Goal: Task Accomplishment & Management: Use online tool/utility

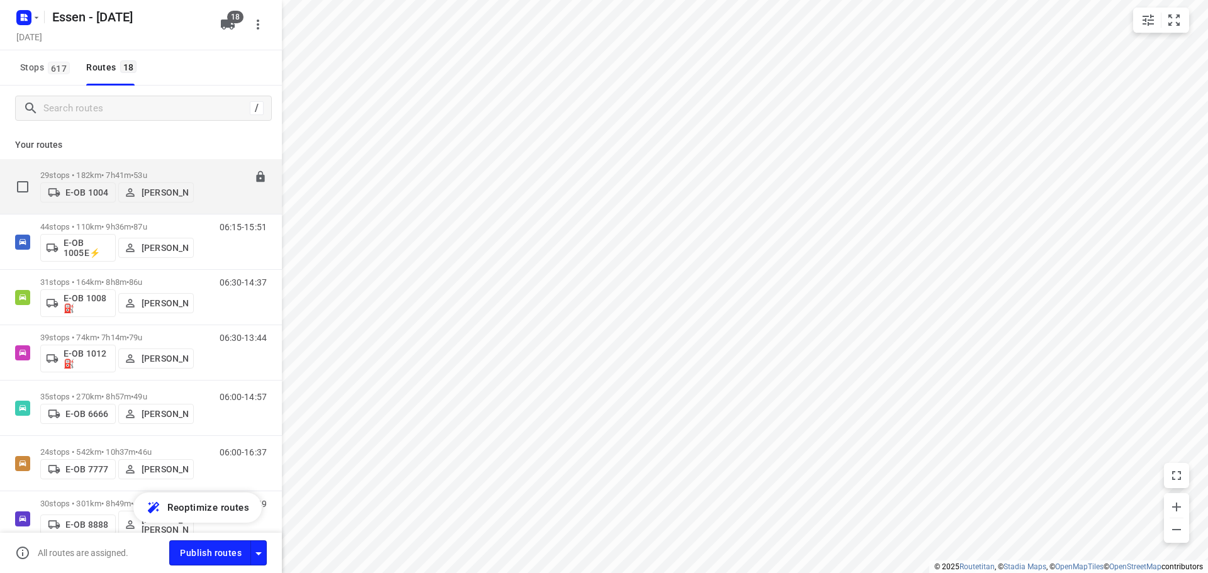
click at [99, 172] on p "29 stops • 182km • 7h41m • [DATE]" at bounding box center [116, 174] width 153 height 9
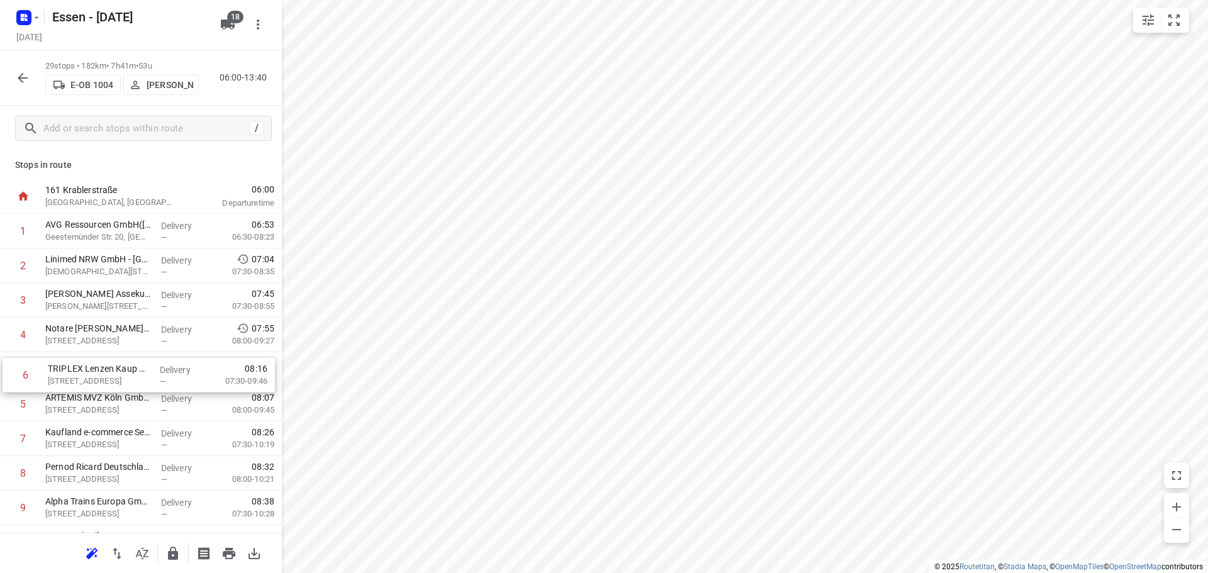
drag, startPoint x: 91, startPoint y: 409, endPoint x: 96, endPoint y: 380, distance: 29.4
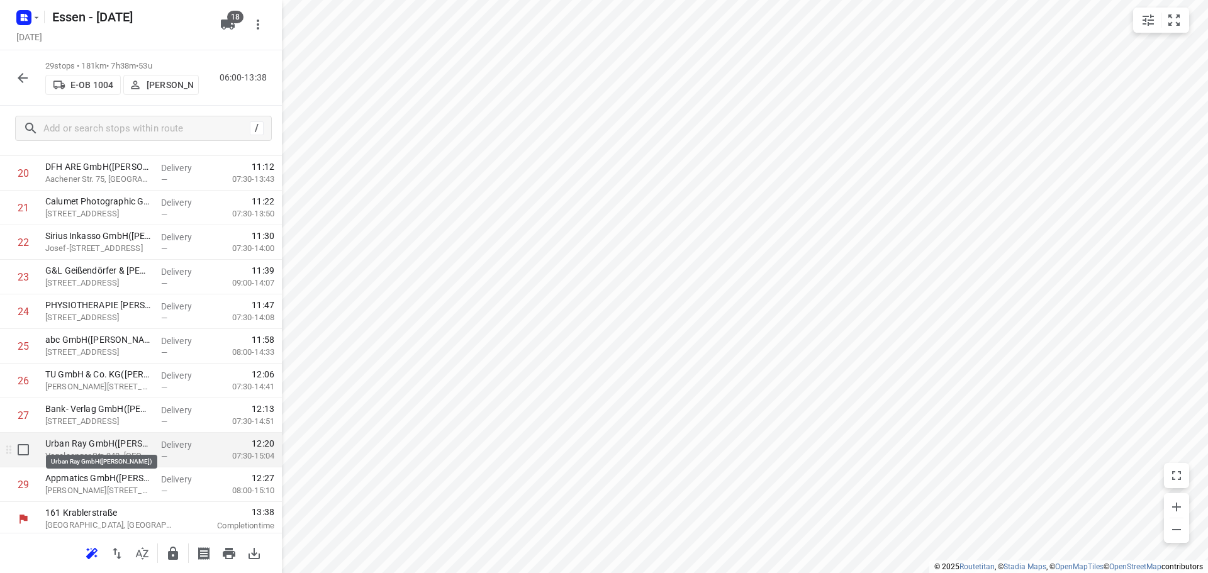
scroll to position [719, 0]
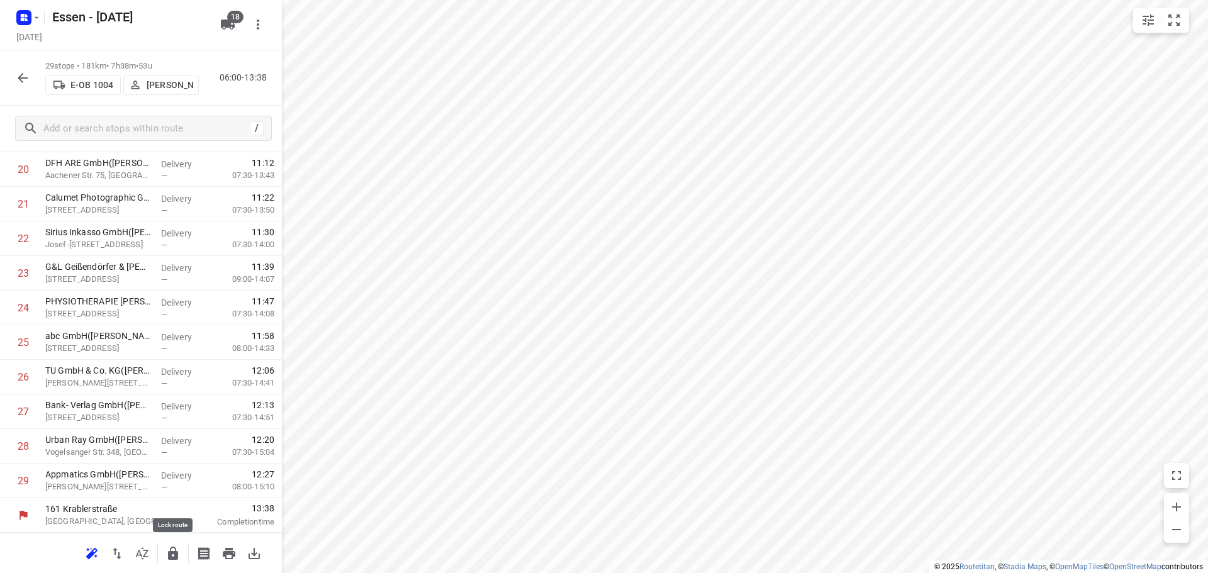
click at [174, 552] on icon "button" at bounding box center [172, 553] width 15 height 15
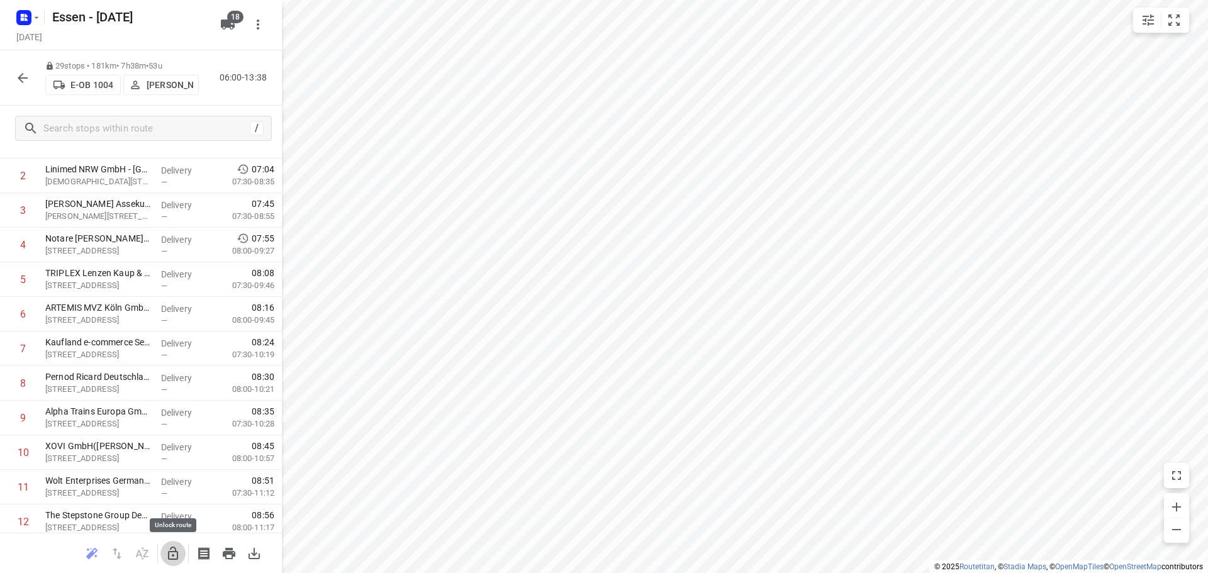
click at [172, 559] on icon "button" at bounding box center [173, 553] width 10 height 13
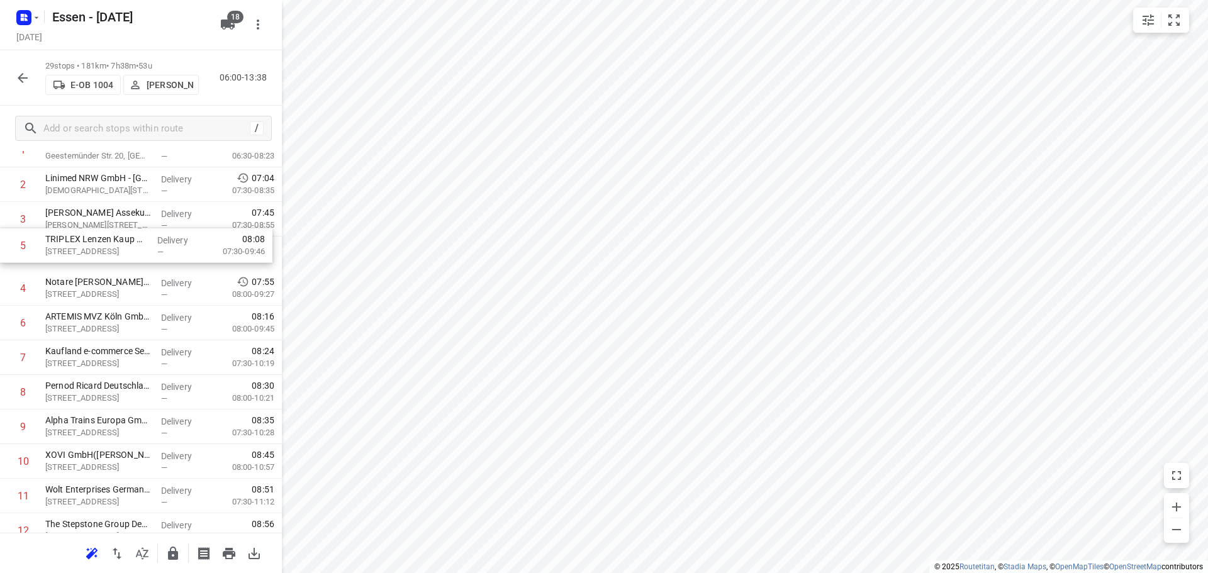
scroll to position [74, 0]
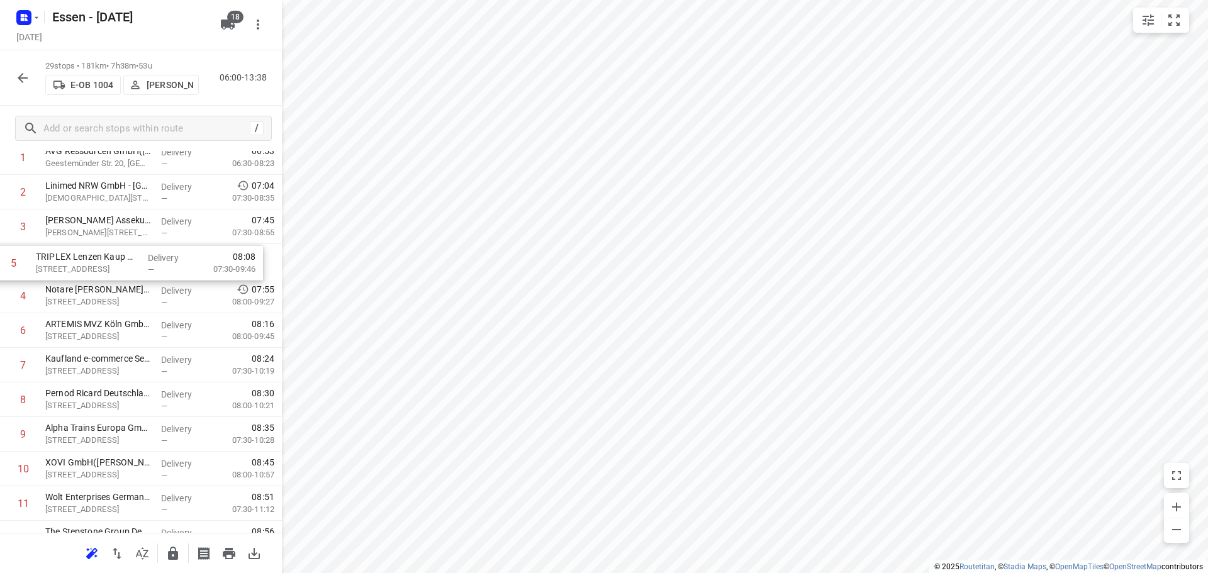
drag, startPoint x: 118, startPoint y: 283, endPoint x: 112, endPoint y: 264, distance: 19.7
click at [174, 556] on icon "button" at bounding box center [173, 553] width 10 height 13
click at [23, 84] on icon "button" at bounding box center [22, 77] width 15 height 15
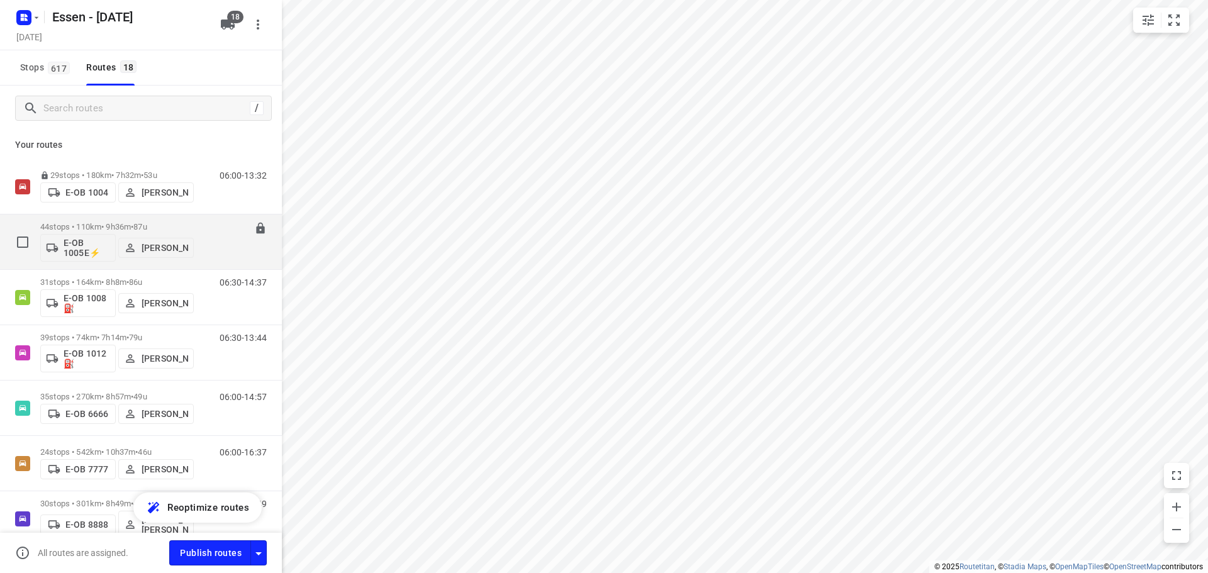
click at [109, 225] on p "44 stops • 110km • 9h36m • [DATE]" at bounding box center [116, 226] width 153 height 9
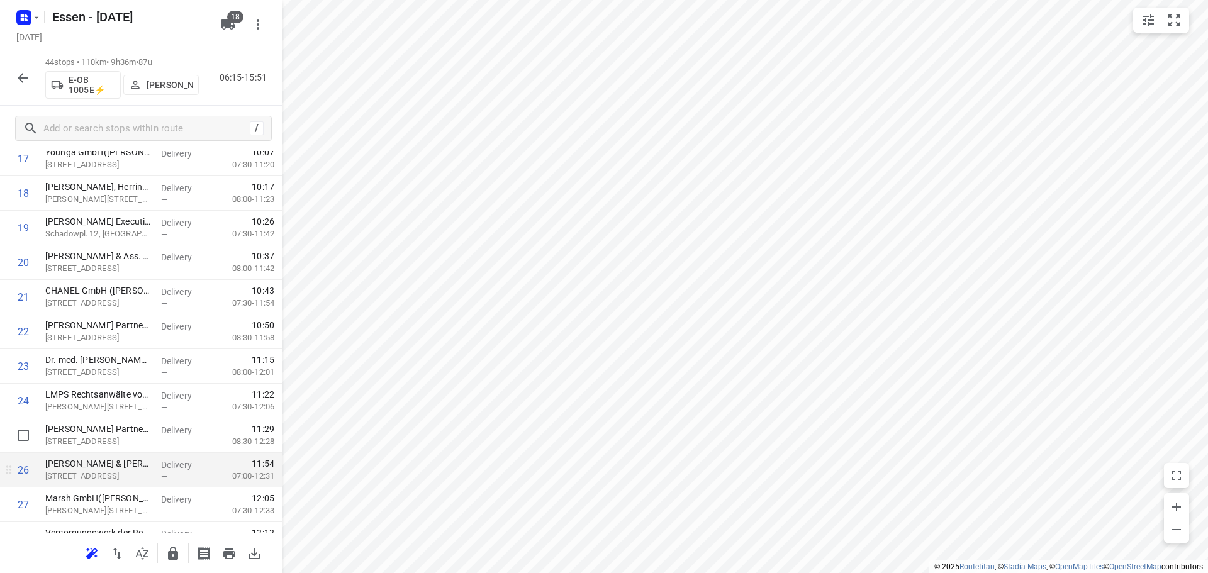
scroll to position [629, 0]
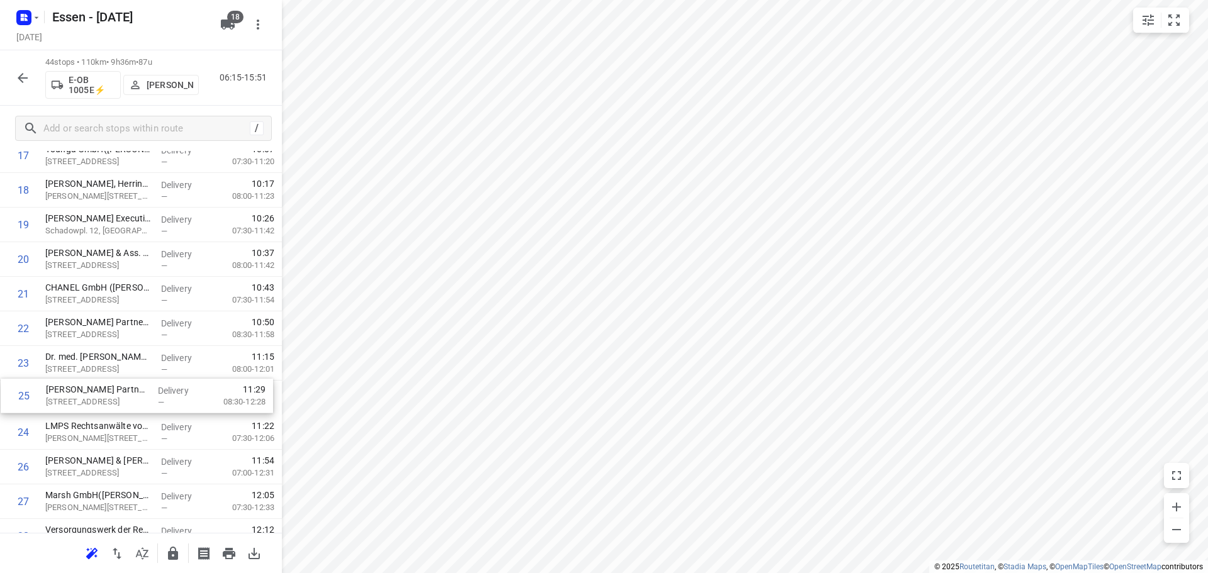
drag, startPoint x: 121, startPoint y: 435, endPoint x: 120, endPoint y: 397, distance: 38.4
click at [120, 397] on div "1 DB Regio AG([PERSON_NAME]) [PERSON_NAME][STREET_ADDRESS] Delivery — 06:53 07:…" at bounding box center [141, 346] width 282 height 1522
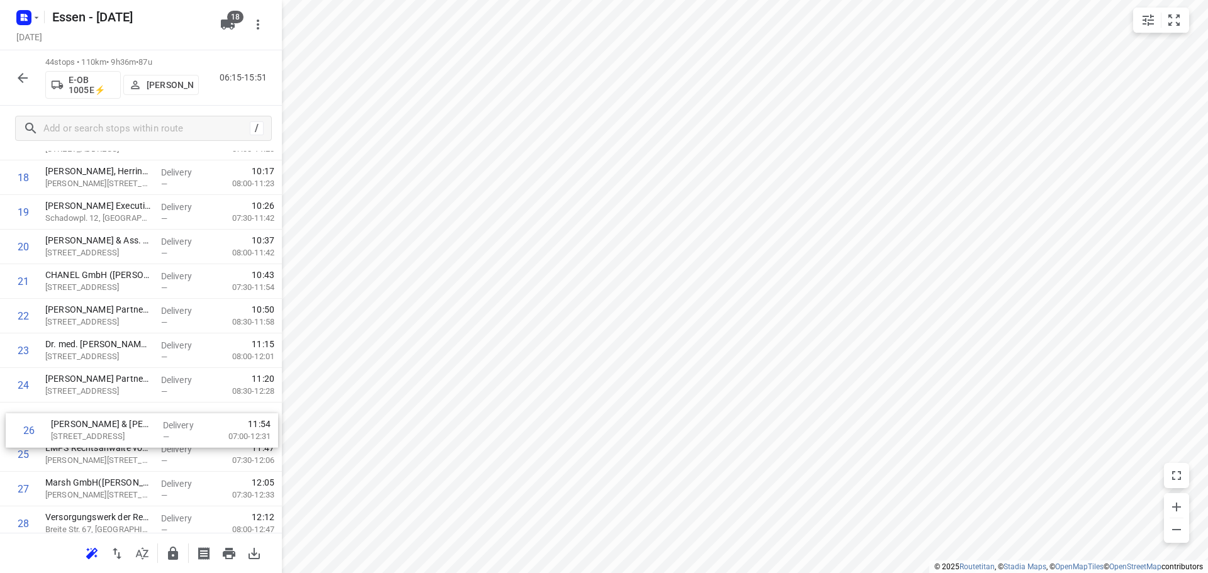
scroll to position [642, 0]
drag, startPoint x: 92, startPoint y: 467, endPoint x: 89, endPoint y: 421, distance: 46.0
click at [89, 421] on div "1 DB Regio AG([PERSON_NAME]) [PERSON_NAME][STREET_ADDRESS] Delivery — 06:53 07:…" at bounding box center [141, 333] width 282 height 1522
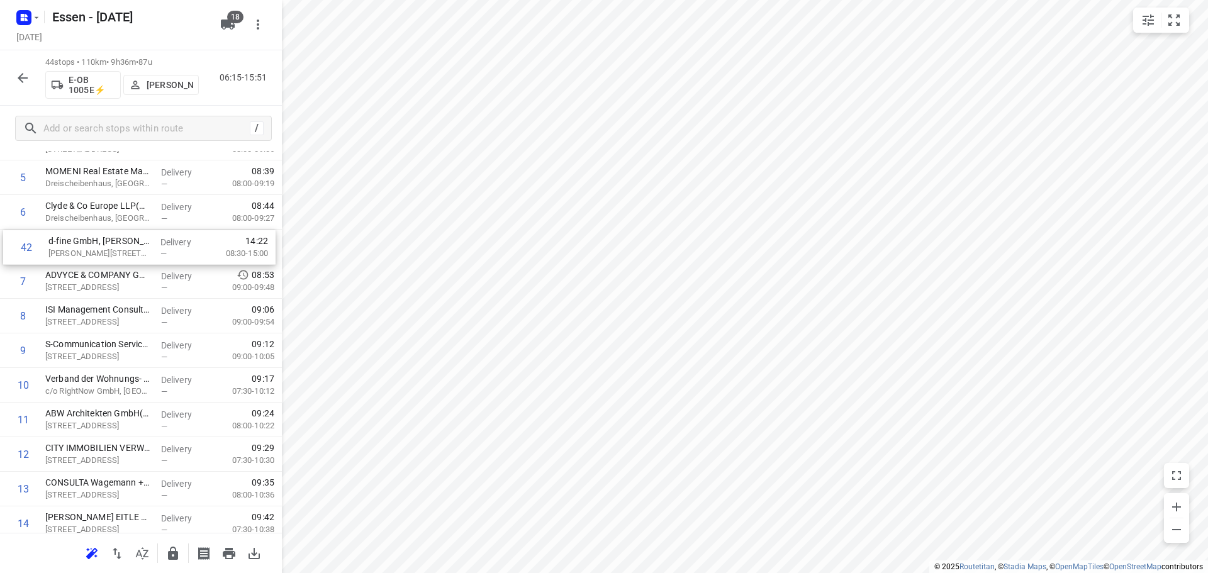
scroll to position [190, 0]
drag, startPoint x: 92, startPoint y: 416, endPoint x: 98, endPoint y: 251, distance: 164.9
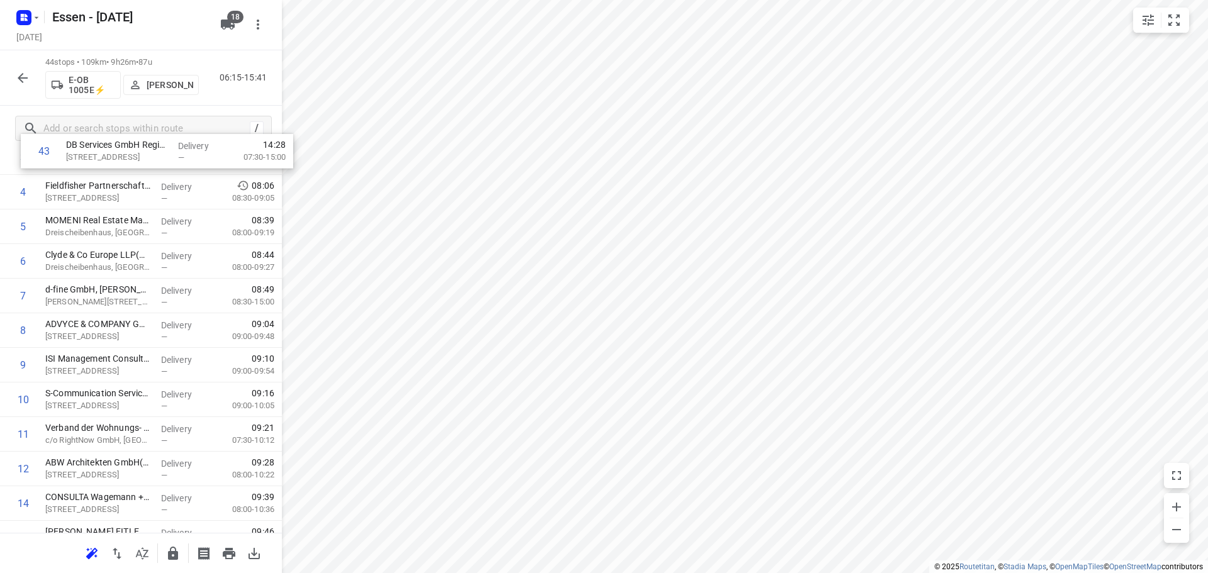
scroll to position [0, 0]
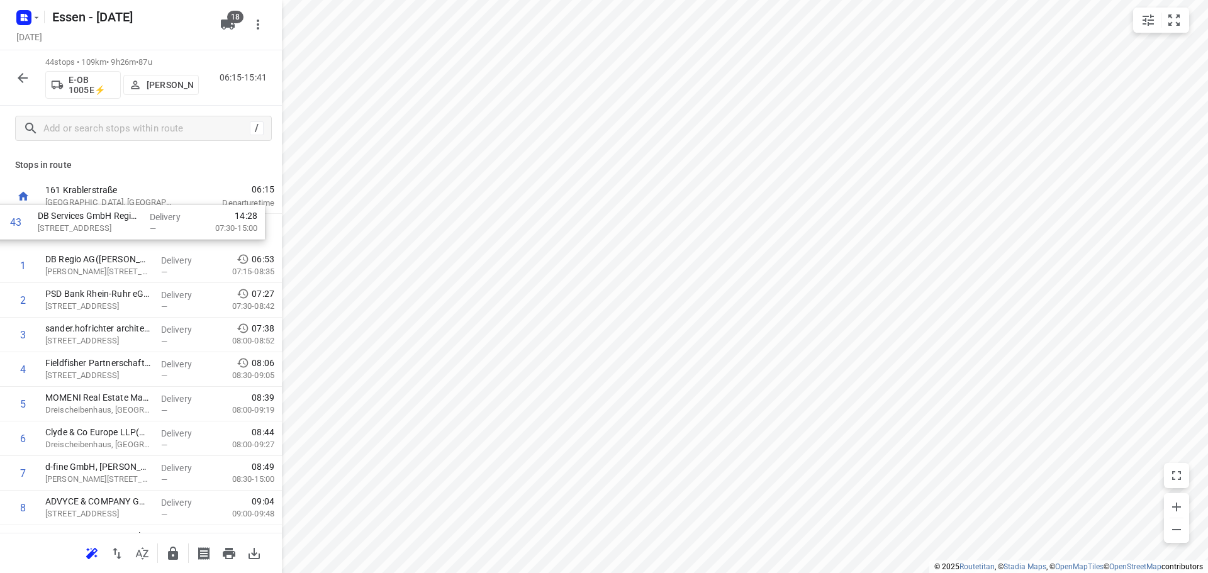
drag, startPoint x: 151, startPoint y: 488, endPoint x: 147, endPoint y: 231, distance: 257.3
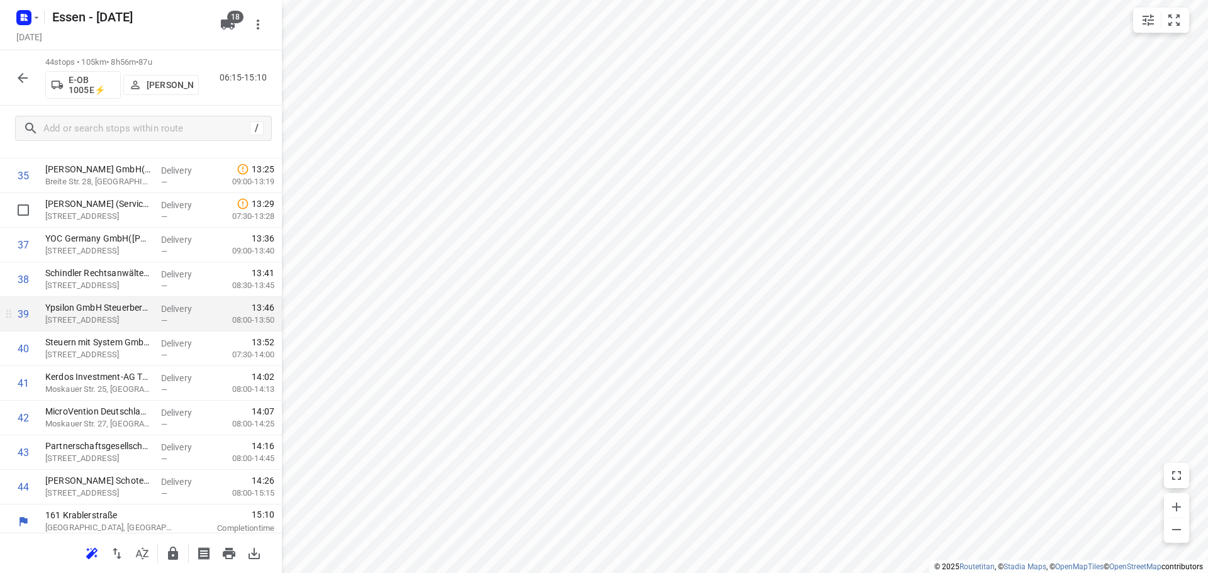
scroll to position [1238, 0]
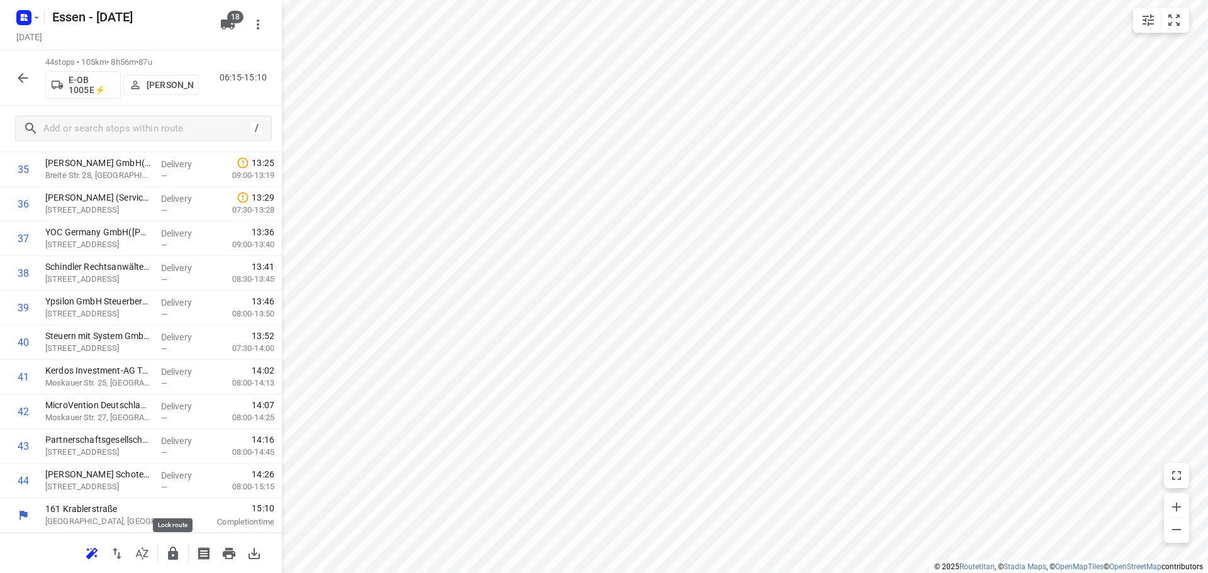
click at [172, 555] on icon "button" at bounding box center [172, 553] width 15 height 15
click at [20, 79] on icon "button" at bounding box center [23, 78] width 10 height 10
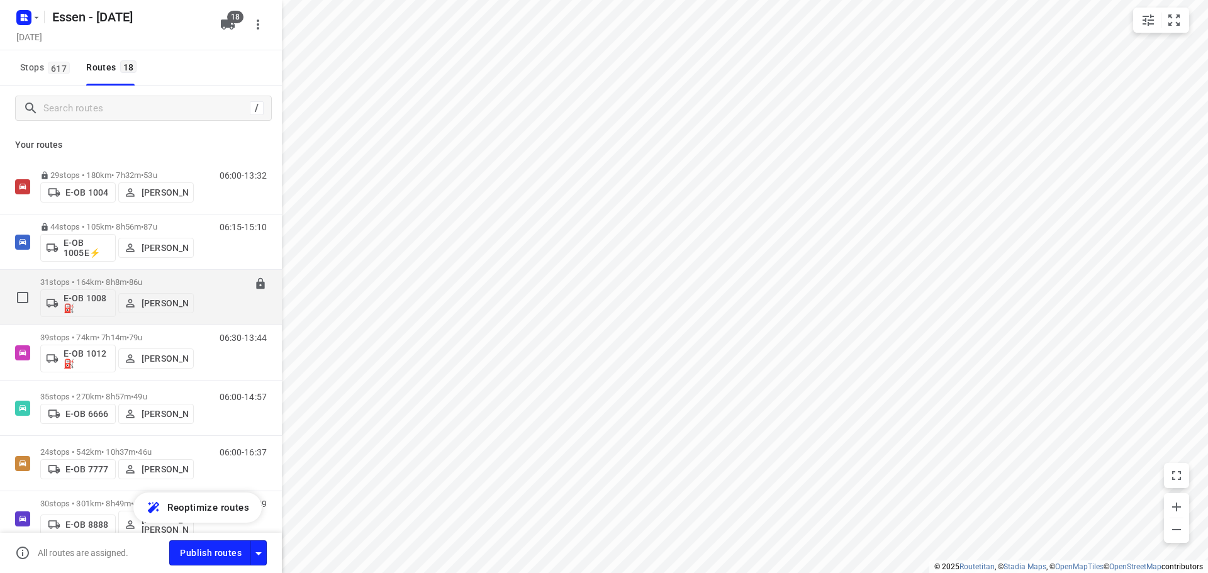
click at [117, 282] on p "31 stops • 164km • 8h8m • [DATE]" at bounding box center [116, 281] width 153 height 9
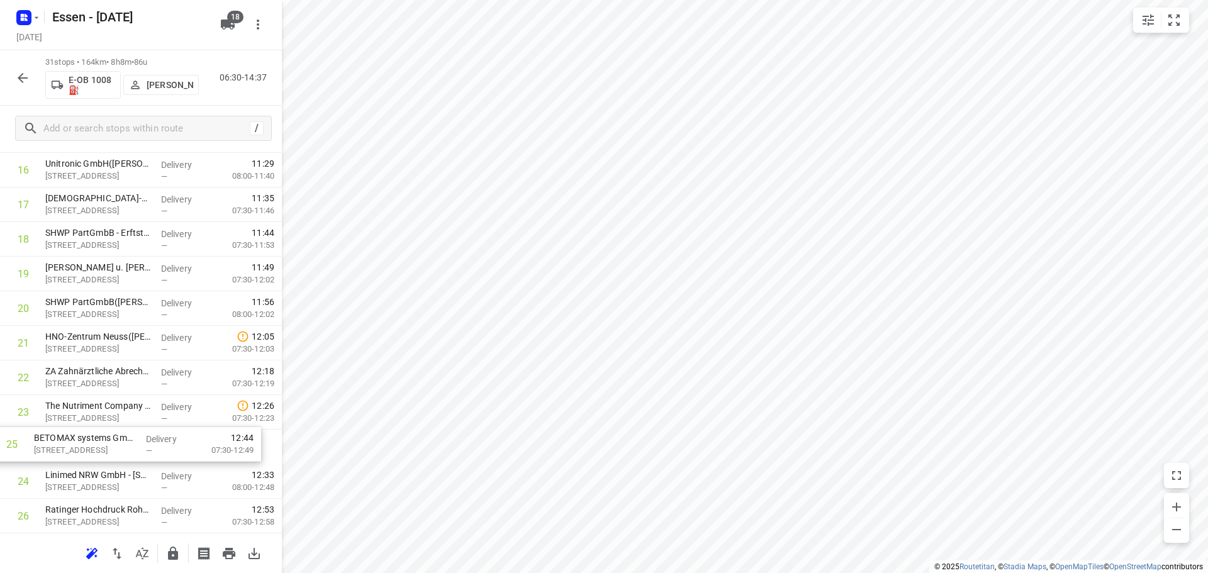
scroll to position [582, 0]
drag, startPoint x: 108, startPoint y: 494, endPoint x: 104, endPoint y: 372, distance: 122.7
click at [104, 372] on div "1 Hydro Aluminium Recycling Deutschland GmbH - 3([PERSON_NAME]) [STREET_ADDRESS…" at bounding box center [141, 167] width 282 height 1072
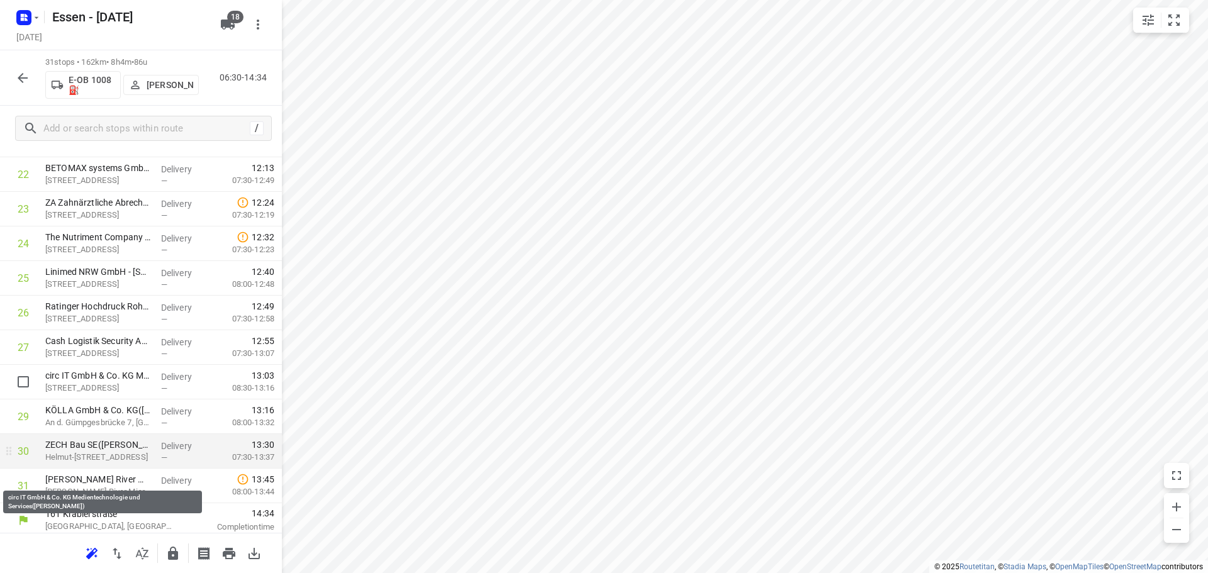
scroll to position [788, 0]
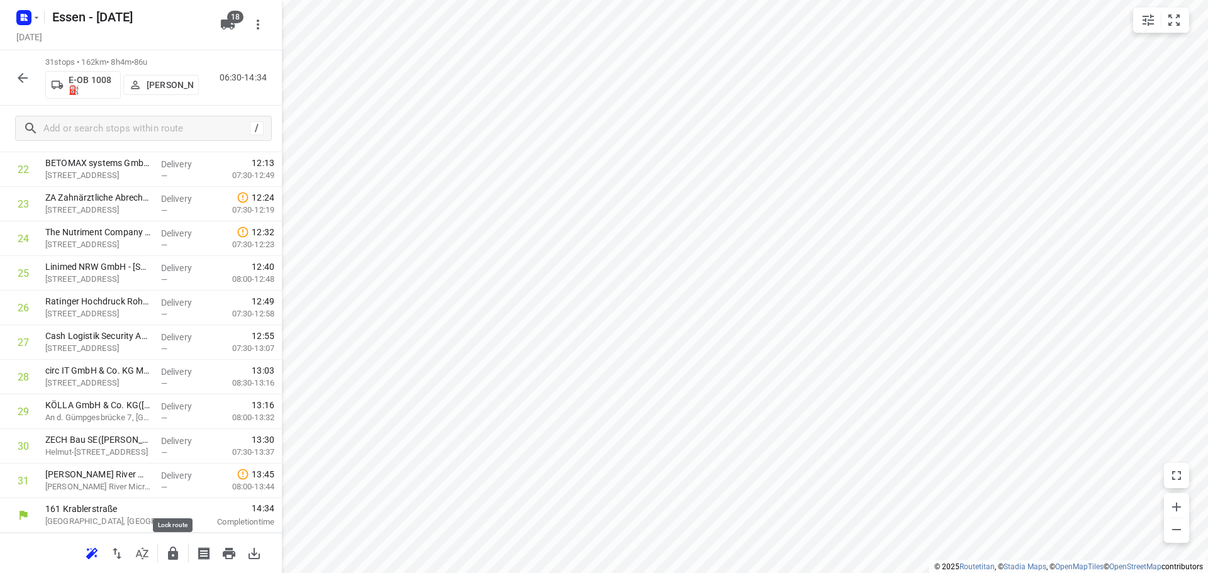
click at [174, 555] on icon "button" at bounding box center [172, 553] width 15 height 15
click at [19, 77] on icon "button" at bounding box center [23, 78] width 10 height 10
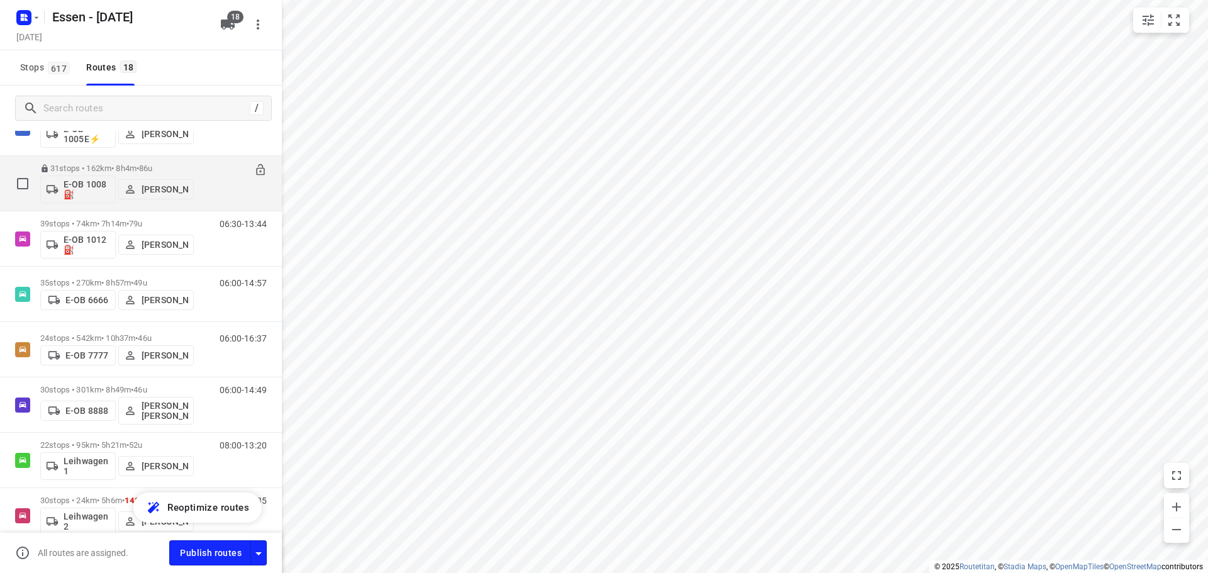
scroll to position [126, 0]
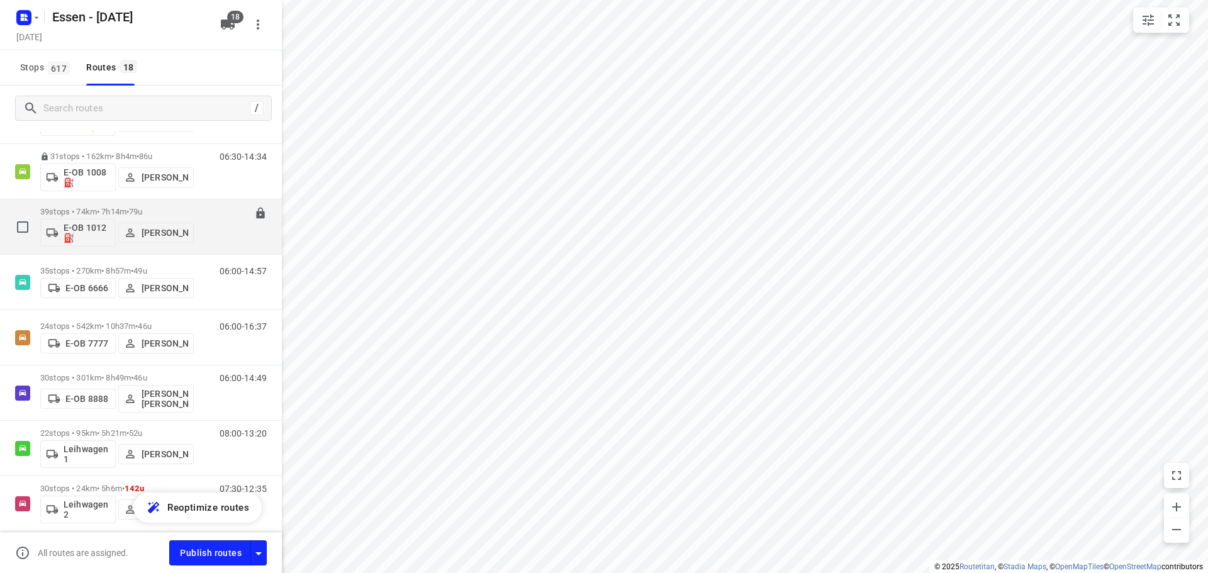
click at [109, 211] on p "39 stops • 74km • 7h14m • [DATE]" at bounding box center [116, 211] width 153 height 9
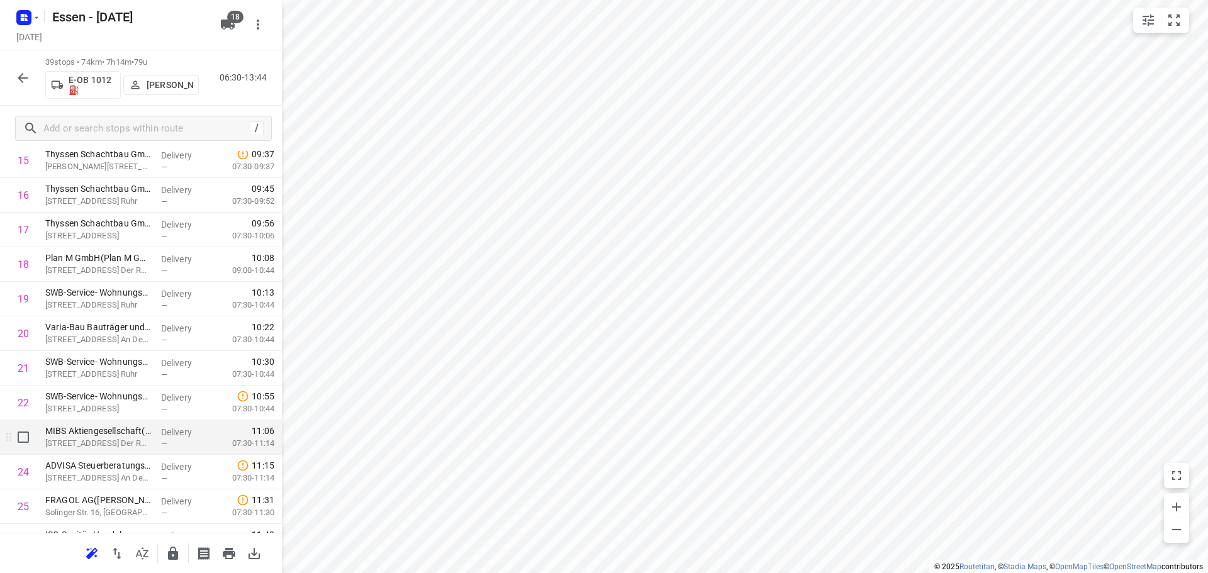
scroll to position [566, 0]
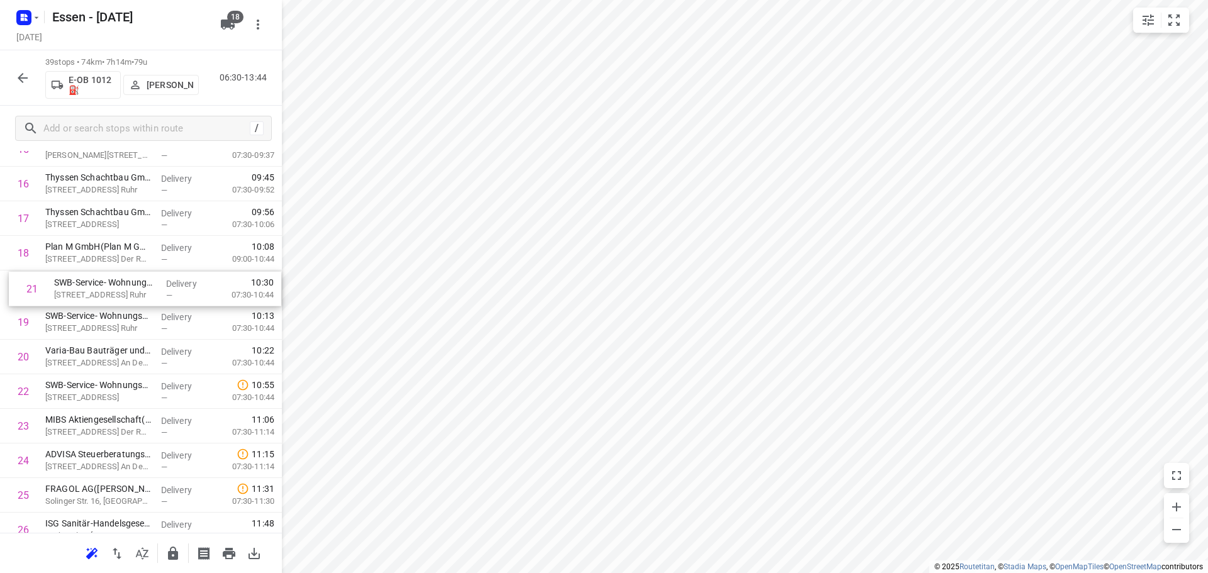
drag, startPoint x: 92, startPoint y: 365, endPoint x: 103, endPoint y: 293, distance: 73.0
click at [103, 293] on div "1 mt.Mülheim Butscheck GmbH([PERSON_NAME]) [STREET_ADDRESS] An Der Ruhr Deliver…" at bounding box center [141, 322] width 282 height 1349
drag, startPoint x: 80, startPoint y: 389, endPoint x: 86, endPoint y: 287, distance: 102.1
click at [86, 287] on div "1 mt.Mülheim Butscheck GmbH([PERSON_NAME]) [STREET_ADDRESS] An Der Ruhr Deliver…" at bounding box center [141, 322] width 282 height 1349
drag, startPoint x: 78, startPoint y: 397, endPoint x: 83, endPoint y: 293, distance: 103.9
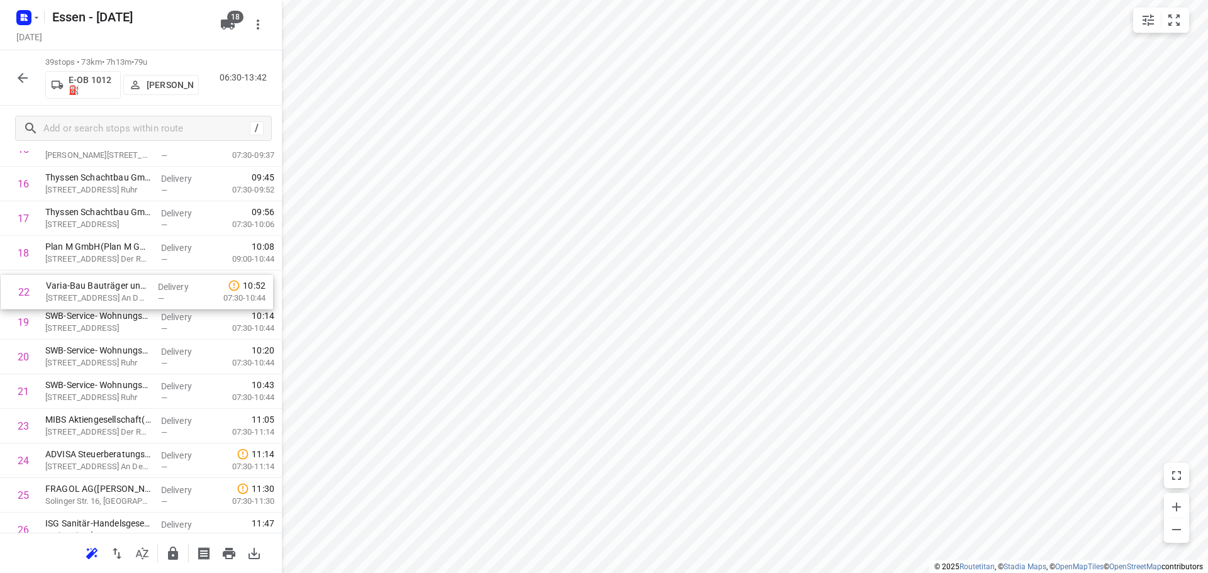
click at [83, 293] on div "1 mt.Mülheim Butscheck GmbH([PERSON_NAME]) [STREET_ADDRESS] An Der Ruhr Deliver…" at bounding box center [141, 322] width 282 height 1349
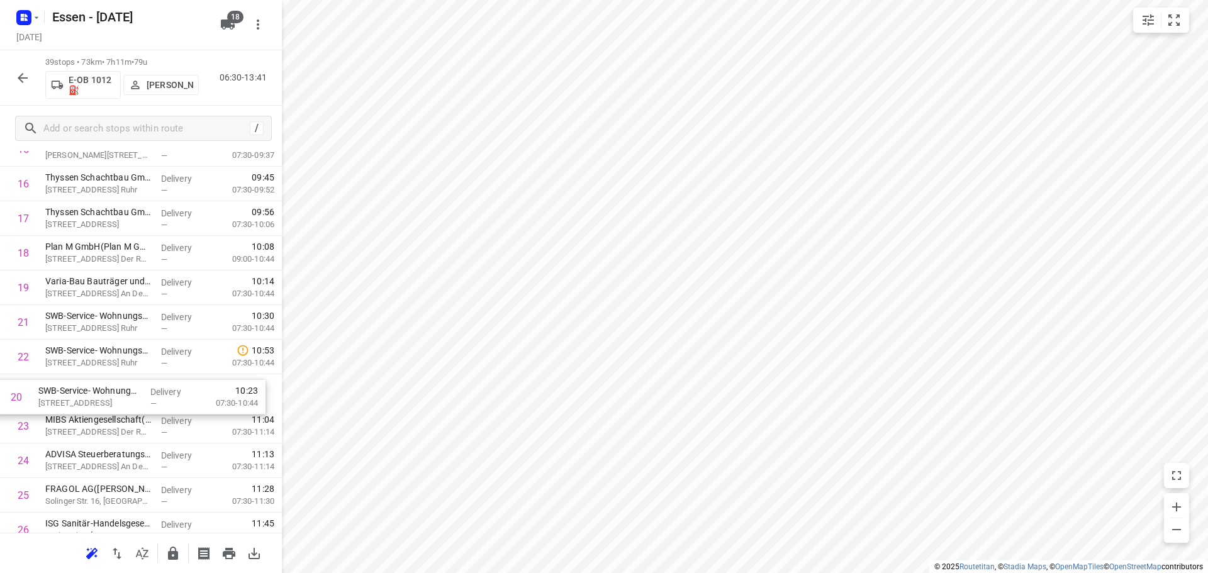
drag, startPoint x: 103, startPoint y: 324, endPoint x: 97, endPoint y: 403, distance: 78.8
click at [97, 403] on div "1 mt.Mülheim Butscheck GmbH([PERSON_NAME]) [STREET_ADDRESS] An Der Ruhr Deliver…" at bounding box center [141, 322] width 282 height 1349
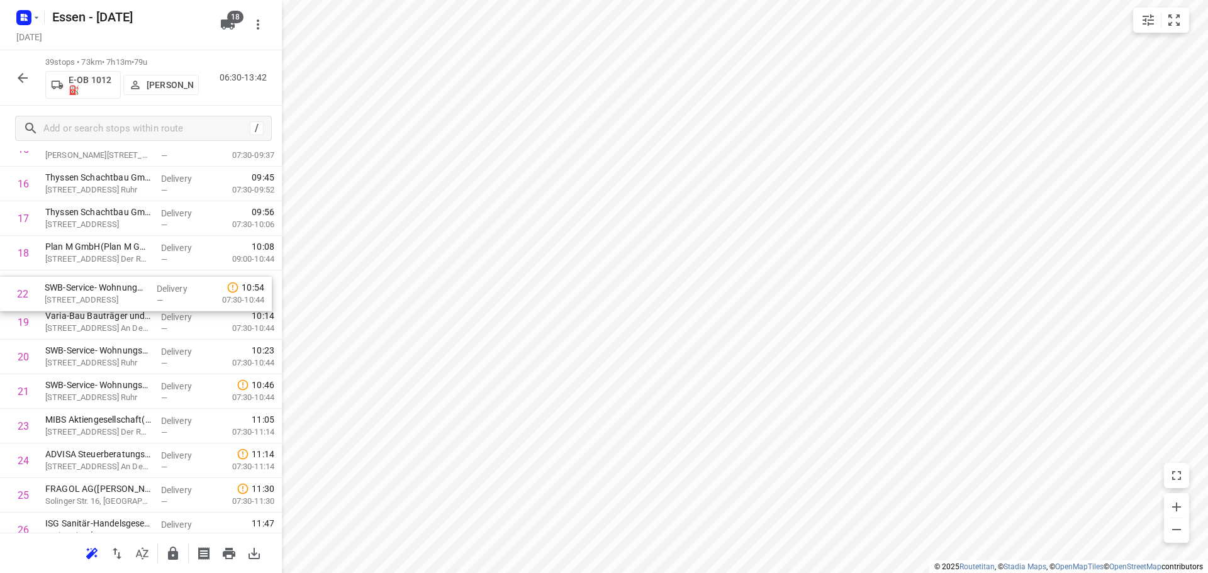
drag, startPoint x: 82, startPoint y: 396, endPoint x: 84, endPoint y: 295, distance: 100.7
click at [84, 295] on div "1 mt.Mülheim Butscheck GmbH([PERSON_NAME]) [STREET_ADDRESS] An Der Ruhr Deliver…" at bounding box center [141, 322] width 282 height 1349
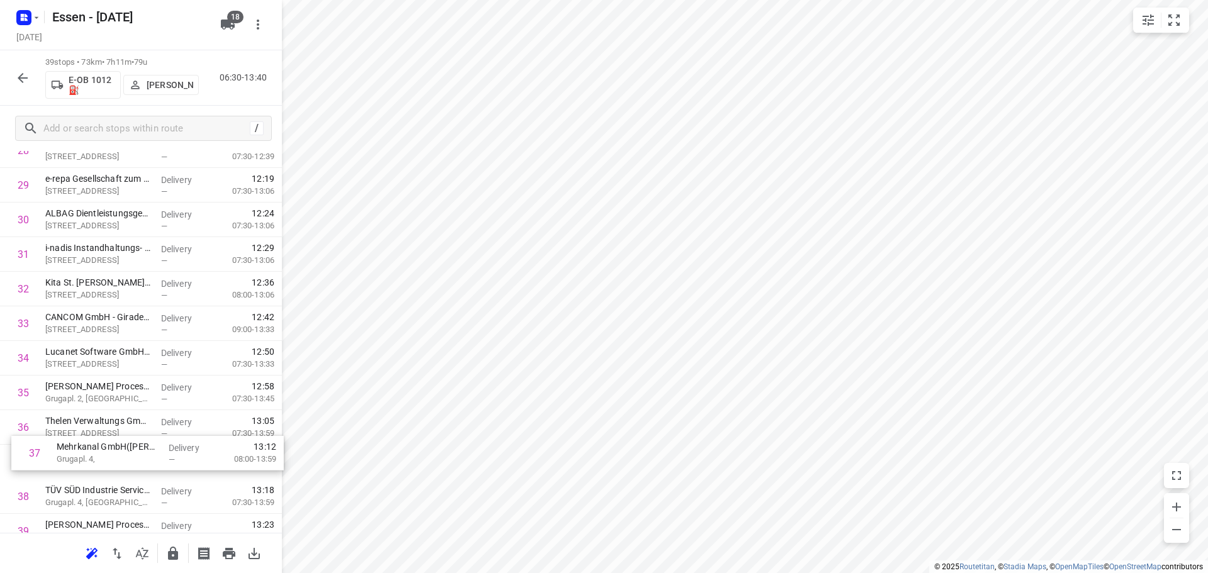
scroll to position [1018, 0]
drag, startPoint x: 97, startPoint y: 481, endPoint x: 113, endPoint y: 435, distance: 47.7
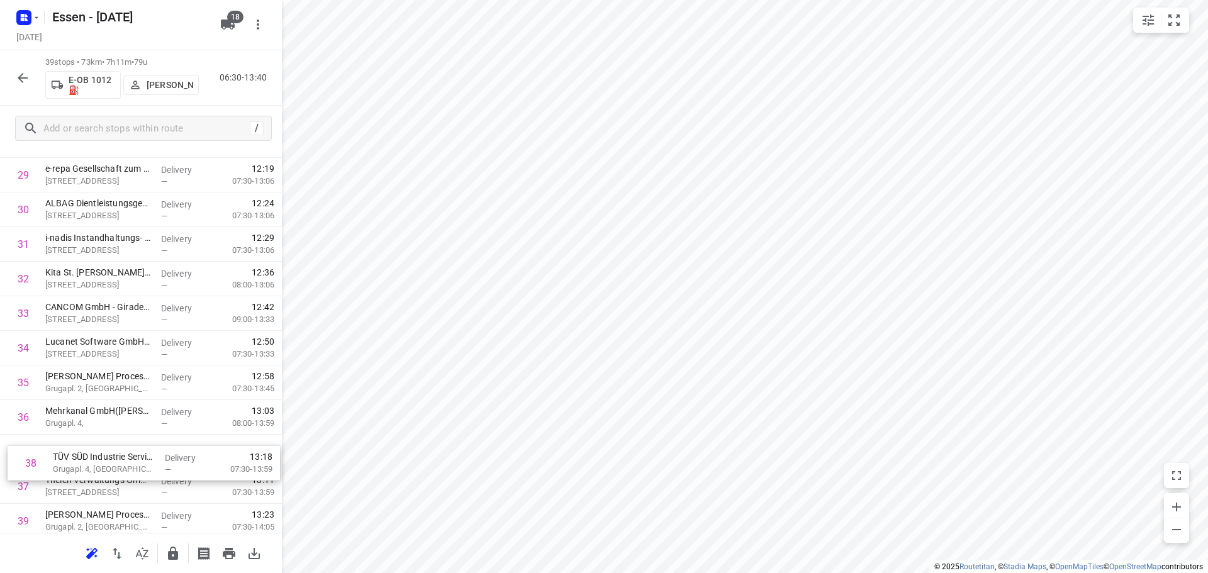
scroll to position [1028, 0]
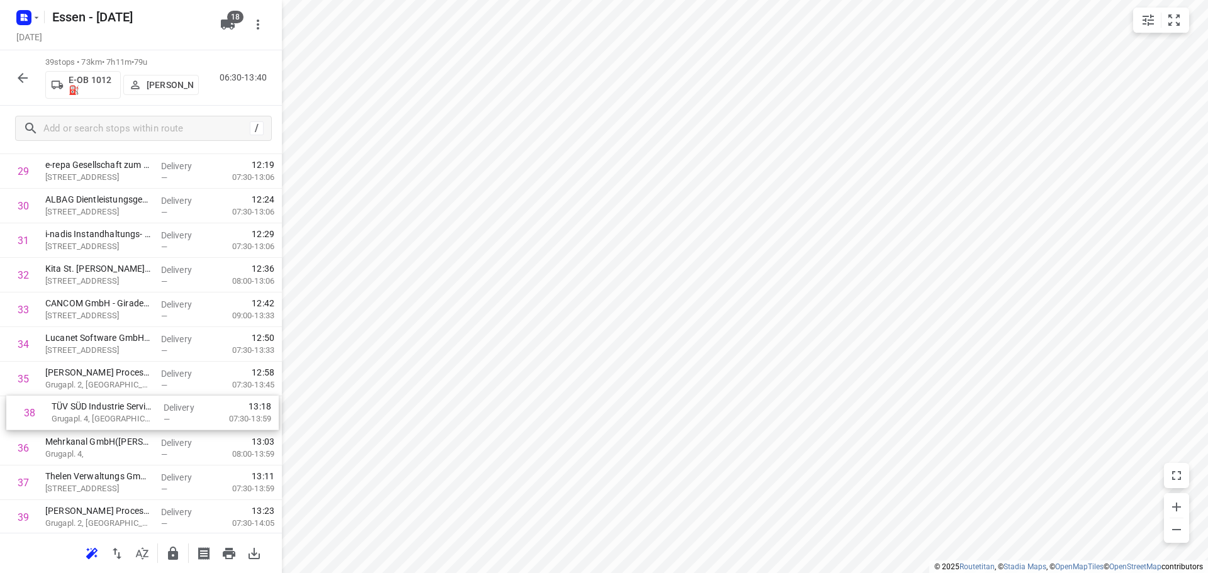
drag, startPoint x: 112, startPoint y: 495, endPoint x: 120, endPoint y: 412, distance: 83.4
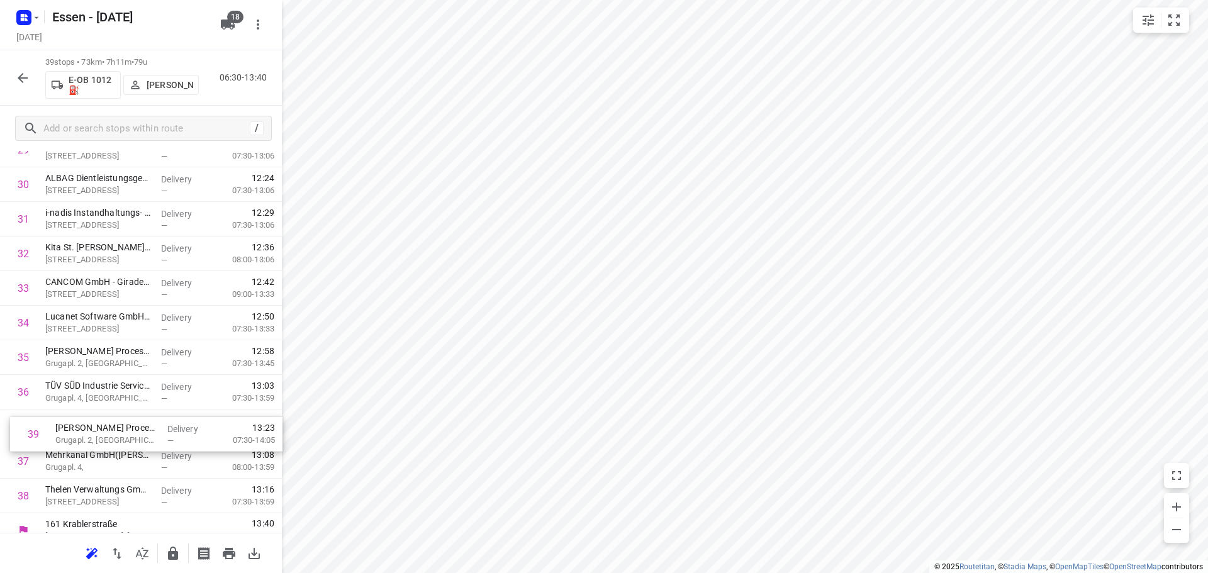
scroll to position [1053, 0]
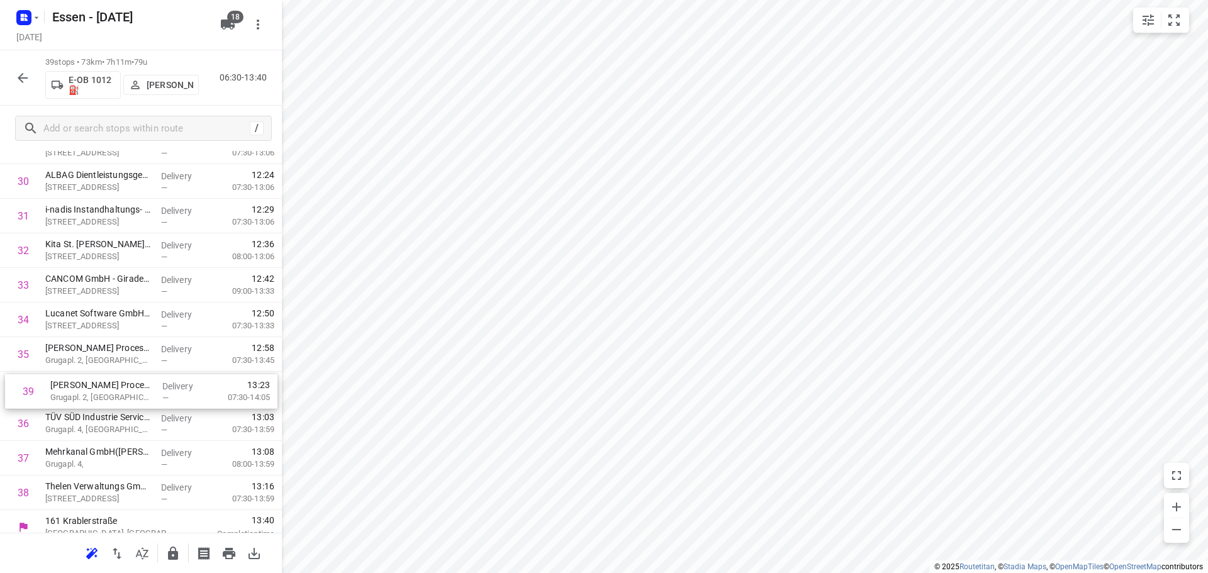
drag, startPoint x: 110, startPoint y: 523, endPoint x: 116, endPoint y: 394, distance: 129.1
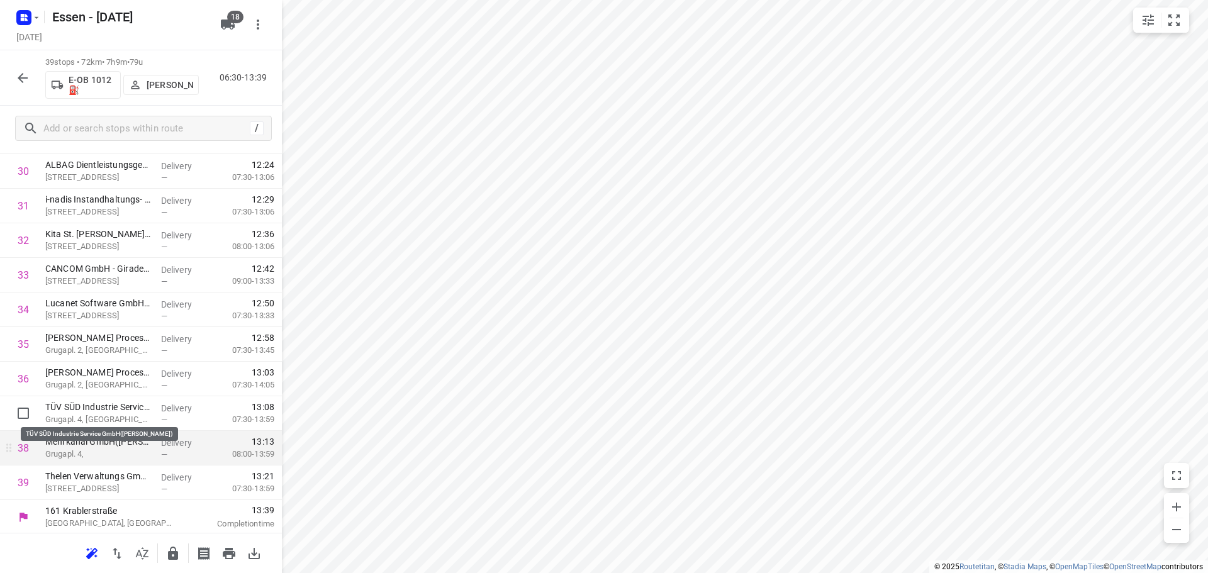
scroll to position [1065, 0]
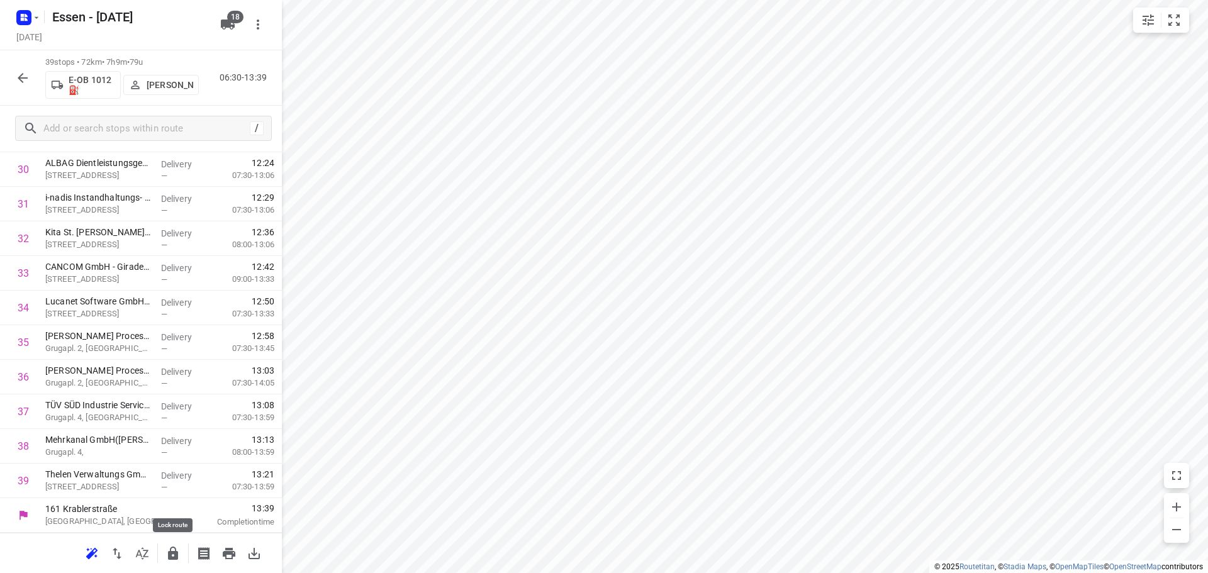
click at [172, 550] on icon "button" at bounding box center [172, 553] width 15 height 15
click at [19, 84] on icon "button" at bounding box center [22, 77] width 15 height 15
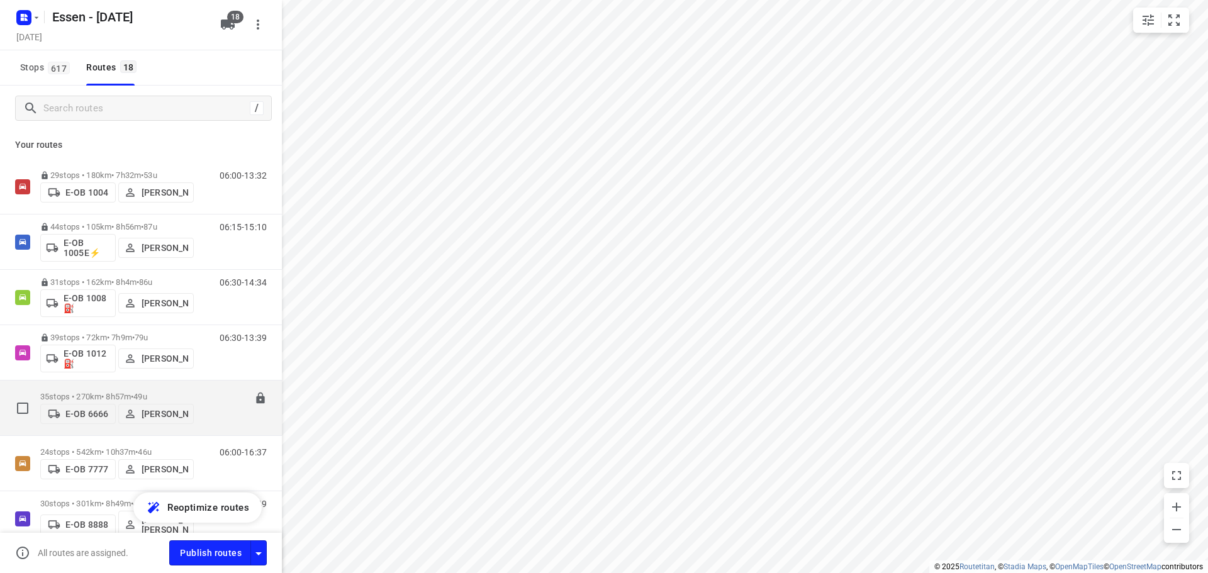
click at [118, 392] on p "35 stops • 270km • 8h57m • [DATE]" at bounding box center [116, 396] width 153 height 9
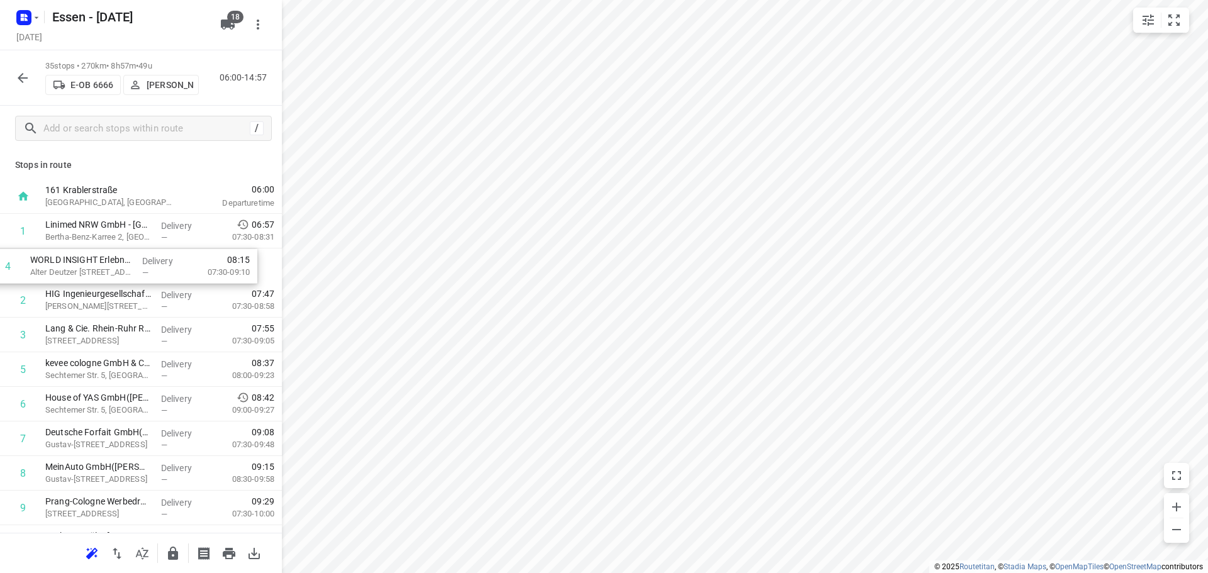
drag, startPoint x: 116, startPoint y: 339, endPoint x: 103, endPoint y: 270, distance: 70.4
drag, startPoint x: 99, startPoint y: 271, endPoint x: 96, endPoint y: 233, distance: 37.9
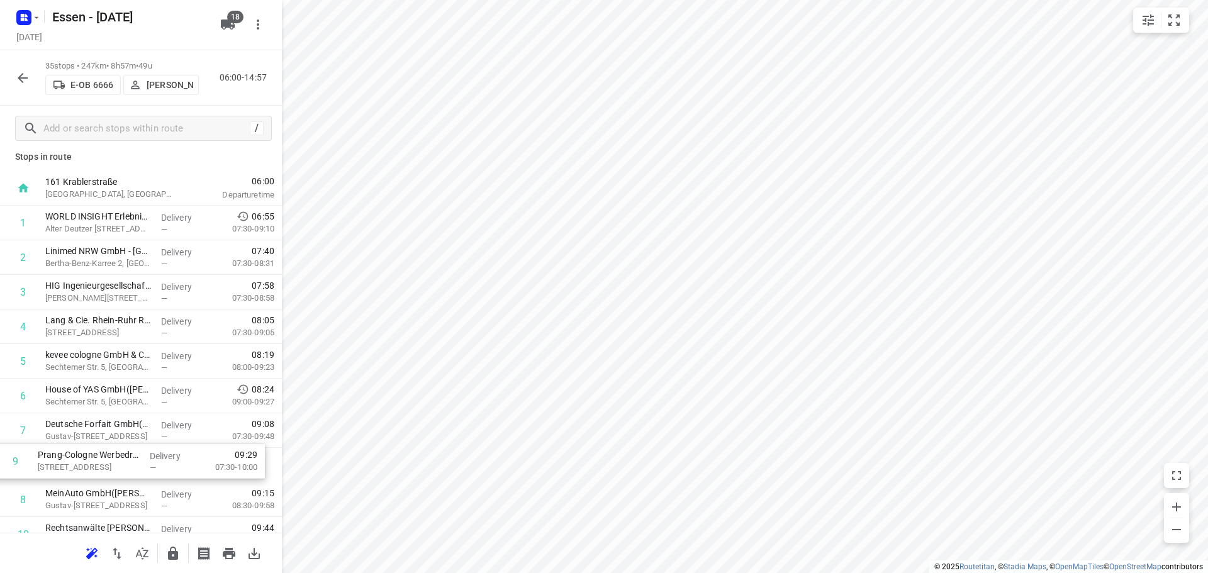
scroll to position [12, 0]
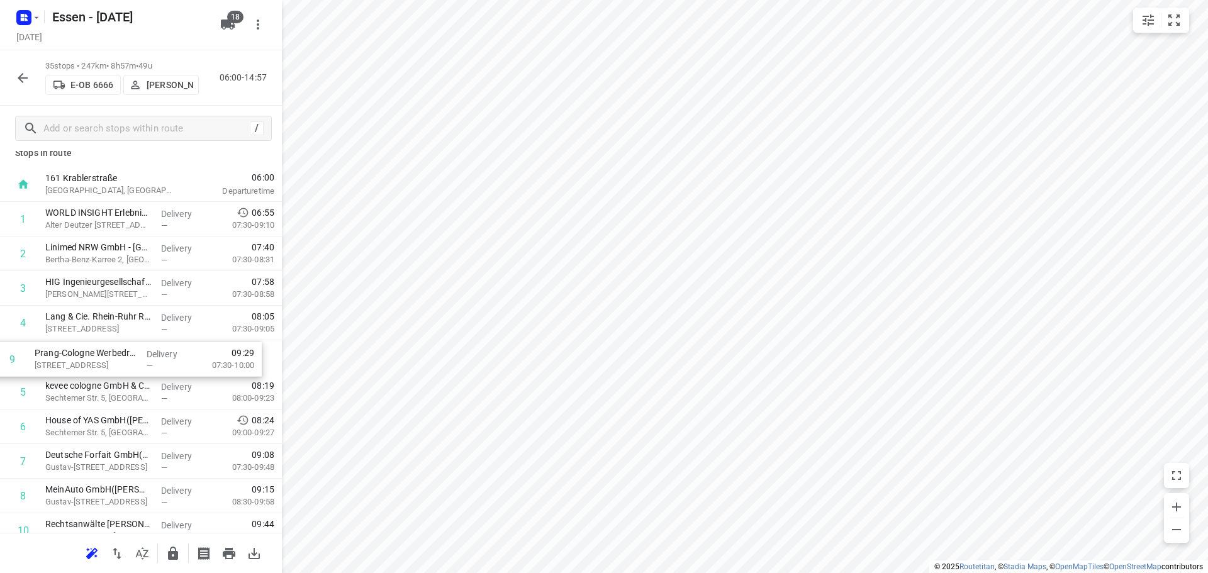
drag, startPoint x: 111, startPoint y: 508, endPoint x: 102, endPoint y: 355, distance: 153.1
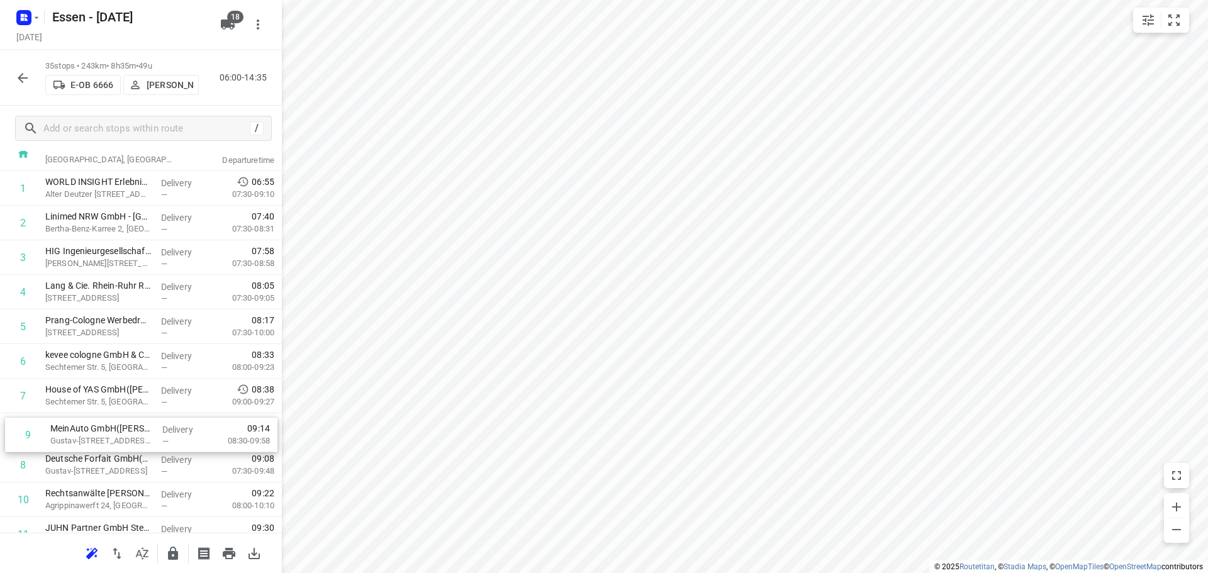
scroll to position [43, 0]
drag, startPoint x: 114, startPoint y: 493, endPoint x: 121, endPoint y: 420, distance: 73.3
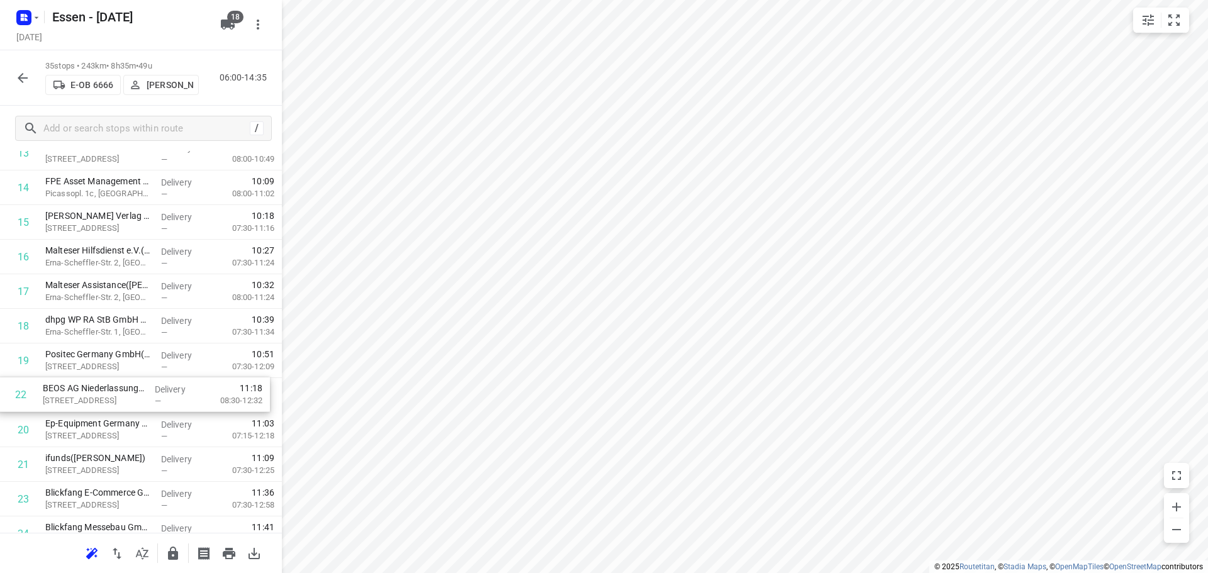
drag, startPoint x: 89, startPoint y: 474, endPoint x: 87, endPoint y: 391, distance: 82.4
click at [87, 391] on div "1 WORLD INSIGHT Erlebnisreisen GmbH([PERSON_NAME]) [STREET_ADDRESS] Delivery — …" at bounding box center [141, 326] width 282 height 1211
drag, startPoint x: 91, startPoint y: 402, endPoint x: 94, endPoint y: 373, distance: 29.2
click at [94, 373] on div "1 WORLD INSIGHT Erlebnisreisen GmbH([PERSON_NAME]) [STREET_ADDRESS] Delivery — …" at bounding box center [141, 326] width 282 height 1211
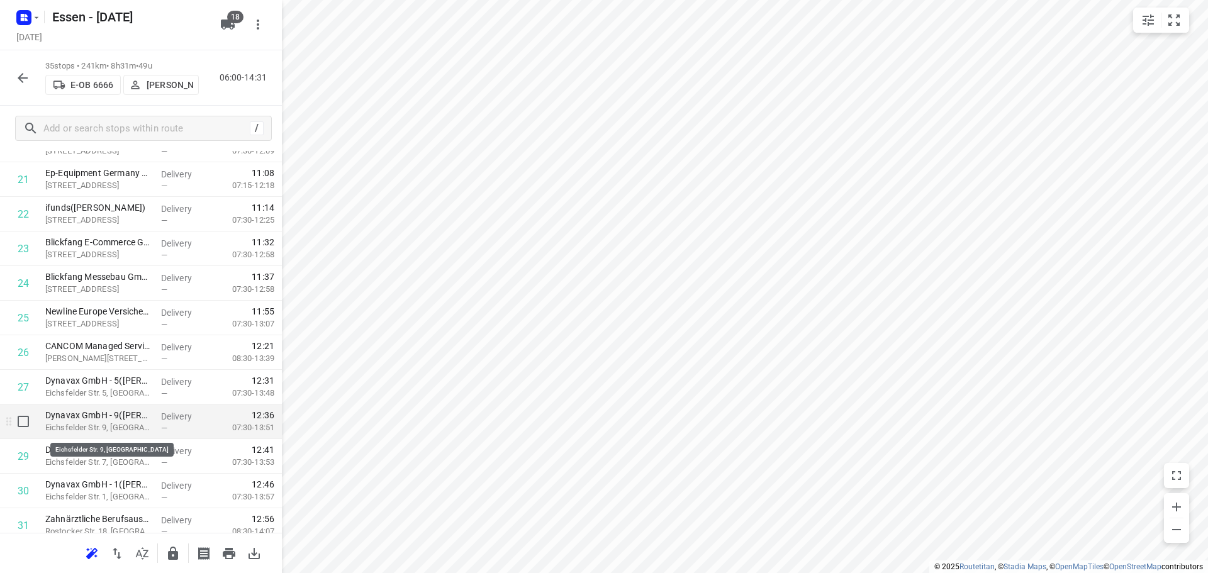
scroll to position [745, 0]
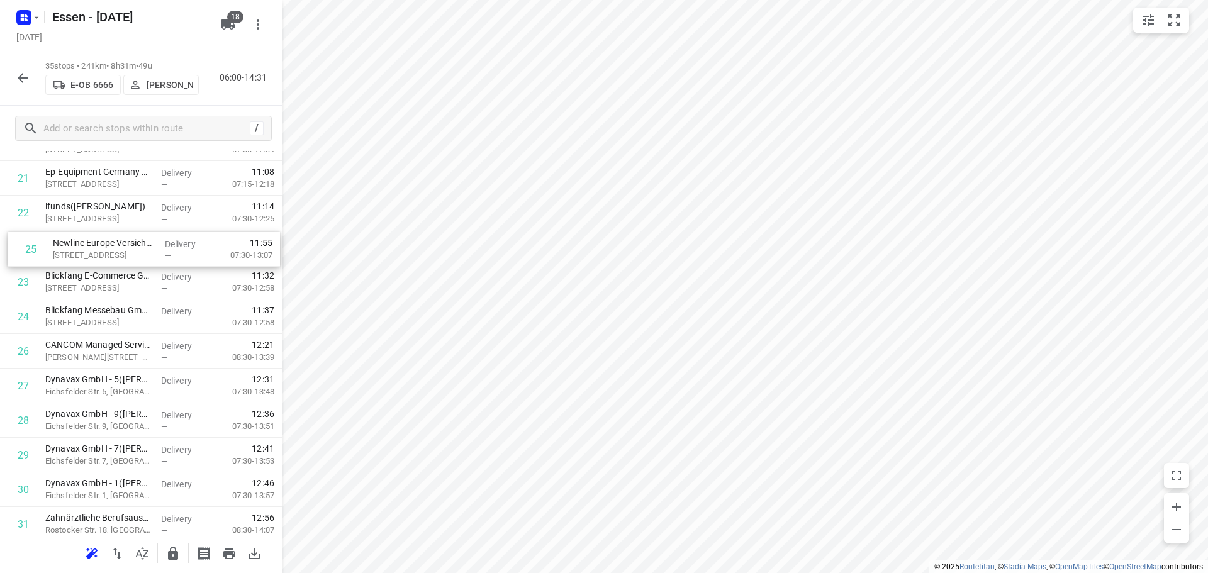
drag, startPoint x: 90, startPoint y: 321, endPoint x: 101, endPoint y: 252, distance: 69.4
click at [101, 252] on div "1 WORLD INSIGHT Erlebnisreisen GmbH([PERSON_NAME]) [STREET_ADDRESS] Delivery — …" at bounding box center [141, 74] width 282 height 1211
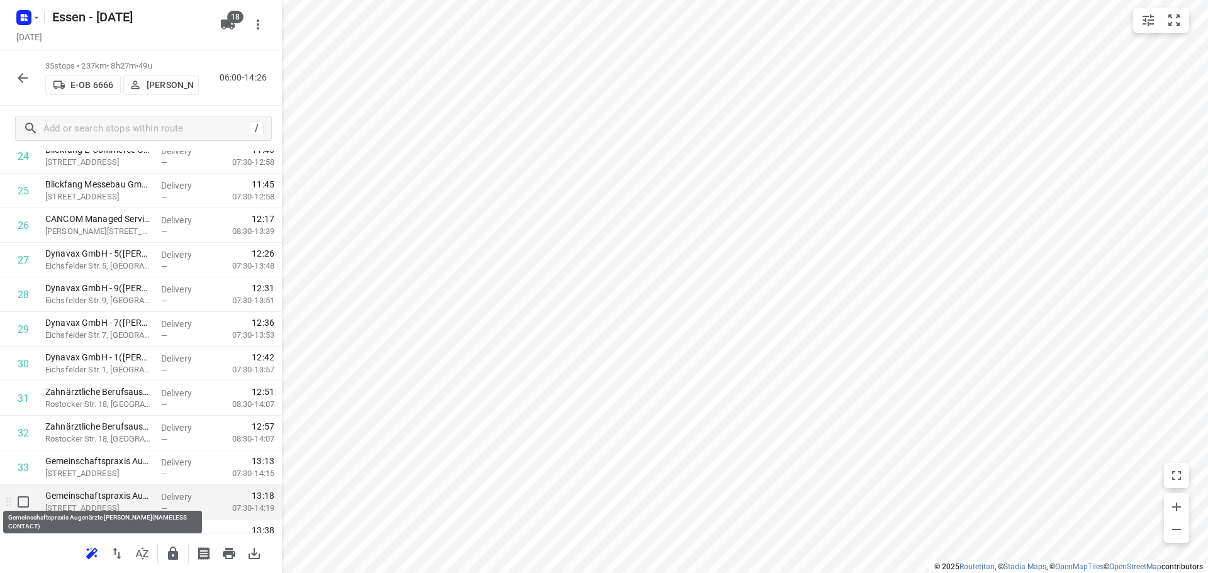
scroll to position [927, 0]
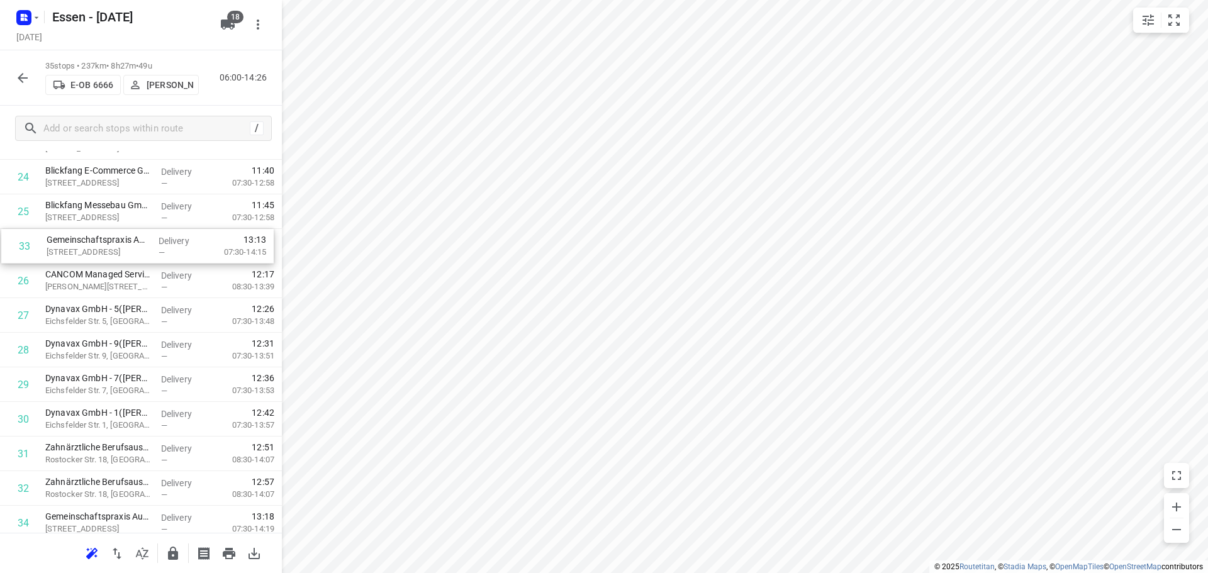
drag, startPoint x: 86, startPoint y: 411, endPoint x: 89, endPoint y: 244, distance: 167.3
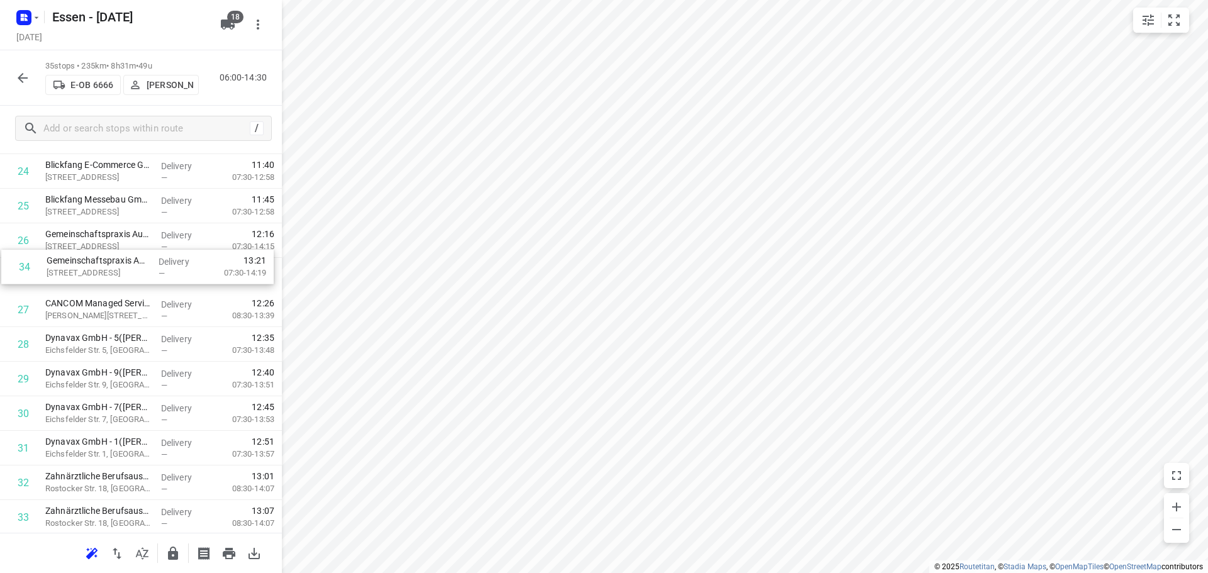
drag, startPoint x: 89, startPoint y: 529, endPoint x: 90, endPoint y: 267, distance: 261.7
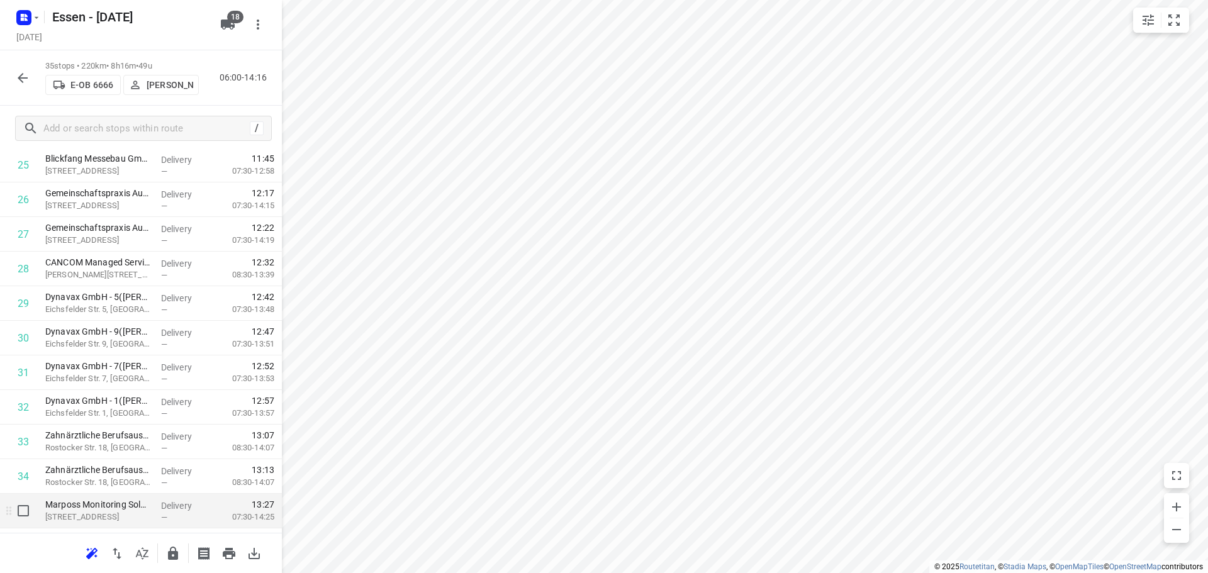
scroll to position [927, 0]
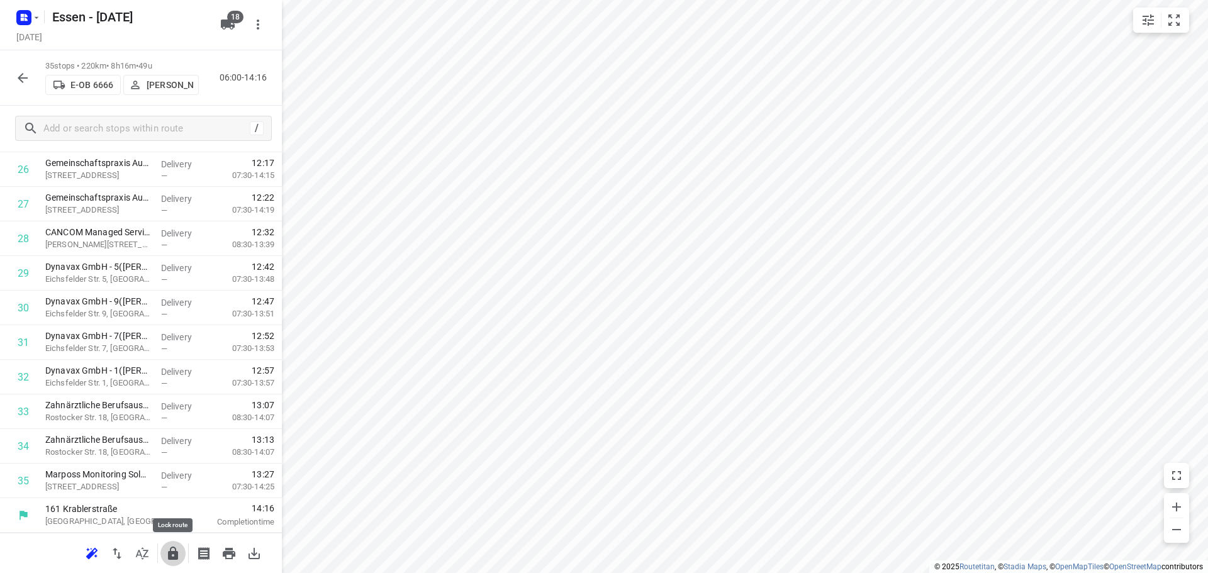
click at [173, 554] on icon "button" at bounding box center [172, 553] width 15 height 15
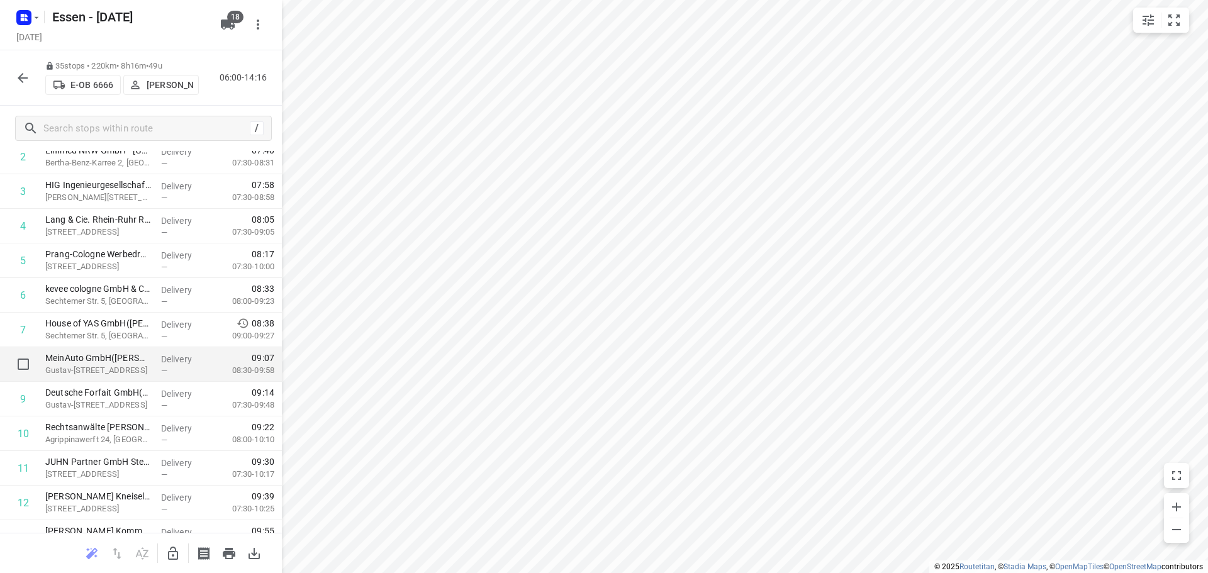
scroll to position [0, 0]
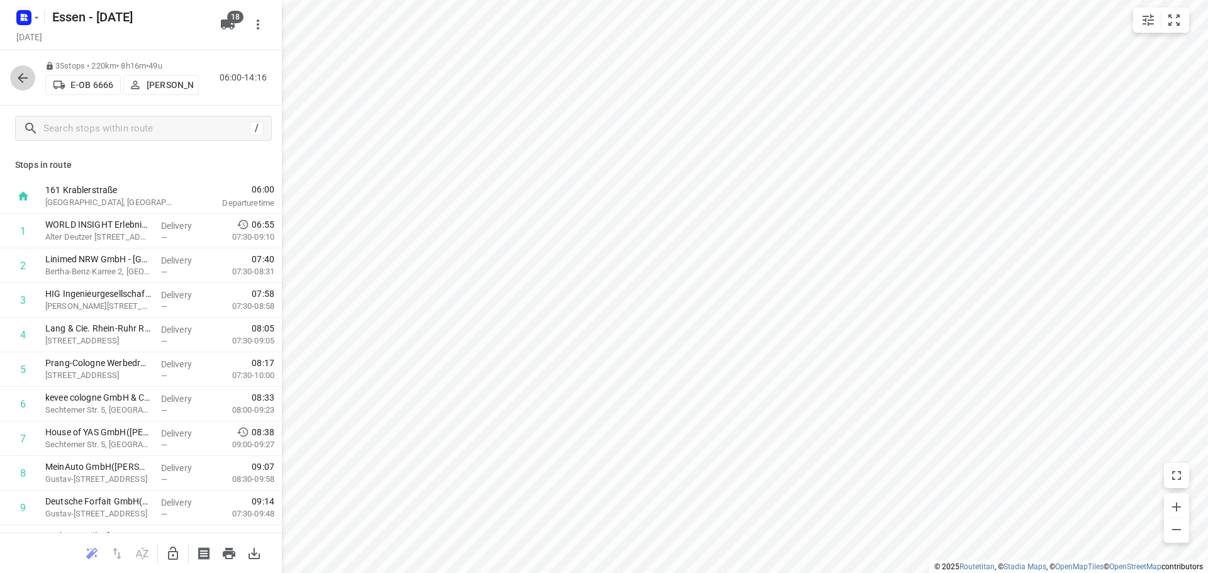
click at [21, 76] on icon "button" at bounding box center [23, 78] width 10 height 10
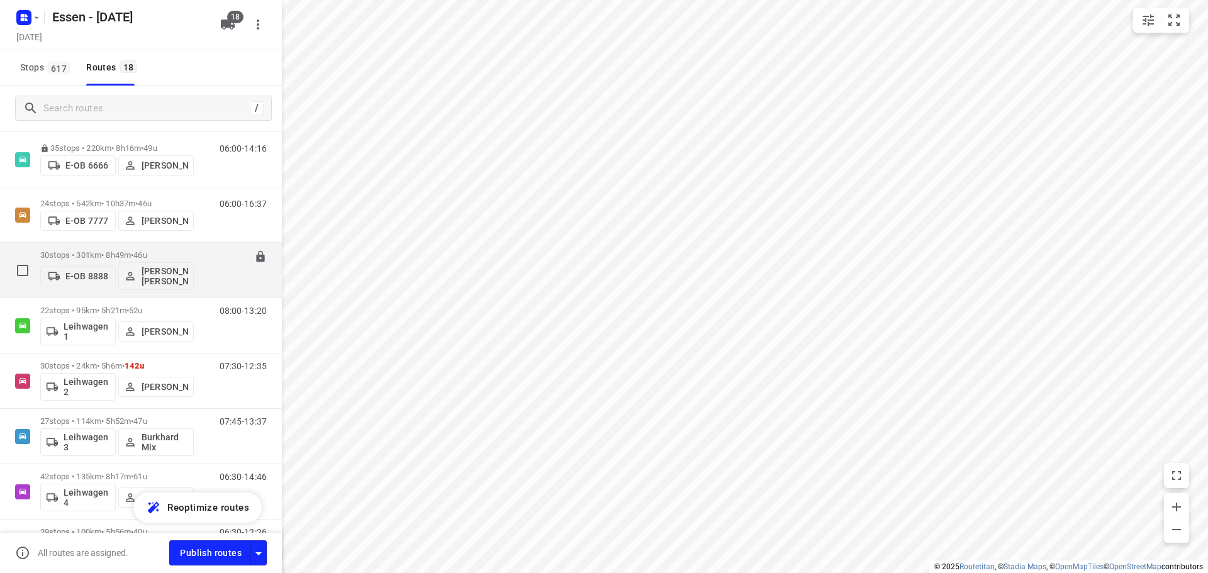
scroll to position [252, 0]
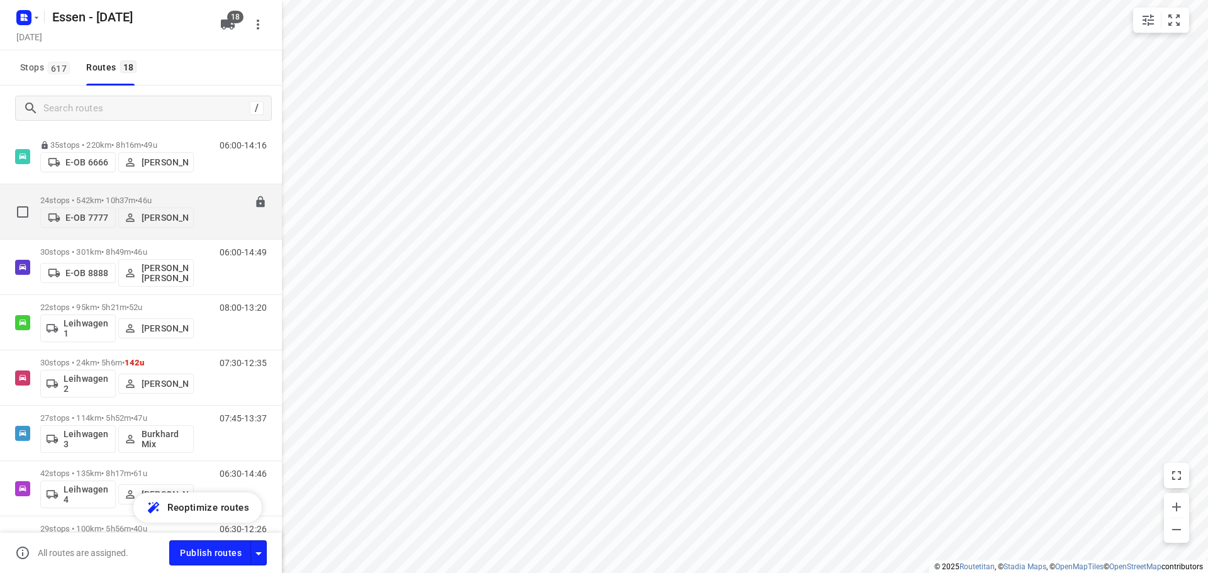
click at [110, 198] on p "24 stops • 542km • 10h37m • [DATE]" at bounding box center [116, 200] width 153 height 9
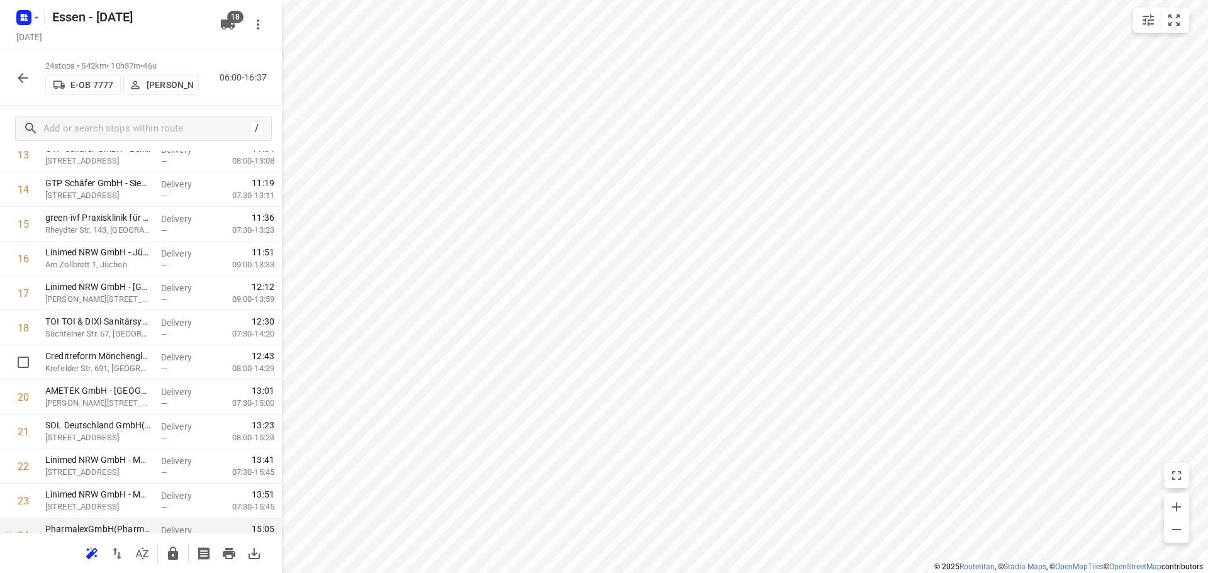
scroll to position [546, 0]
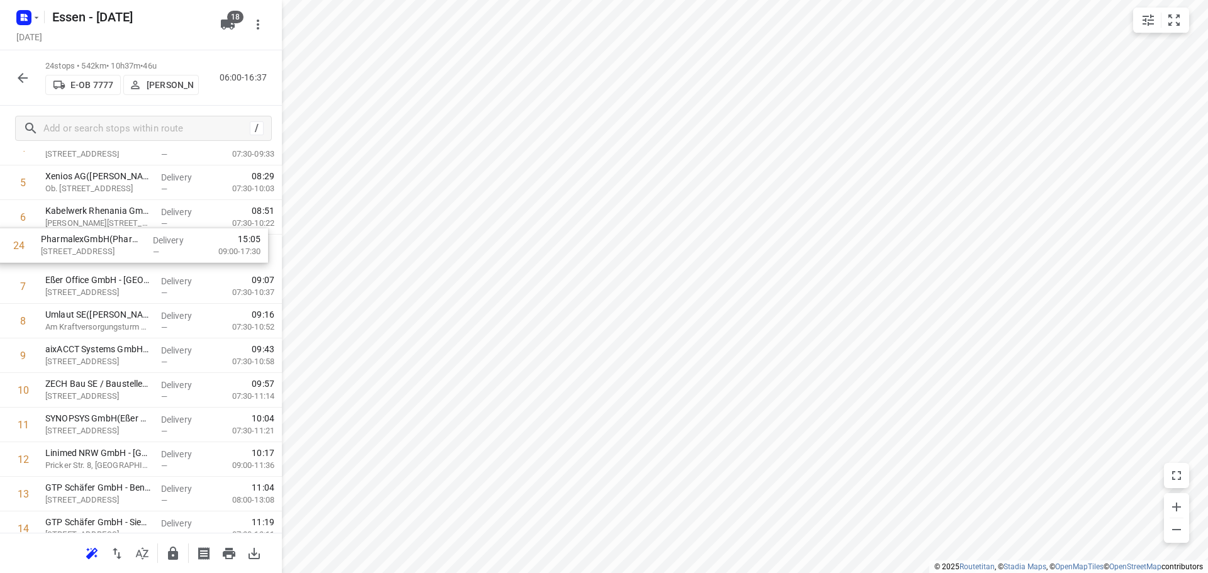
drag, startPoint x: 95, startPoint y: 486, endPoint x: 92, endPoint y: 247, distance: 239.0
click at [92, 247] on div "1 TOI TOI & DIXI Sanitärsysteme GmbH - [GEOGRAPHIC_DATA]([PERSON_NAME]) [STREET…" at bounding box center [141, 442] width 282 height 830
click at [174, 558] on icon "button" at bounding box center [173, 553] width 10 height 13
click at [16, 77] on icon "button" at bounding box center [22, 77] width 15 height 15
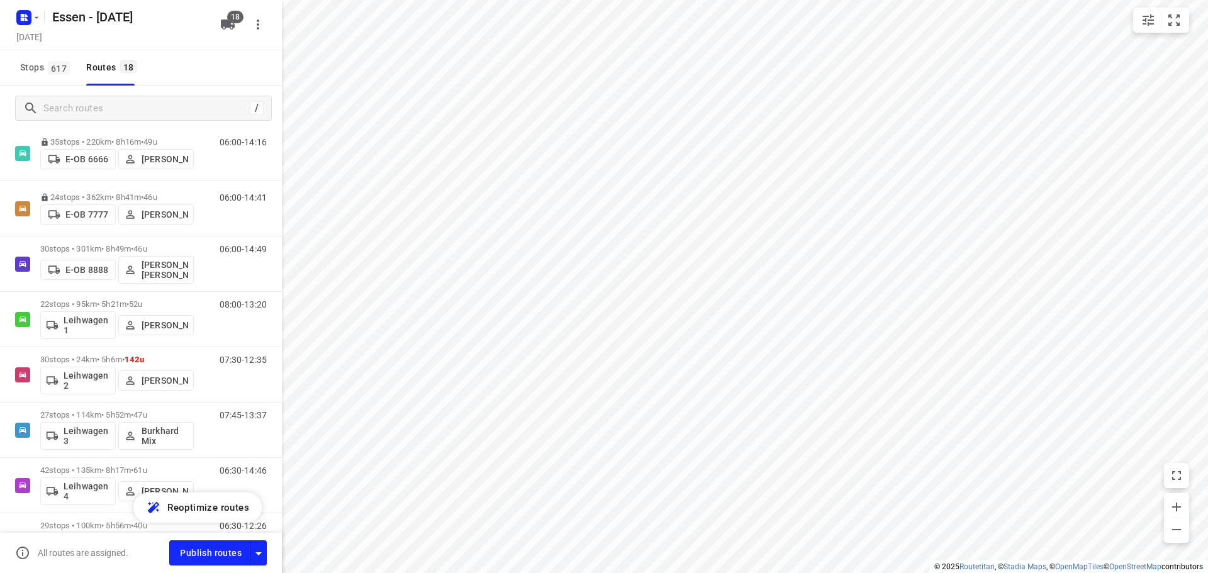
scroll to position [314, 0]
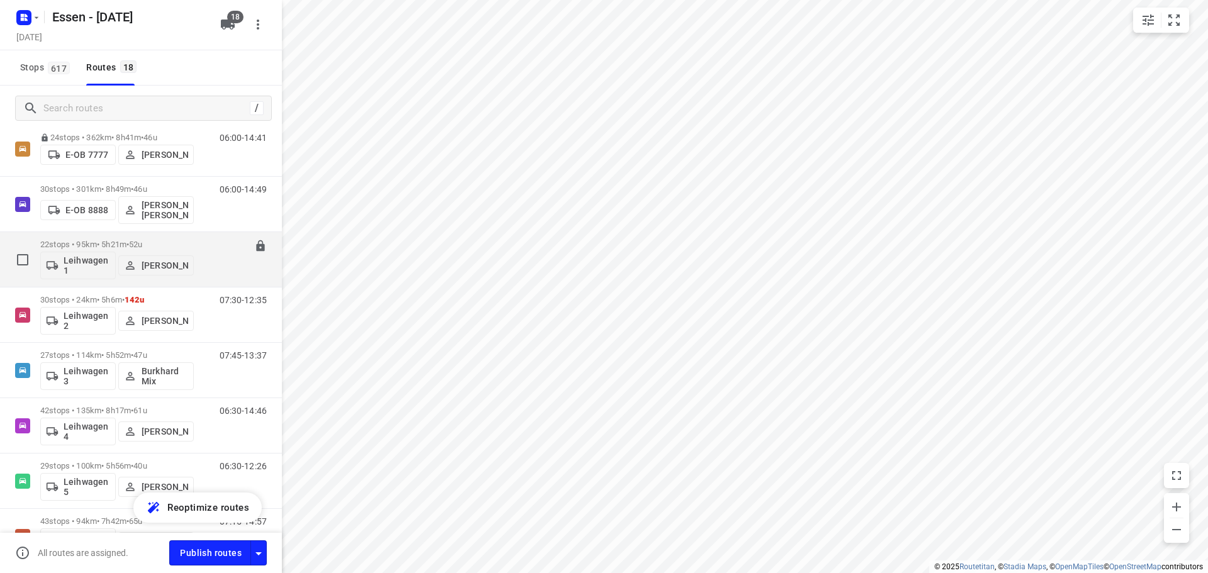
click at [104, 247] on p "22 stops • 95km • 5h21m • [DATE]" at bounding box center [116, 244] width 153 height 9
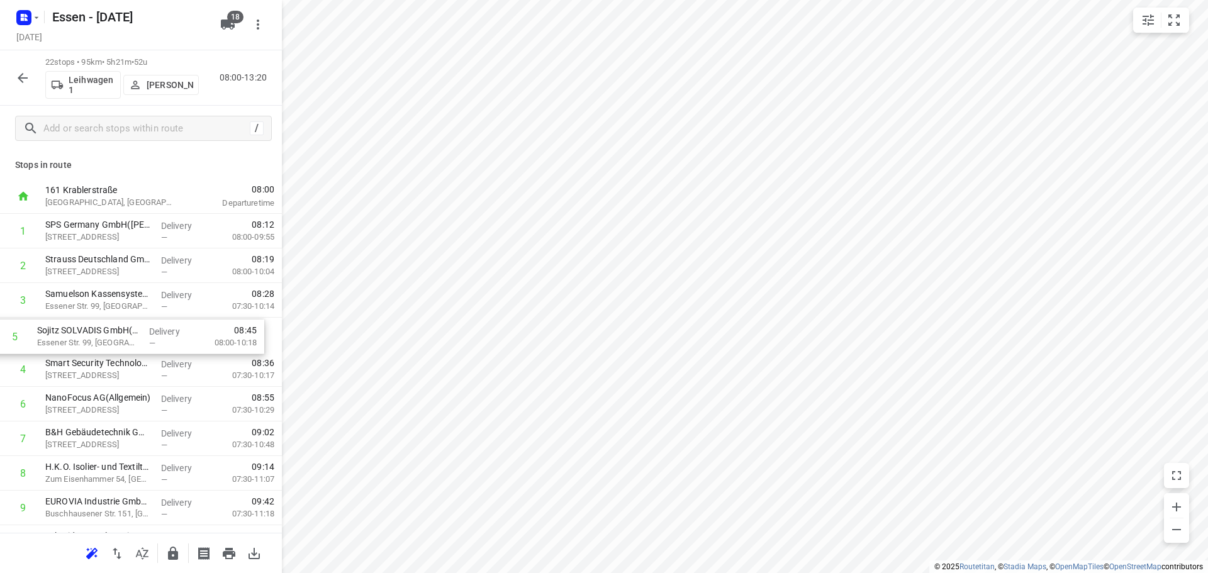
drag, startPoint x: 132, startPoint y: 364, endPoint x: 125, endPoint y: 326, distance: 38.5
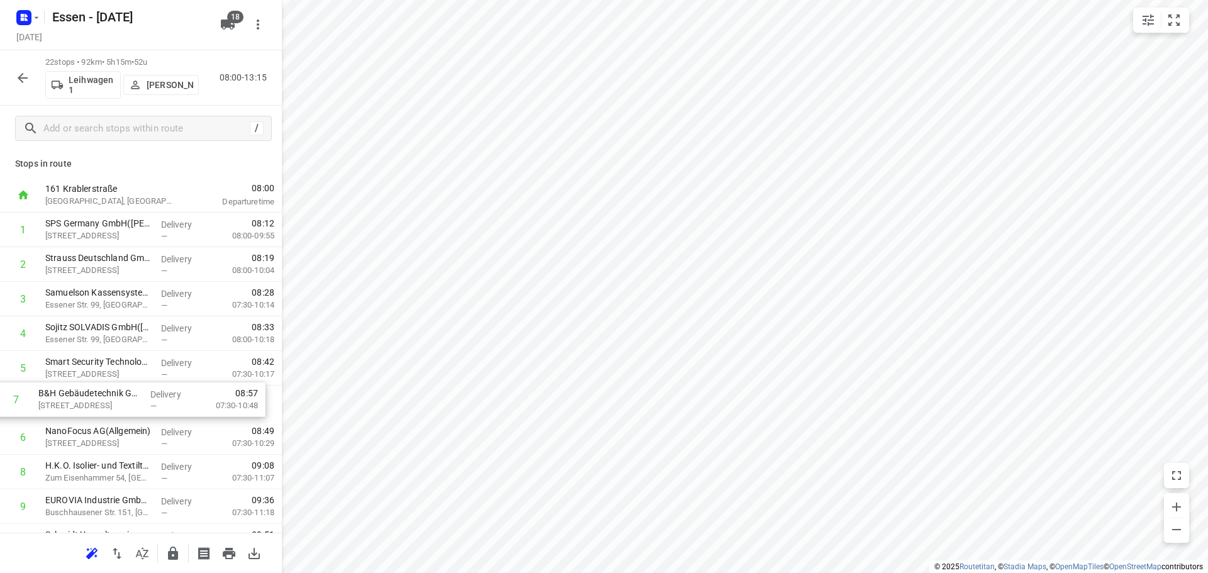
drag, startPoint x: 116, startPoint y: 434, endPoint x: 107, endPoint y: 404, distance: 31.6
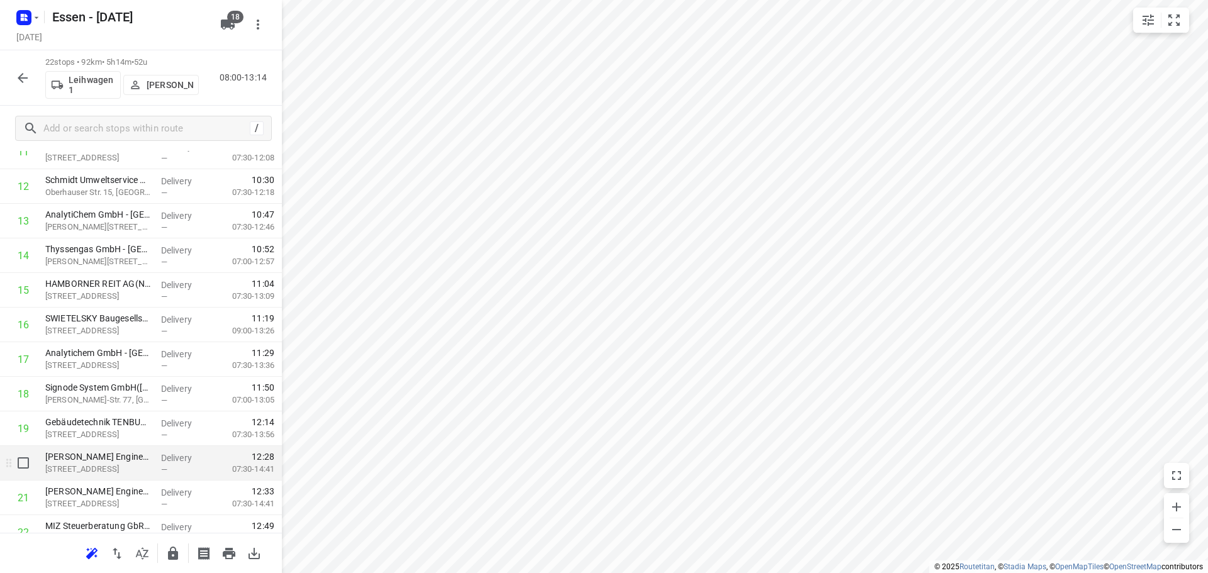
scroll to position [477, 0]
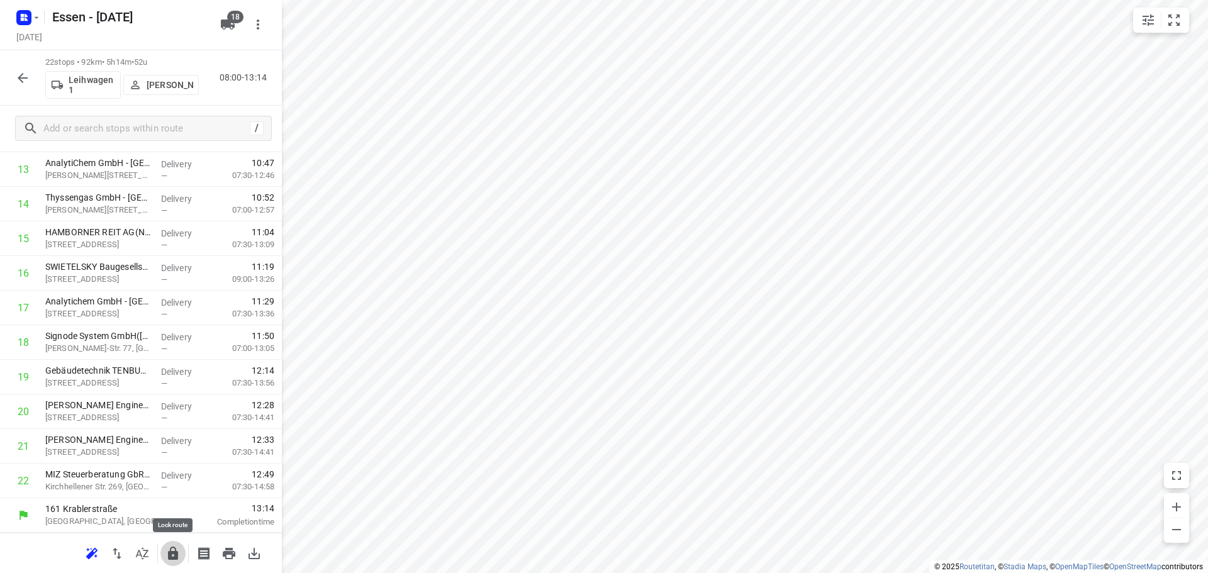
click at [172, 557] on icon "button" at bounding box center [173, 553] width 10 height 13
click at [21, 73] on icon "button" at bounding box center [22, 77] width 15 height 15
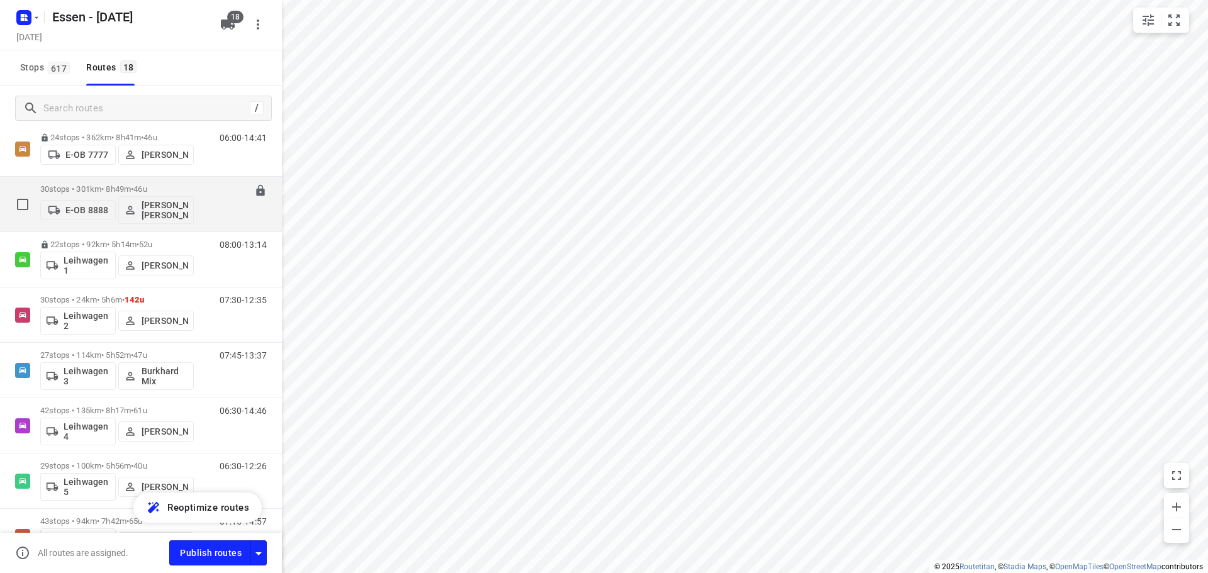
scroll to position [377, 0]
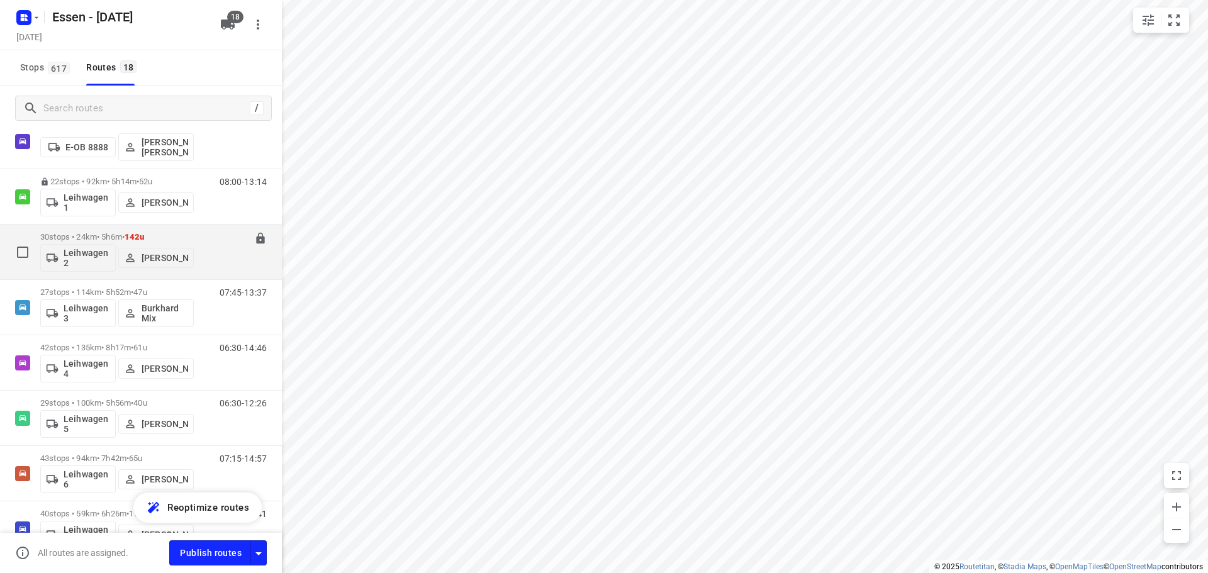
click at [85, 239] on p "30 stops • 24km • 5h6m • [DATE]" at bounding box center [116, 236] width 153 height 9
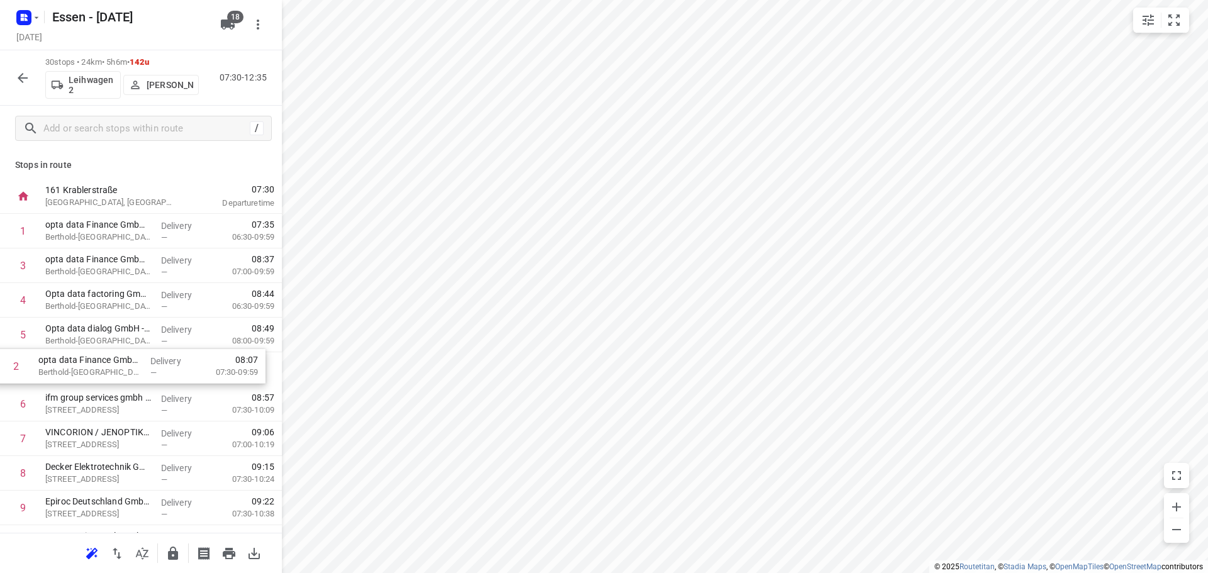
drag, startPoint x: 101, startPoint y: 274, endPoint x: 94, endPoint y: 382, distance: 108.4
drag, startPoint x: 97, startPoint y: 268, endPoint x: 84, endPoint y: 373, distance: 105.9
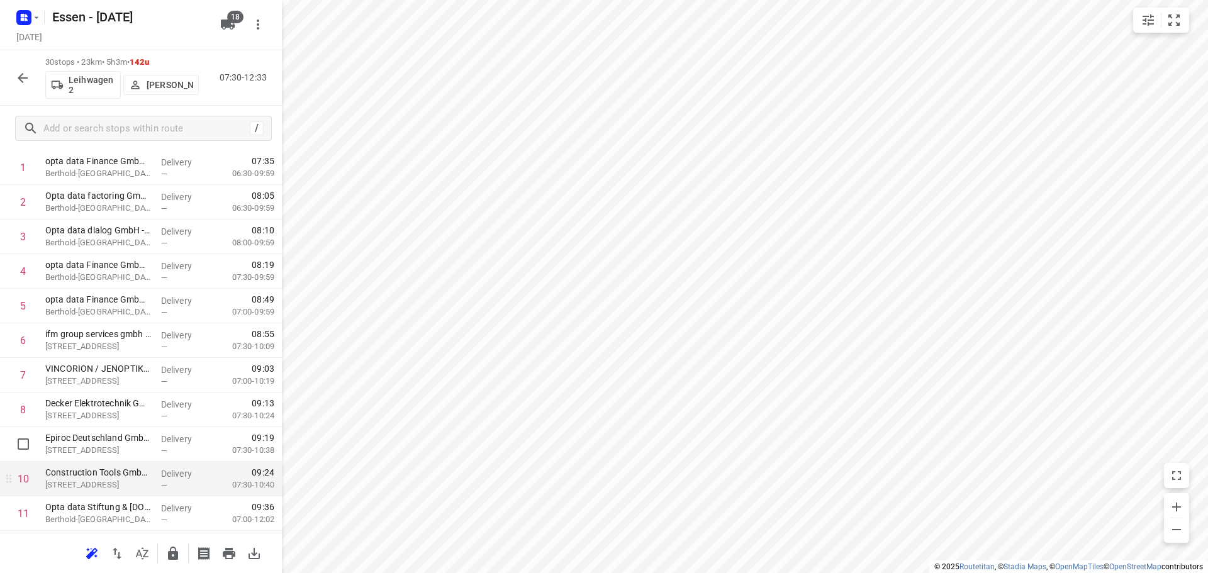
scroll to position [189, 0]
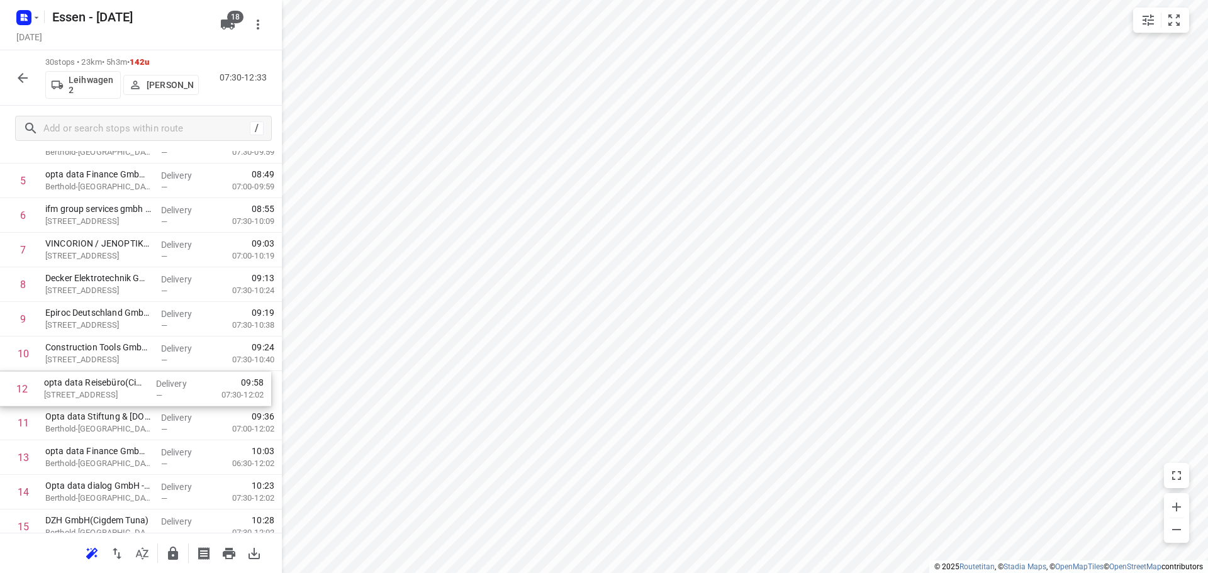
drag, startPoint x: 109, startPoint y: 426, endPoint x: 107, endPoint y: 387, distance: 38.5
click at [107, 387] on div "1 opta data Finance GmbH - [PERSON_NAME][GEOGRAPHIC_DATA] 461([GEOGRAPHIC_DATA]…" at bounding box center [141, 544] width 282 height 1038
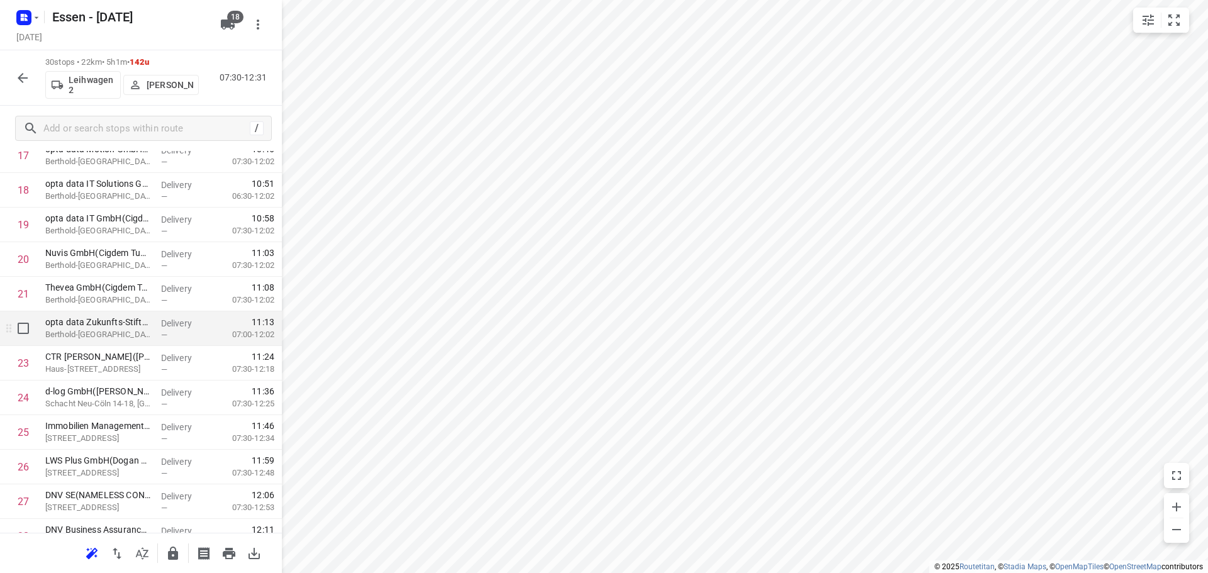
scroll to position [754, 0]
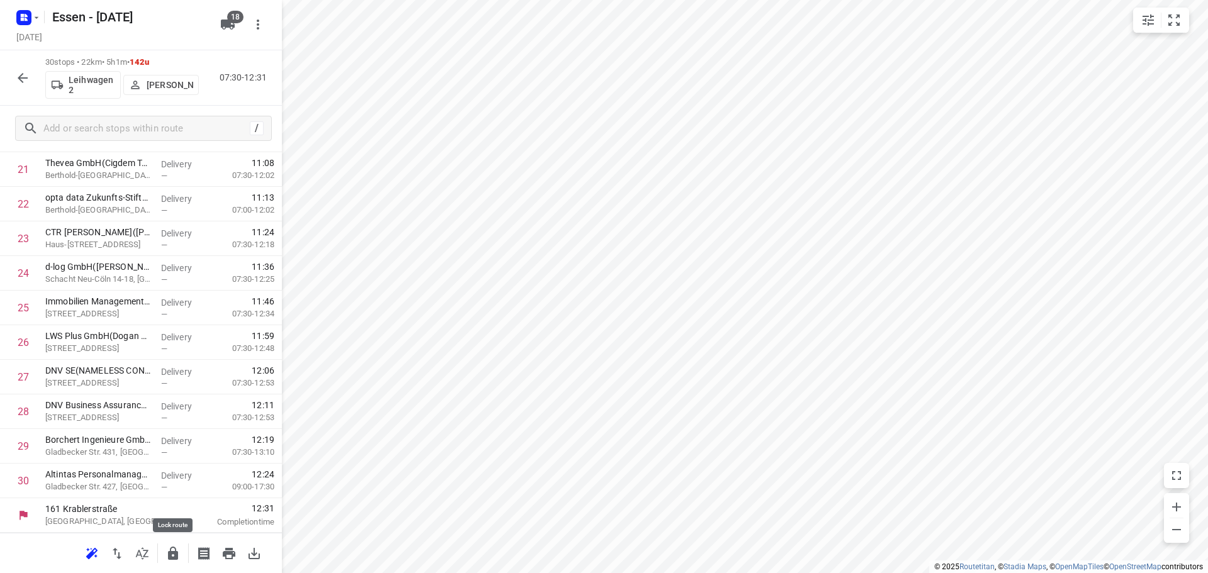
click at [175, 559] on icon "button" at bounding box center [173, 553] width 10 height 13
click at [23, 77] on icon "button" at bounding box center [23, 78] width 10 height 10
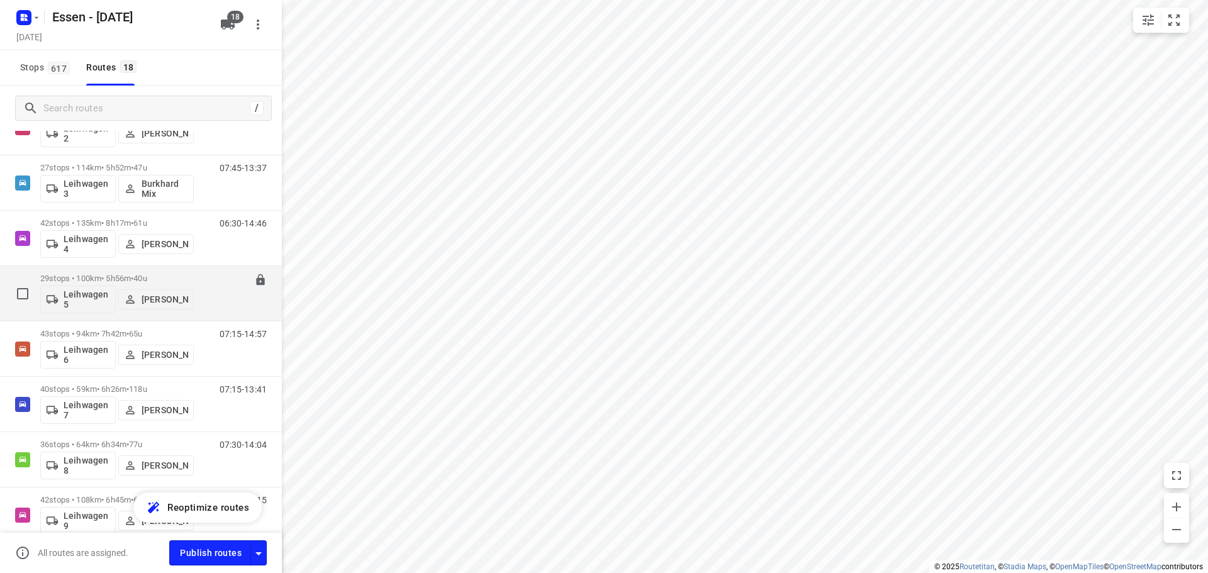
scroll to position [503, 0]
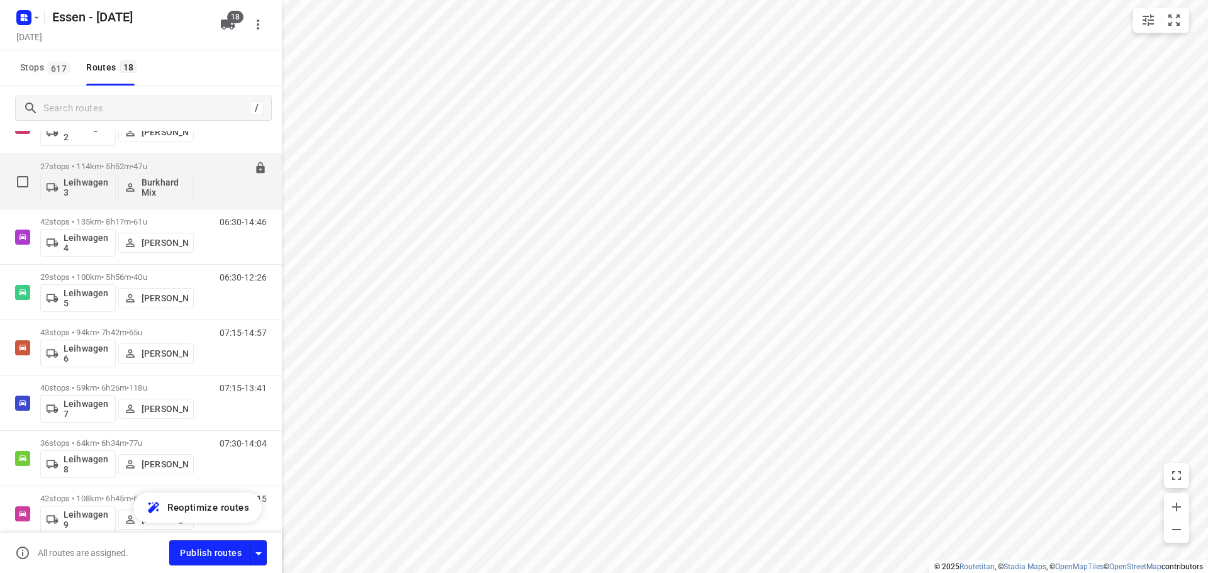
click at [105, 165] on p "27 stops • 114km • 5h52m • [DATE]" at bounding box center [116, 166] width 153 height 9
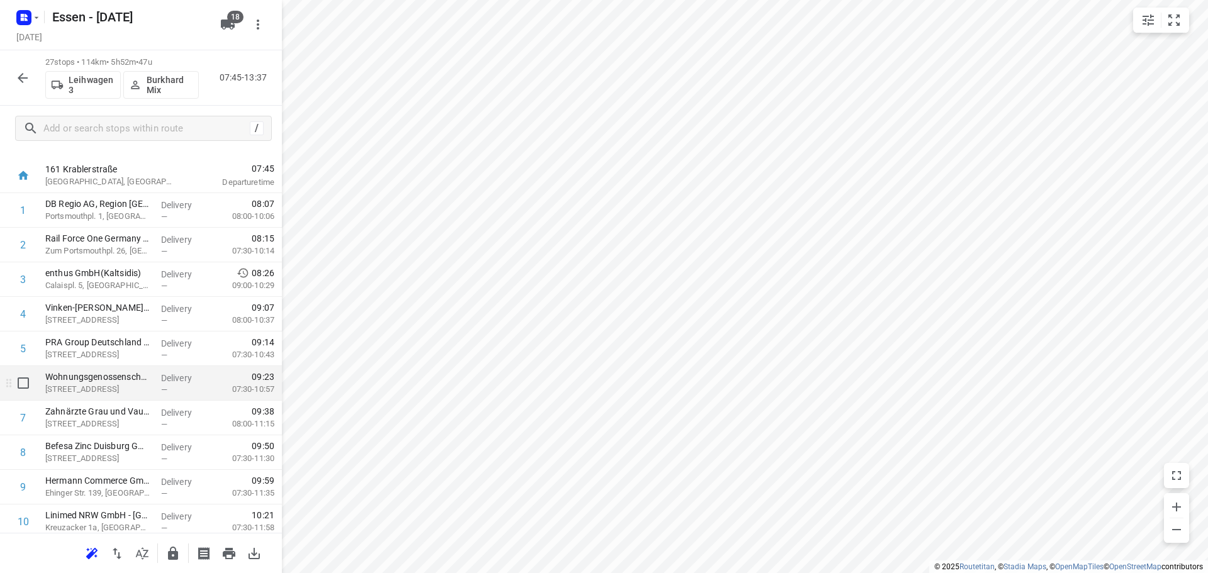
scroll to position [0, 0]
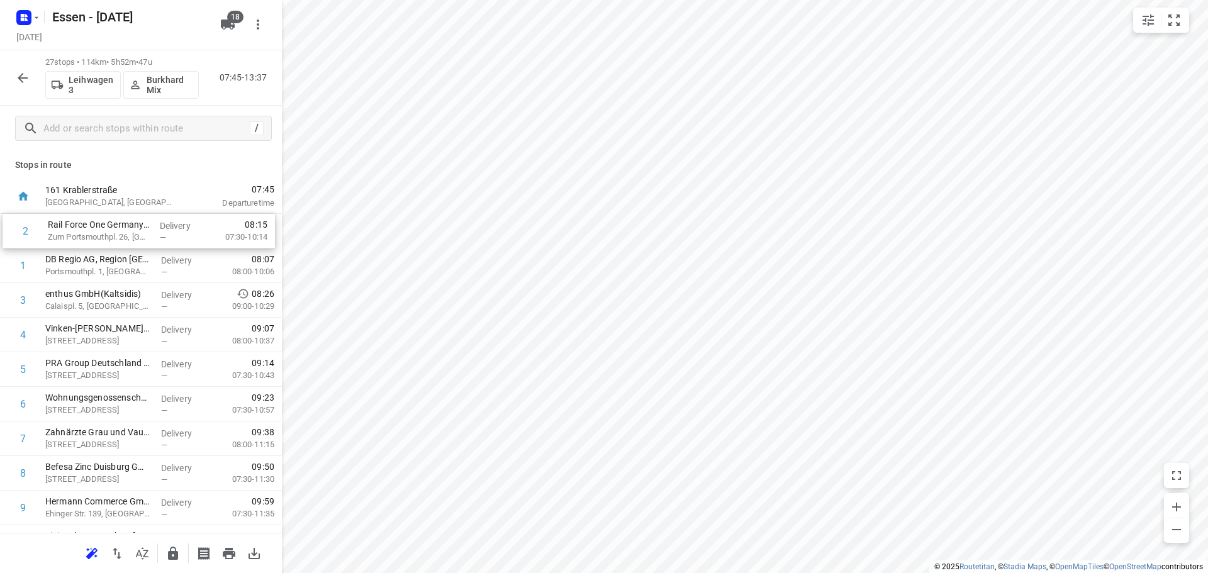
drag, startPoint x: 189, startPoint y: 269, endPoint x: 192, endPoint y: 230, distance: 39.1
drag, startPoint x: 136, startPoint y: 234, endPoint x: 128, endPoint y: 271, distance: 38.0
drag, startPoint x: 84, startPoint y: 271, endPoint x: 93, endPoint y: 238, distance: 33.9
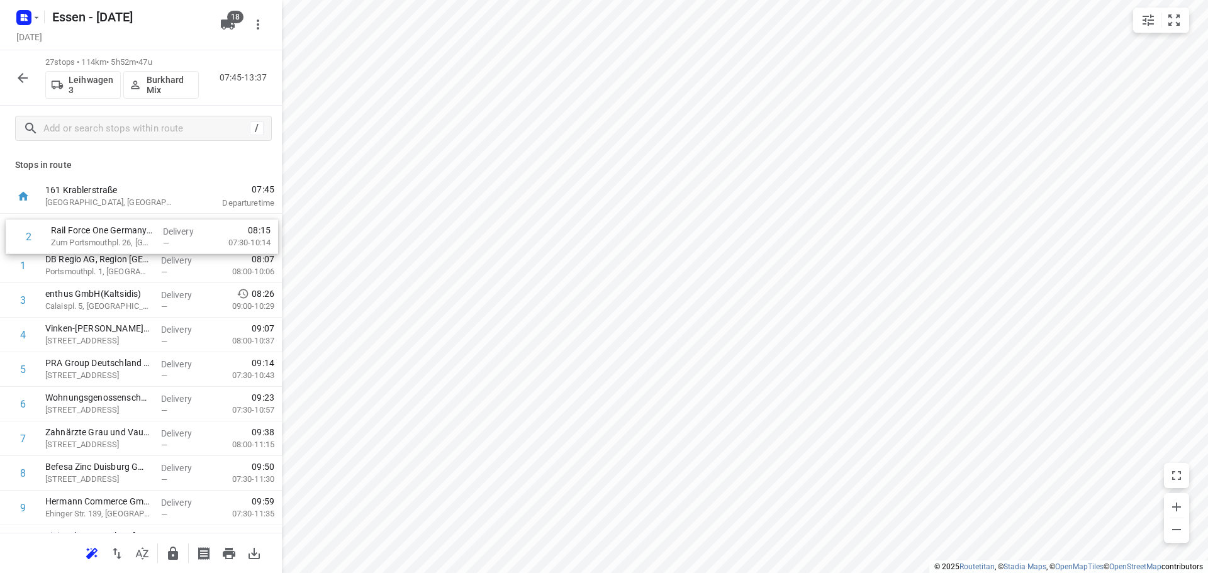
drag, startPoint x: 103, startPoint y: 359, endPoint x: 98, endPoint y: 302, distance: 57.5
drag, startPoint x: 96, startPoint y: 363, endPoint x: 96, endPoint y: 335, distance: 28.3
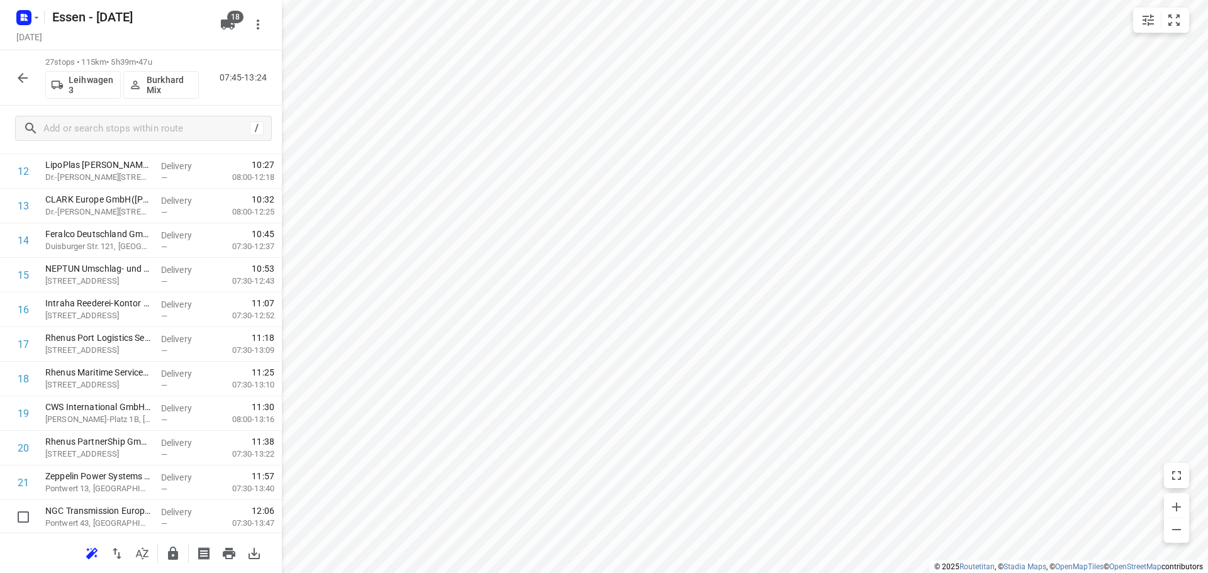
scroll to position [650, 0]
click at [169, 553] on icon "button" at bounding box center [173, 553] width 10 height 13
click at [21, 79] on icon "button" at bounding box center [22, 77] width 15 height 15
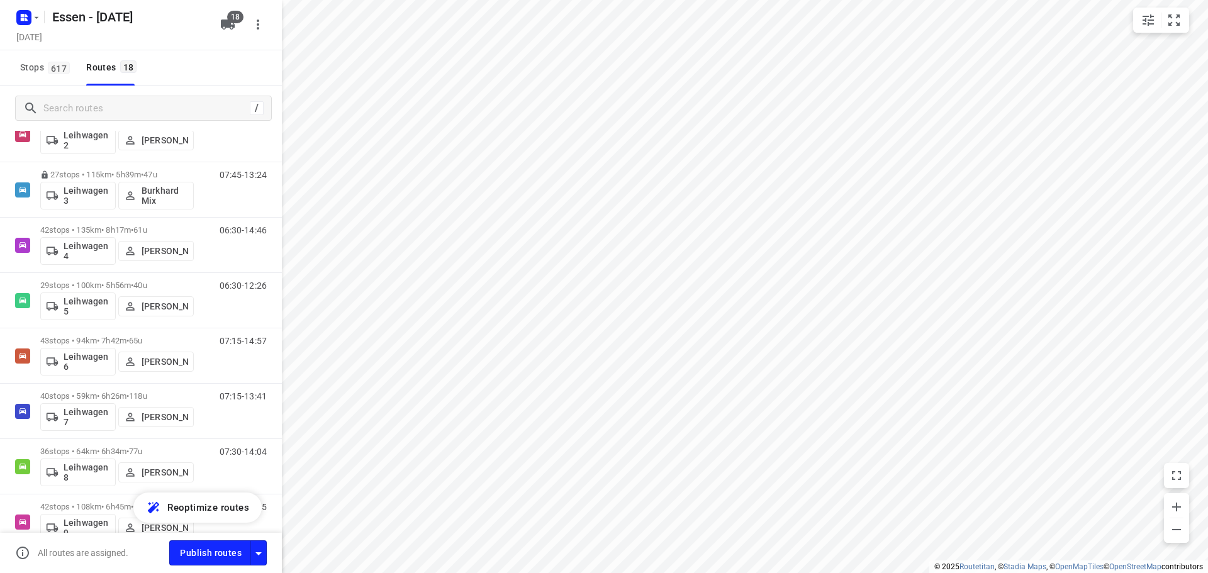
scroll to position [566, 0]
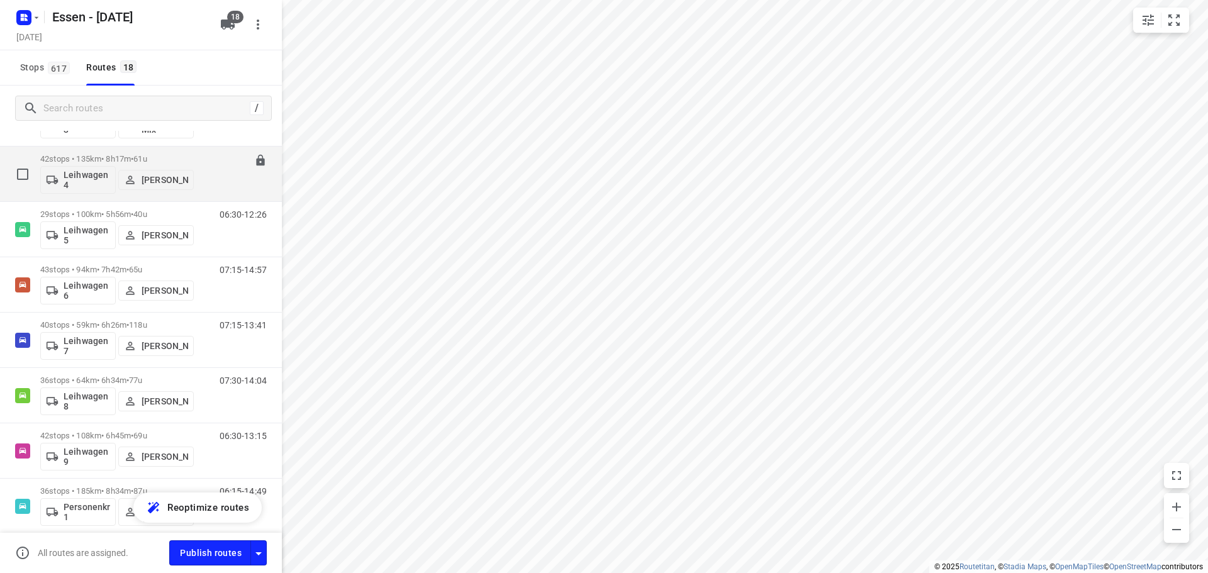
click at [101, 155] on p "42 stops • 135km • 8h17m • [DATE]" at bounding box center [116, 158] width 153 height 9
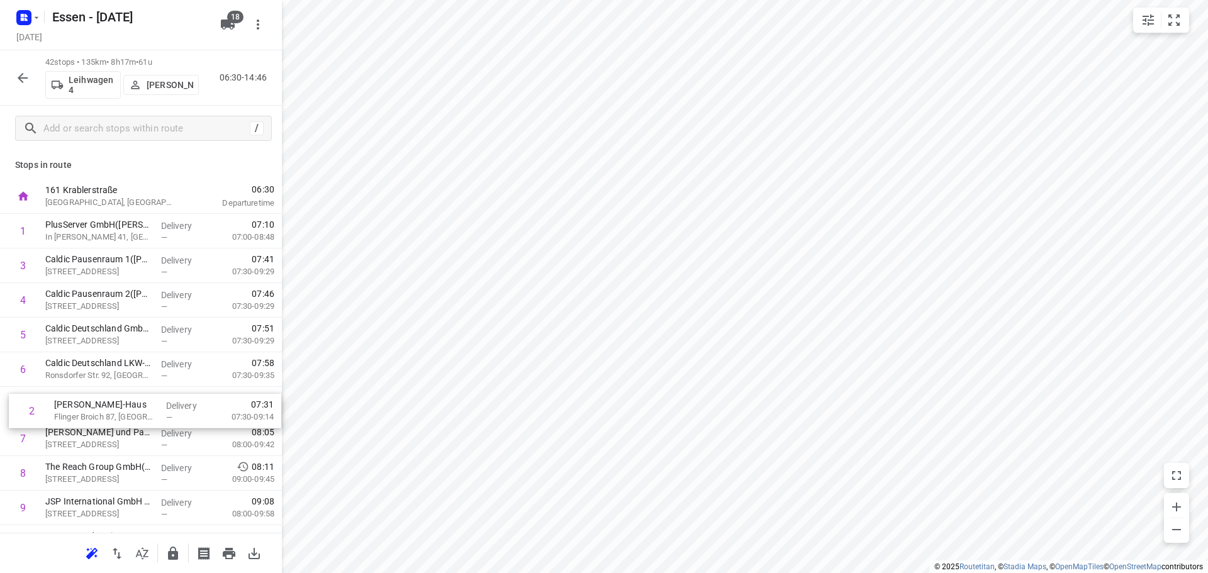
drag, startPoint x: 111, startPoint y: 268, endPoint x: 116, endPoint y: 415, distance: 146.7
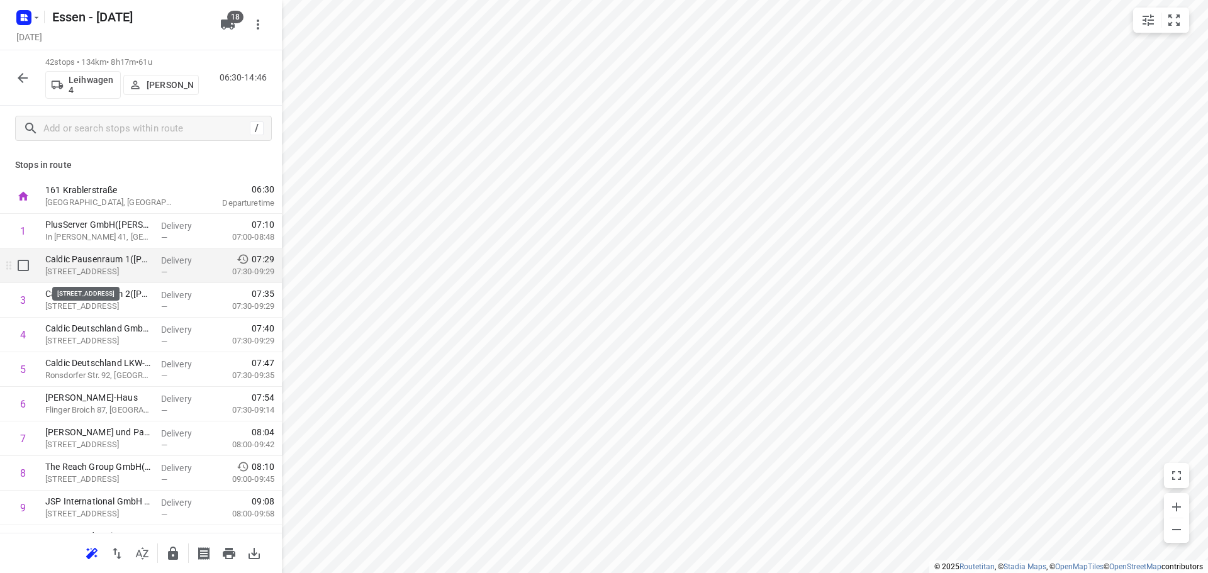
click at [118, 269] on p "[STREET_ADDRESS]" at bounding box center [98, 271] width 106 height 13
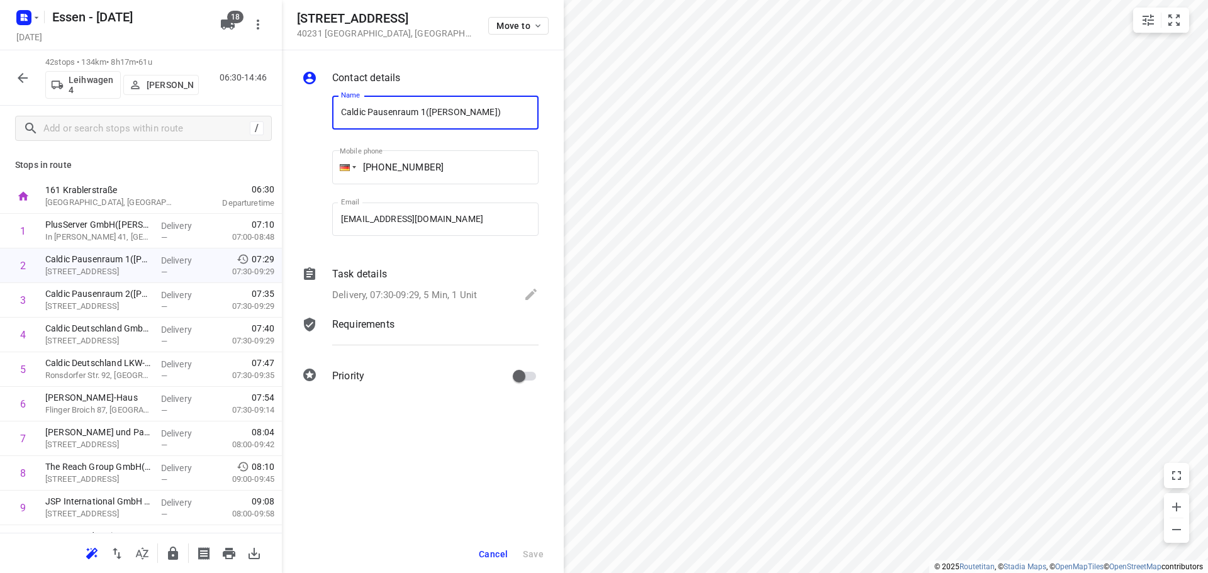
click at [494, 556] on span "Cancel" at bounding box center [493, 554] width 29 height 10
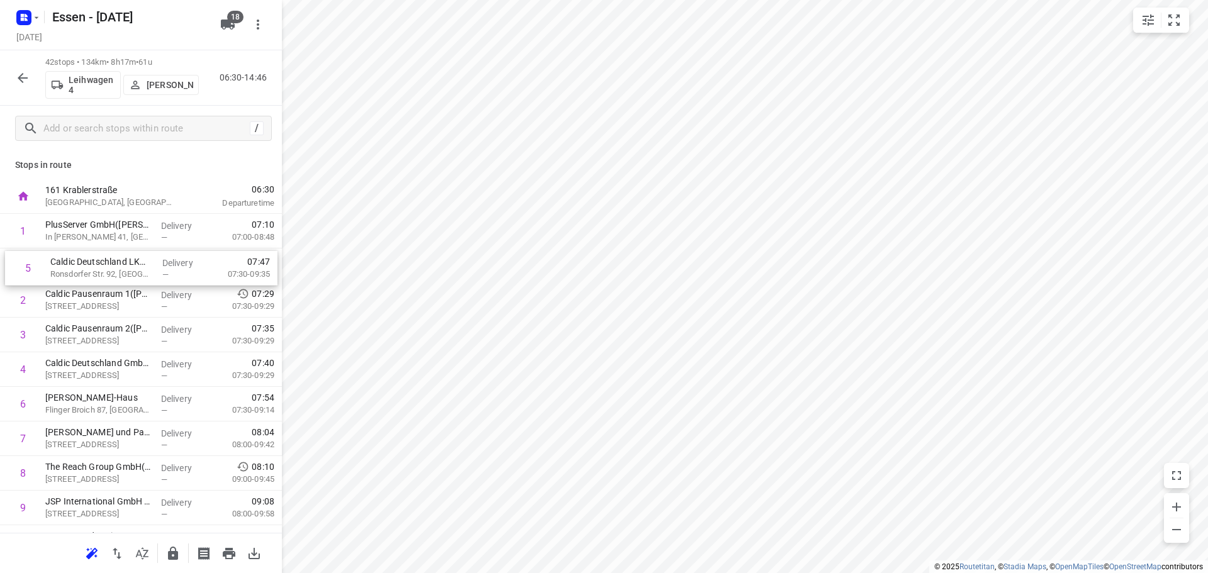
drag, startPoint x: 109, startPoint y: 369, endPoint x: 118, endPoint y: 264, distance: 104.7
drag, startPoint x: 88, startPoint y: 374, endPoint x: 87, endPoint y: 276, distance: 98.1
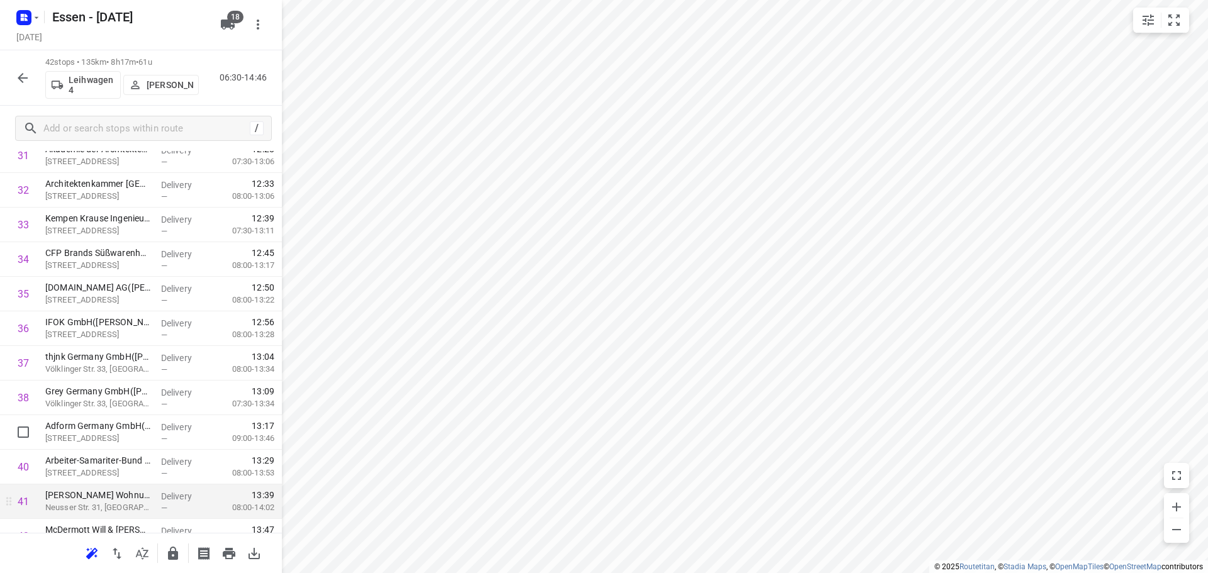
scroll to position [1169, 0]
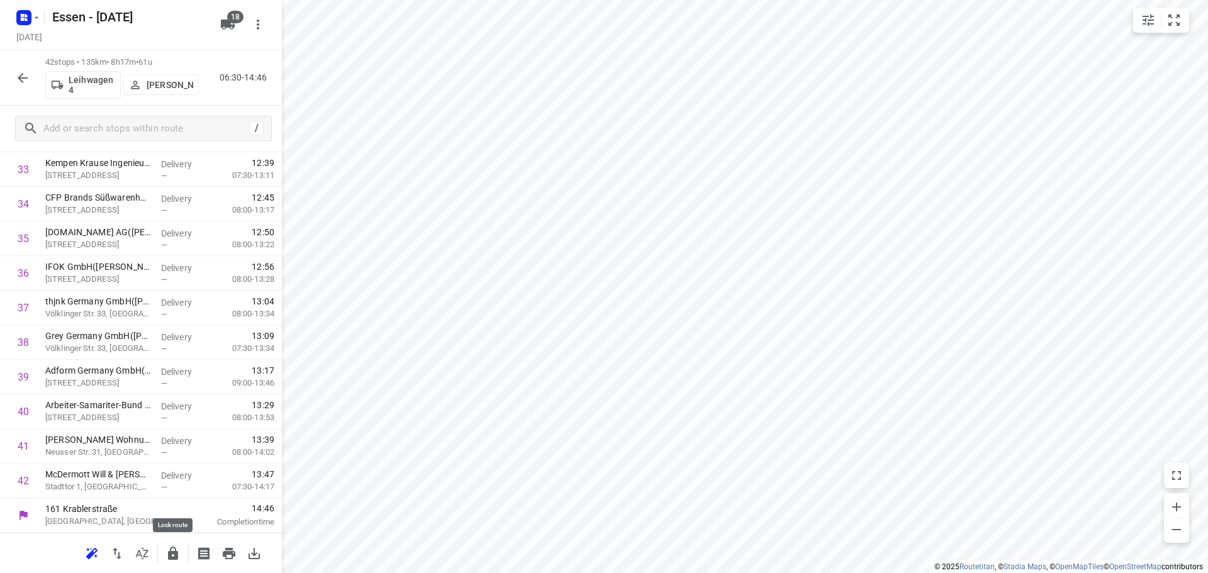
click at [171, 557] on icon "button" at bounding box center [173, 553] width 10 height 13
click at [21, 81] on icon "button" at bounding box center [22, 77] width 15 height 15
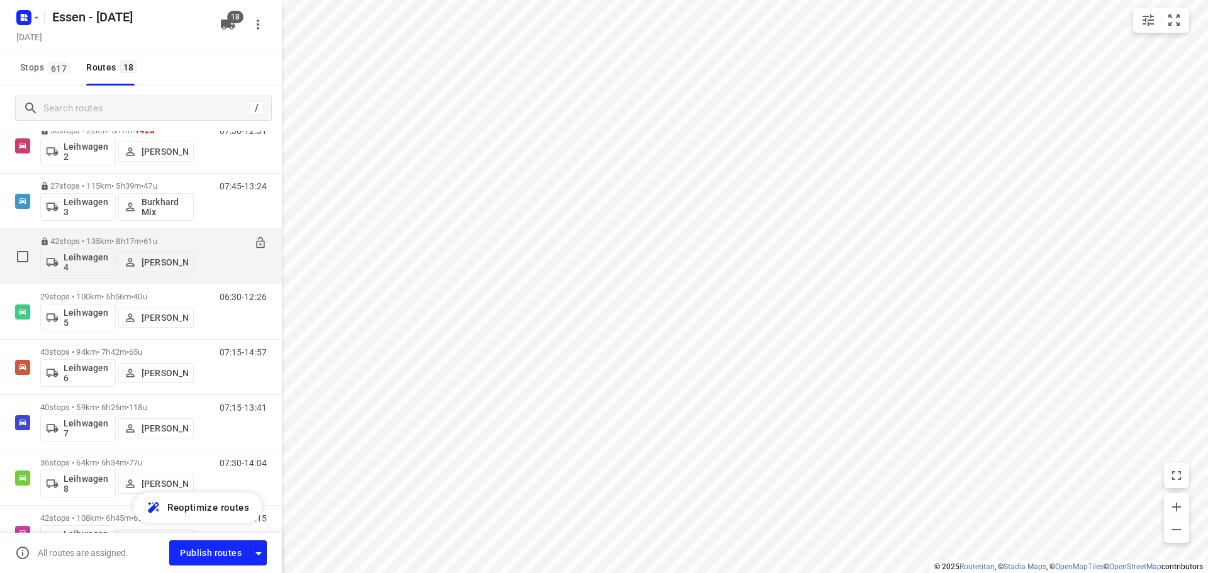
scroll to position [566, 0]
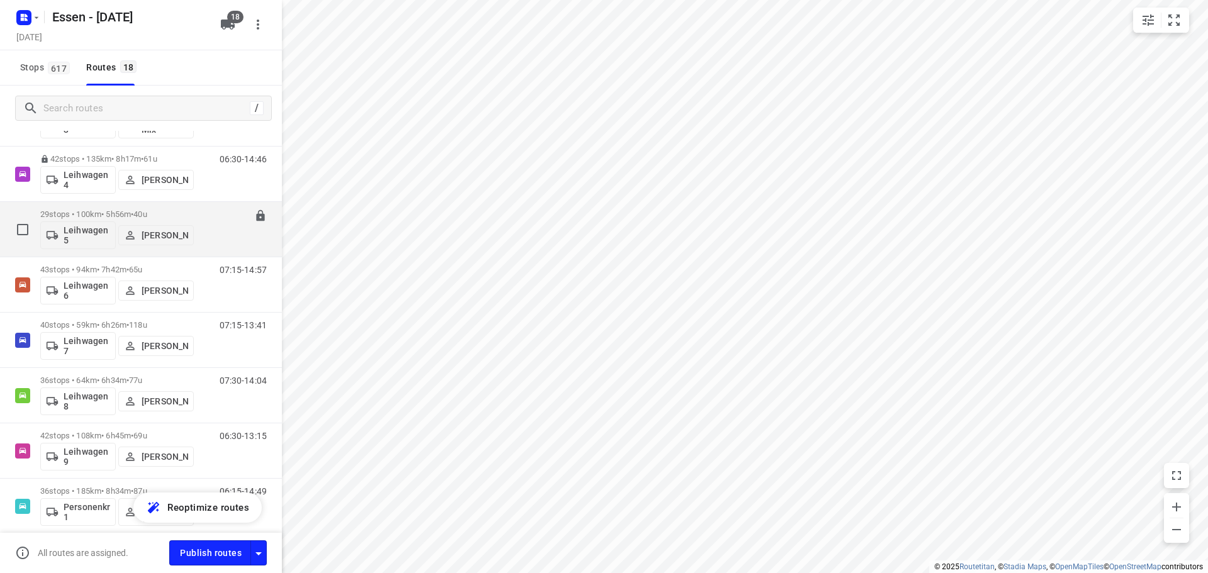
click at [117, 214] on p "29 stops • 100km • 5h56m • [DATE]" at bounding box center [116, 213] width 153 height 9
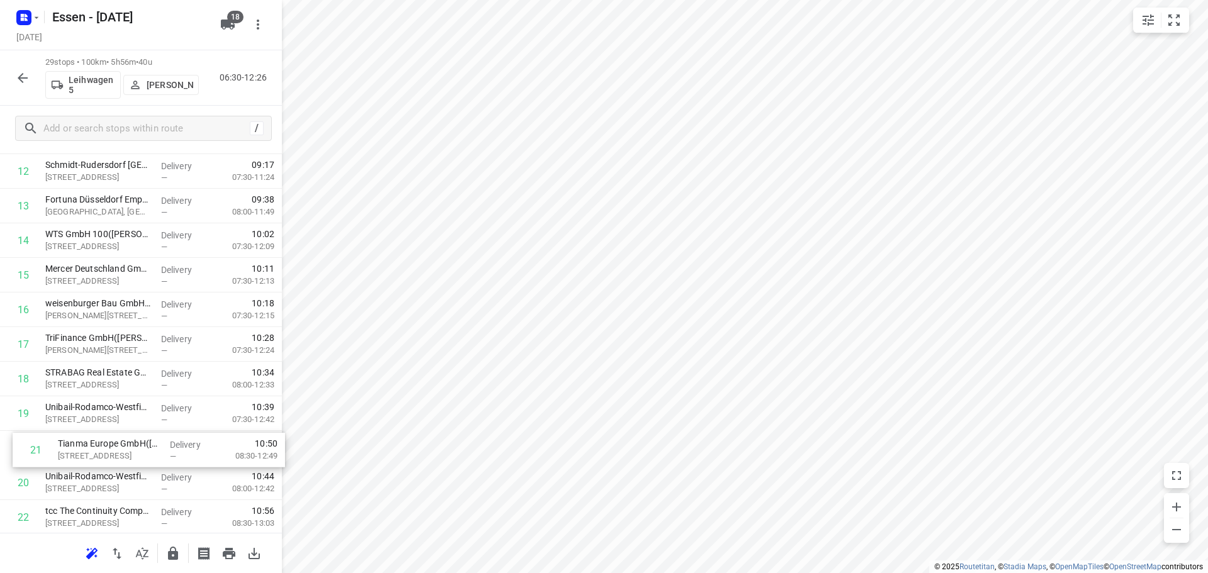
scroll to position [445, 0]
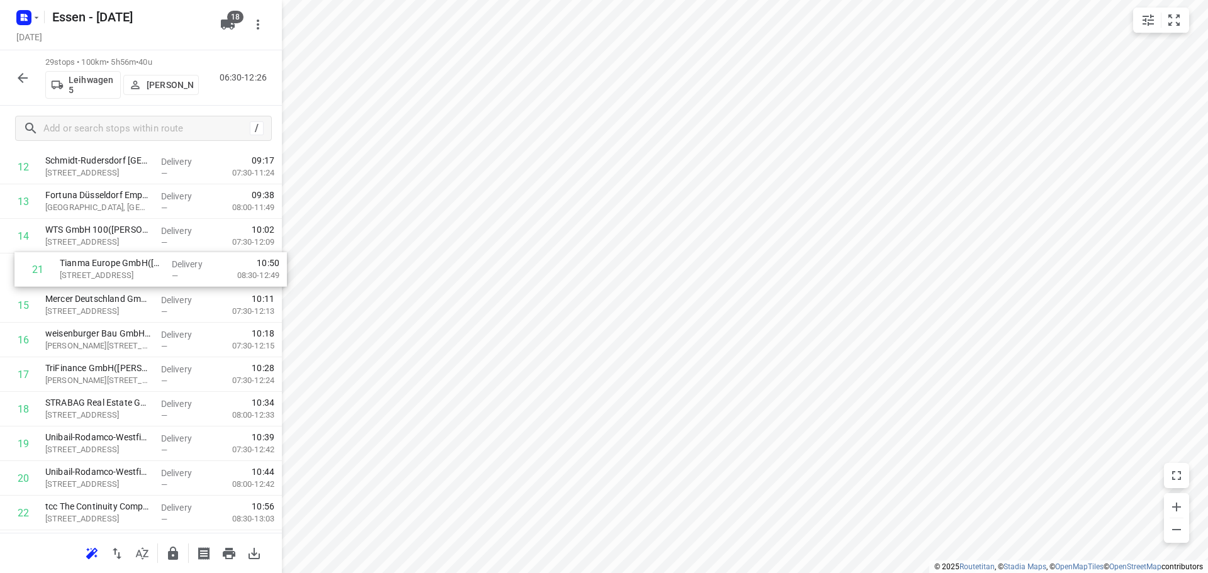
drag, startPoint x: 75, startPoint y: 482, endPoint x: 94, endPoint y: 264, distance: 219.1
click at [94, 264] on div "1 Glück Auf Immobilien GmbH ([PERSON_NAME]) [STREET_ADDRESS] Delivery — 06:51 0…" at bounding box center [141, 270] width 282 height 1003
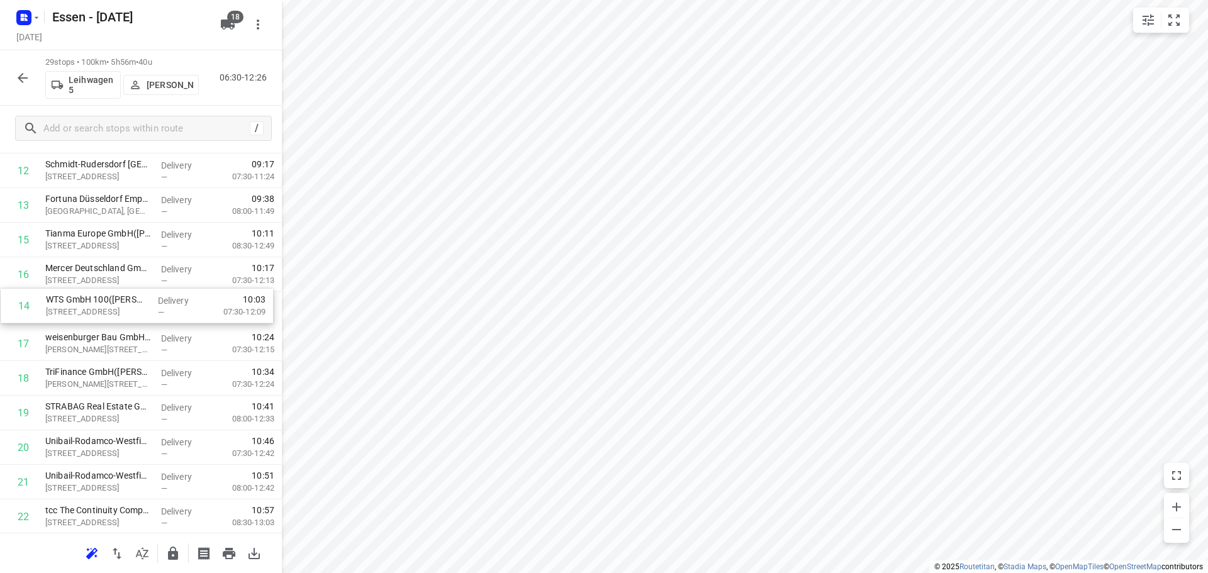
drag, startPoint x: 121, startPoint y: 237, endPoint x: 123, endPoint y: 310, distance: 73.0
click at [123, 310] on div "1 Glück Auf Immobilien GmbH ([PERSON_NAME]) [STREET_ADDRESS] Delivery — 06:51 0…" at bounding box center [141, 274] width 282 height 1003
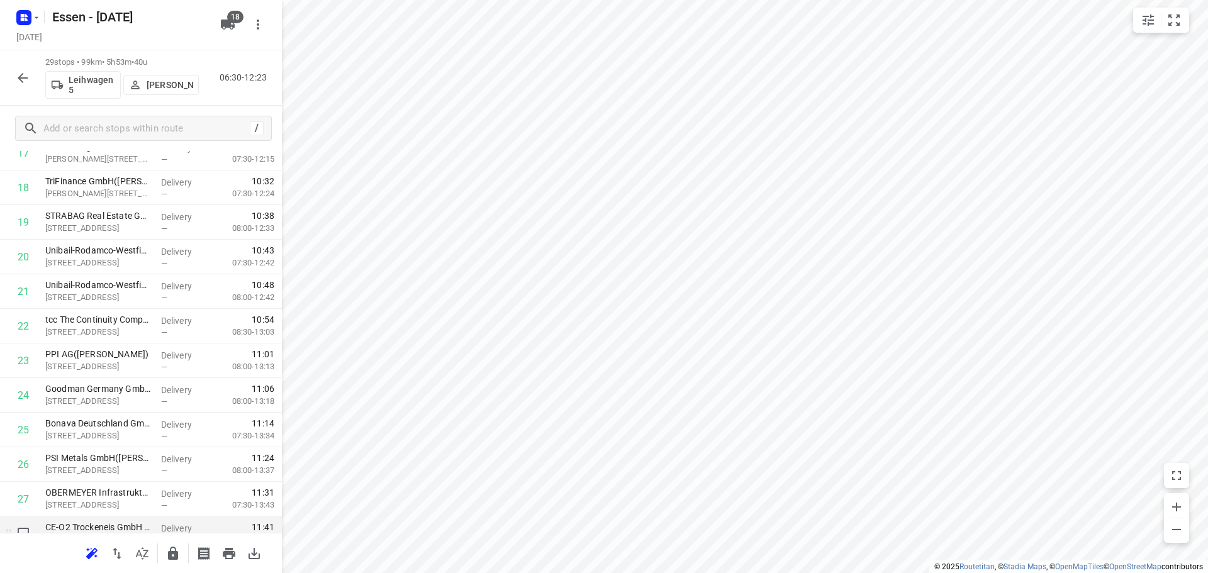
scroll to position [719, 0]
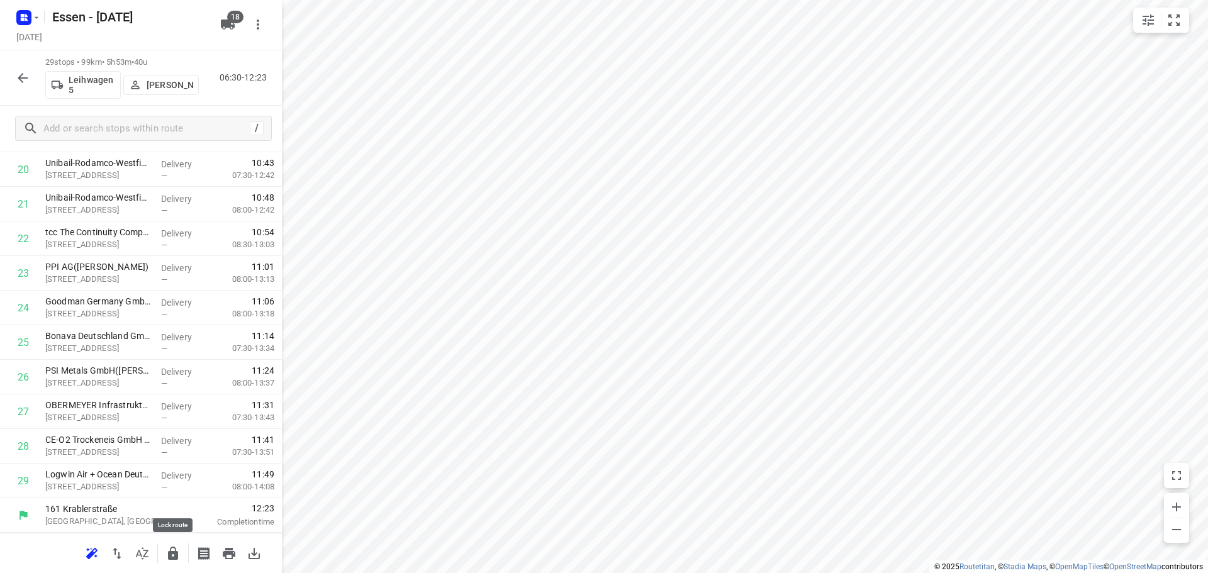
click at [173, 555] on icon "button" at bounding box center [172, 553] width 15 height 15
click at [21, 81] on icon "button" at bounding box center [22, 77] width 15 height 15
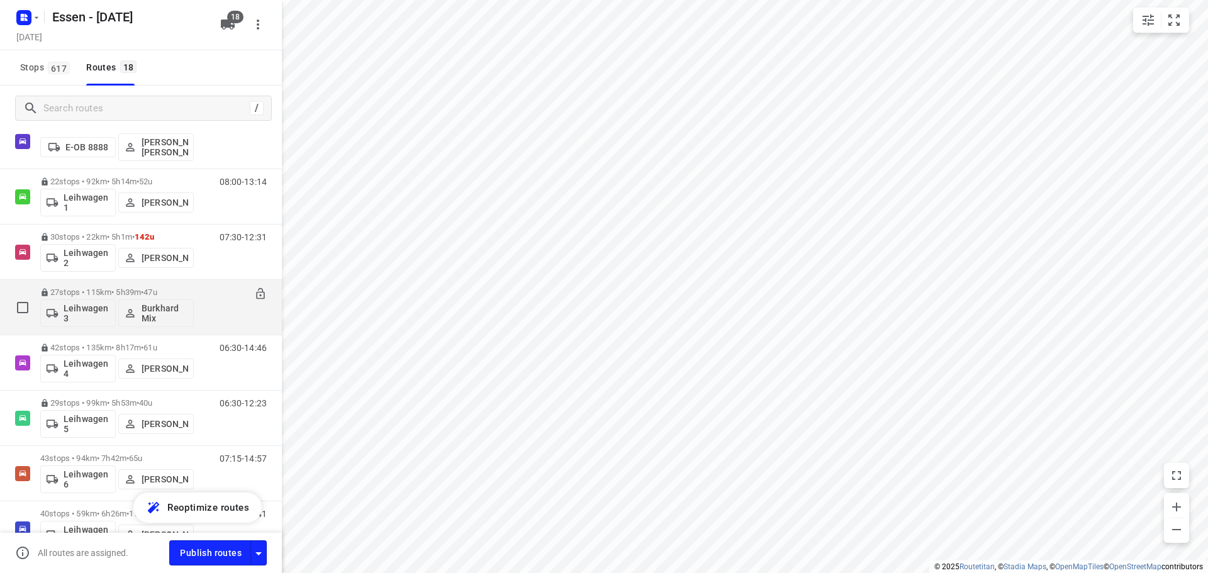
scroll to position [566, 0]
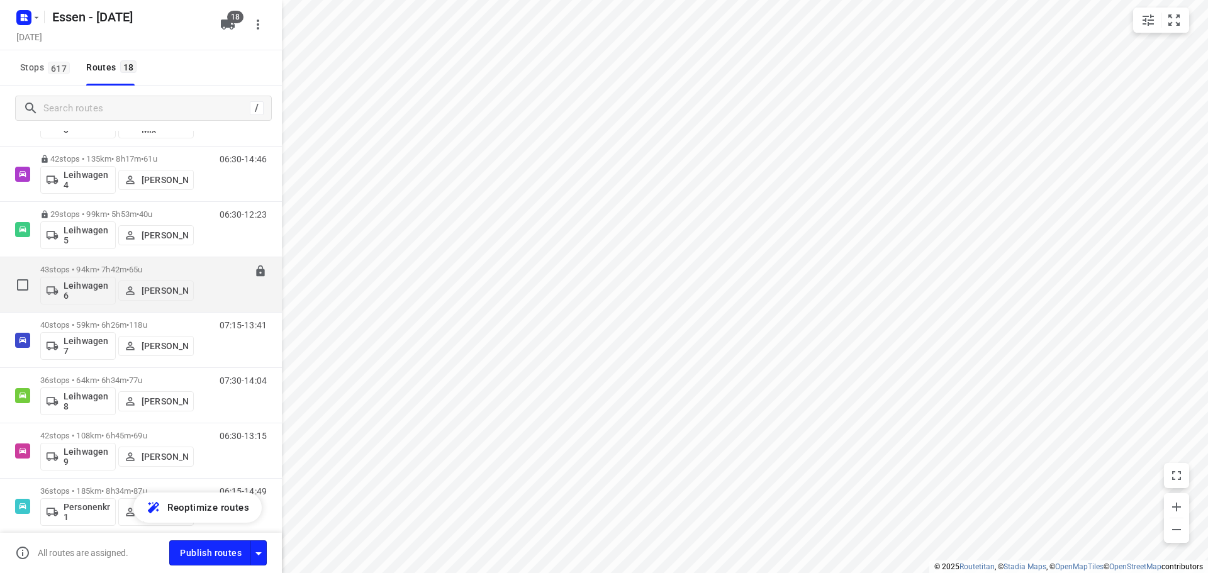
click at [101, 265] on p "43 stops • 94km • 7h42m • [DATE]" at bounding box center [116, 269] width 153 height 9
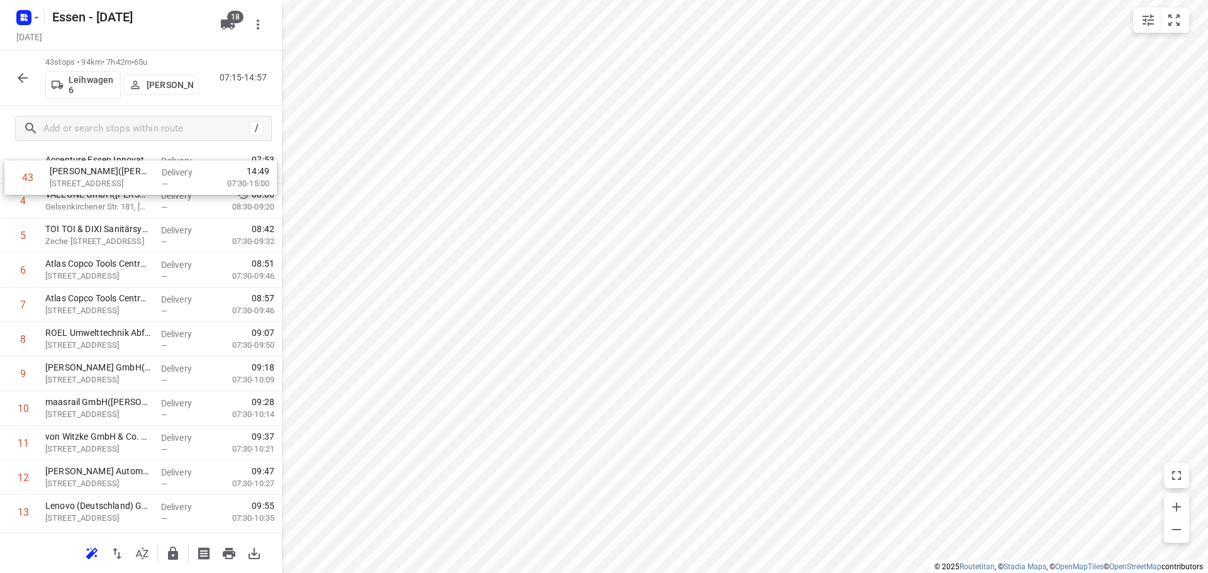
scroll to position [0, 0]
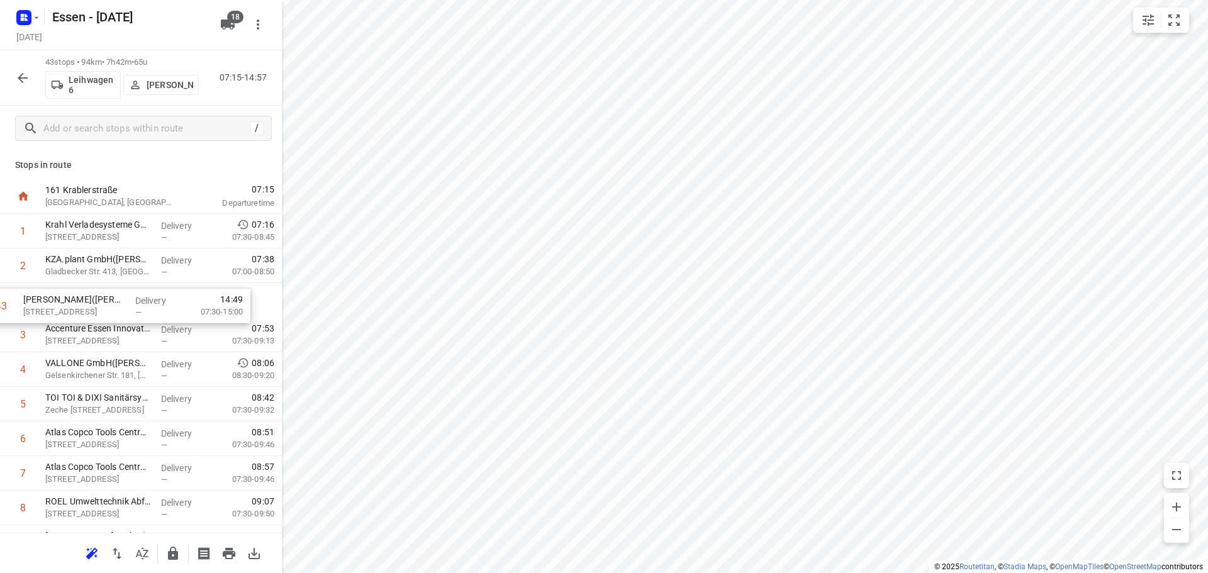
drag, startPoint x: 120, startPoint y: 481, endPoint x: 103, endPoint y: 302, distance: 180.1
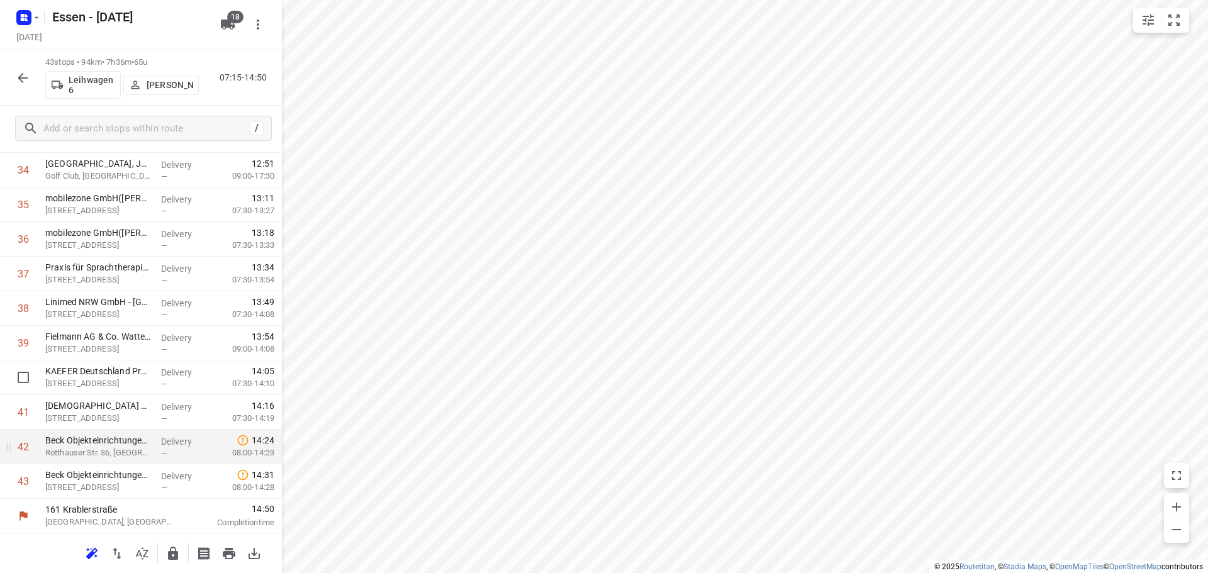
scroll to position [1203, 0]
click at [168, 556] on icon "button" at bounding box center [173, 553] width 10 height 13
click at [20, 77] on icon "button" at bounding box center [23, 78] width 10 height 10
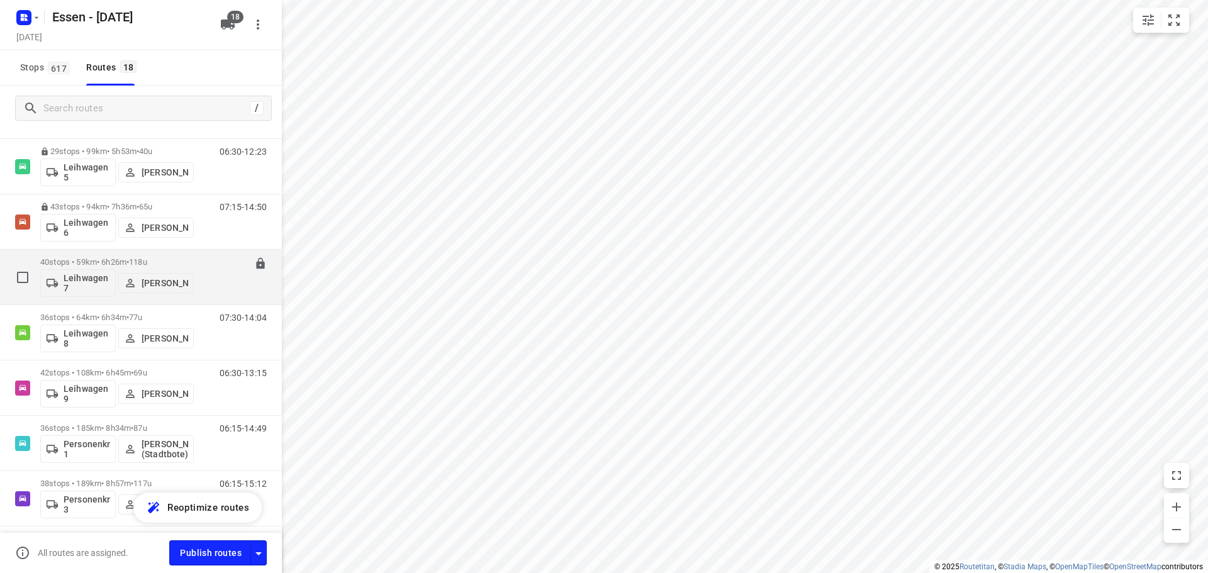
scroll to position [673, 0]
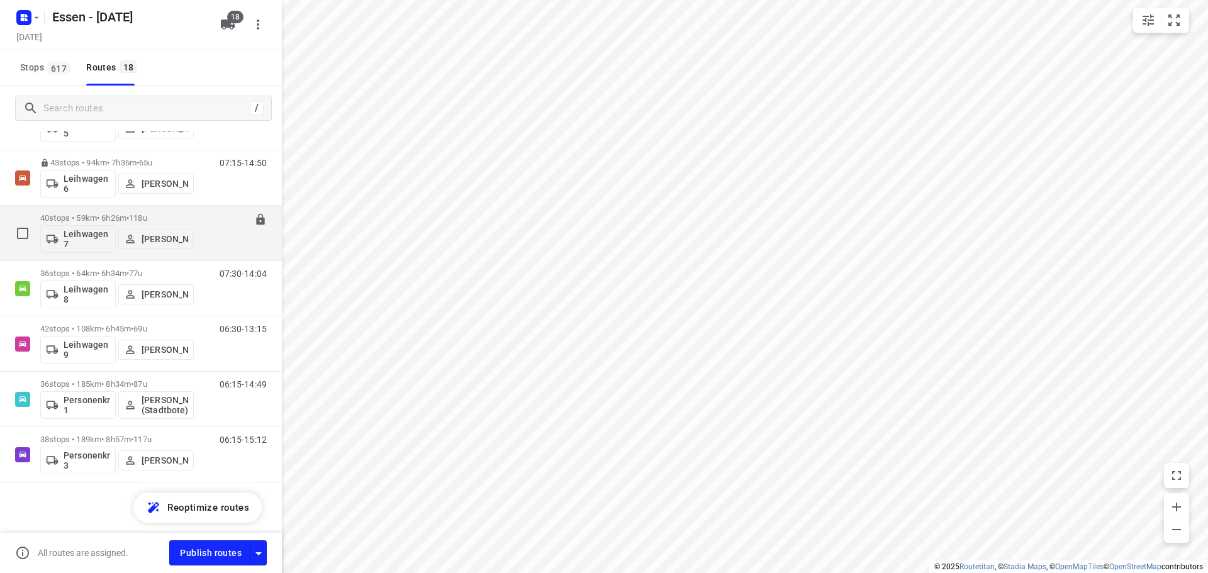
click at [91, 214] on p "40 stops • 59km • 6h26m • [DATE]" at bounding box center [116, 217] width 153 height 9
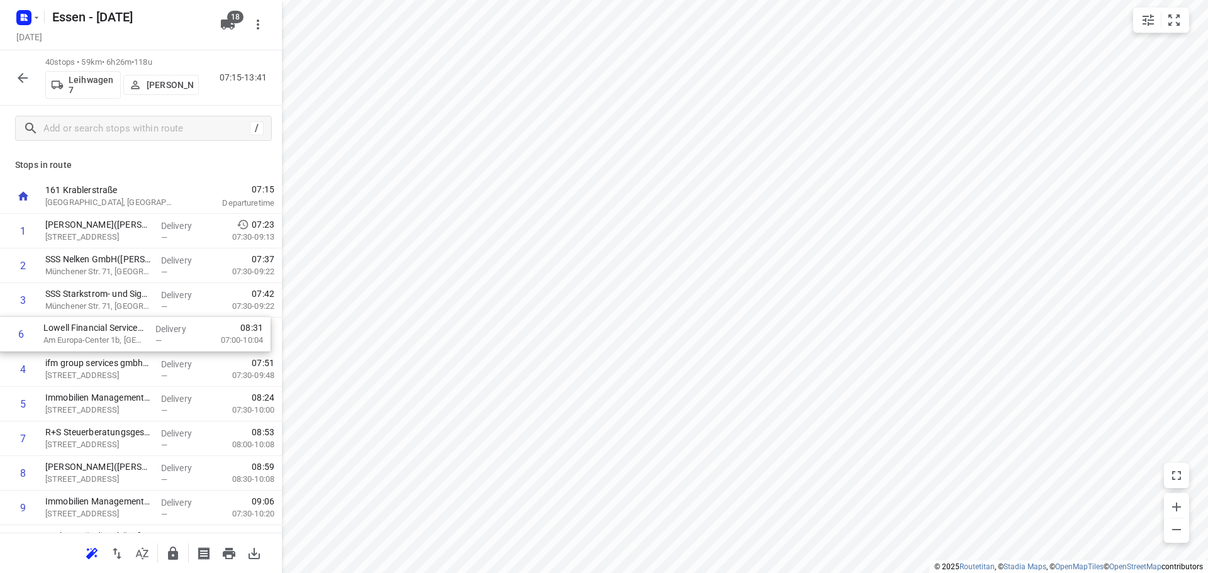
drag, startPoint x: 120, startPoint y: 407, endPoint x: 120, endPoint y: 333, distance: 74.2
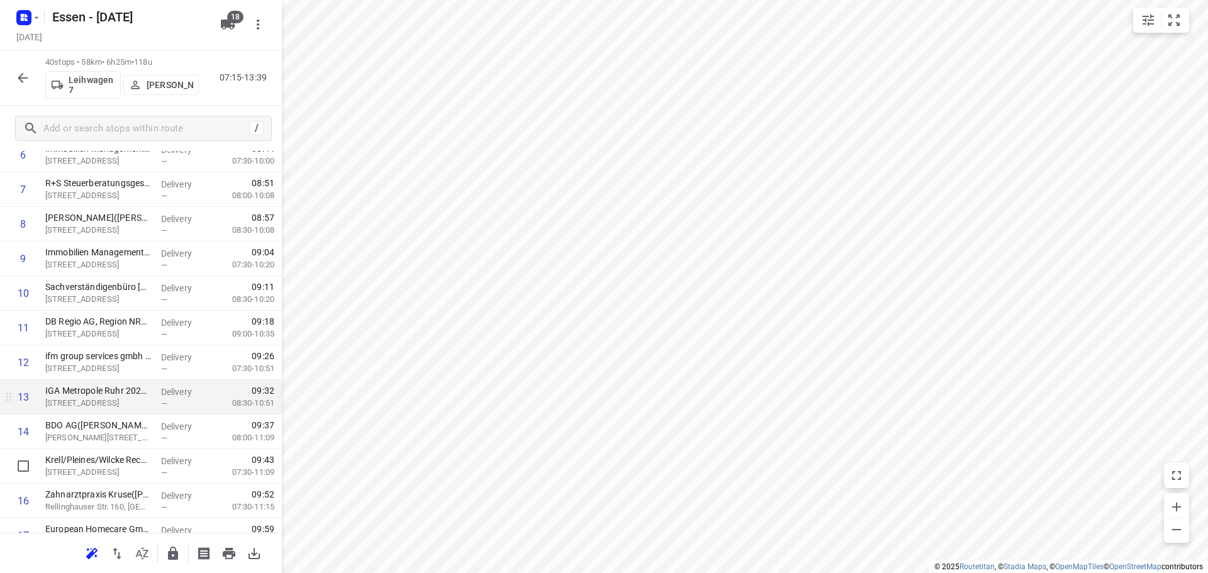
scroll to position [252, 0]
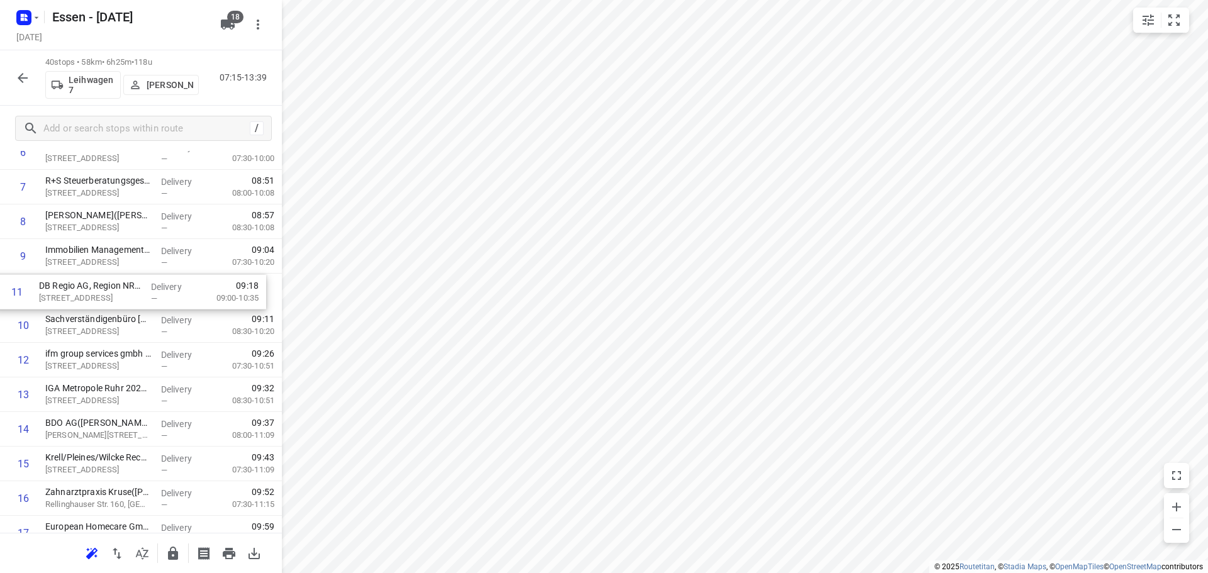
drag, startPoint x: 142, startPoint y: 331, endPoint x: 135, endPoint y: 294, distance: 37.0
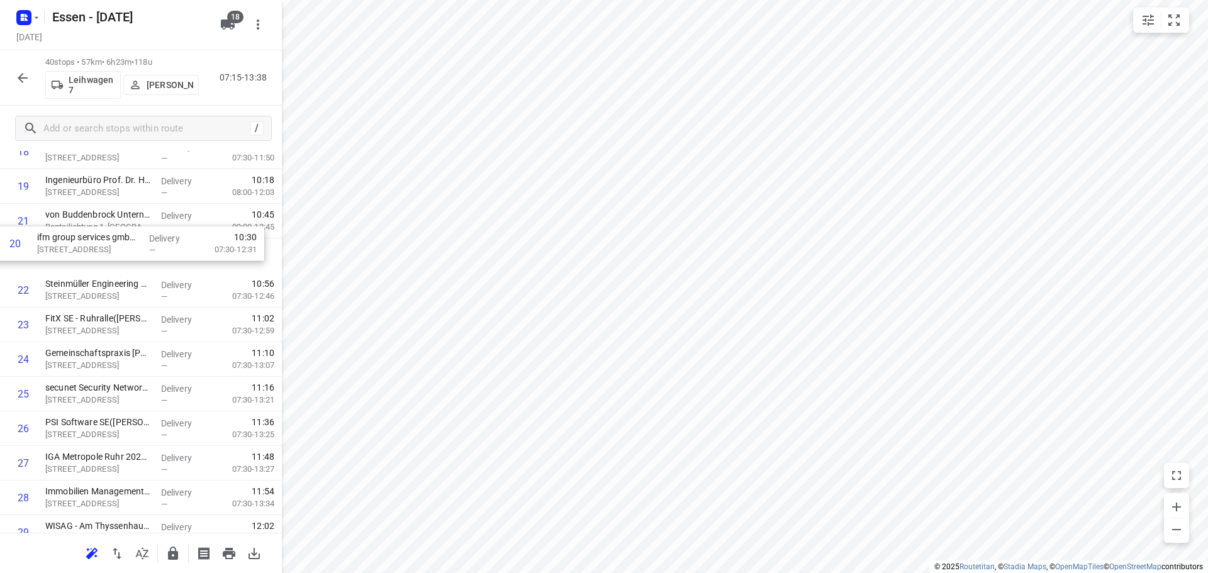
scroll to position [664, 0]
drag, startPoint x: 106, startPoint y: 205, endPoint x: 95, endPoint y: 260, distance: 56.4
click at [95, 260] on div "1 OBERMEYER([PERSON_NAME]) [STREET_ADDRESS] Delivery — 07:23 07:30-09:13 2 SSS …" at bounding box center [141, 242] width 282 height 1384
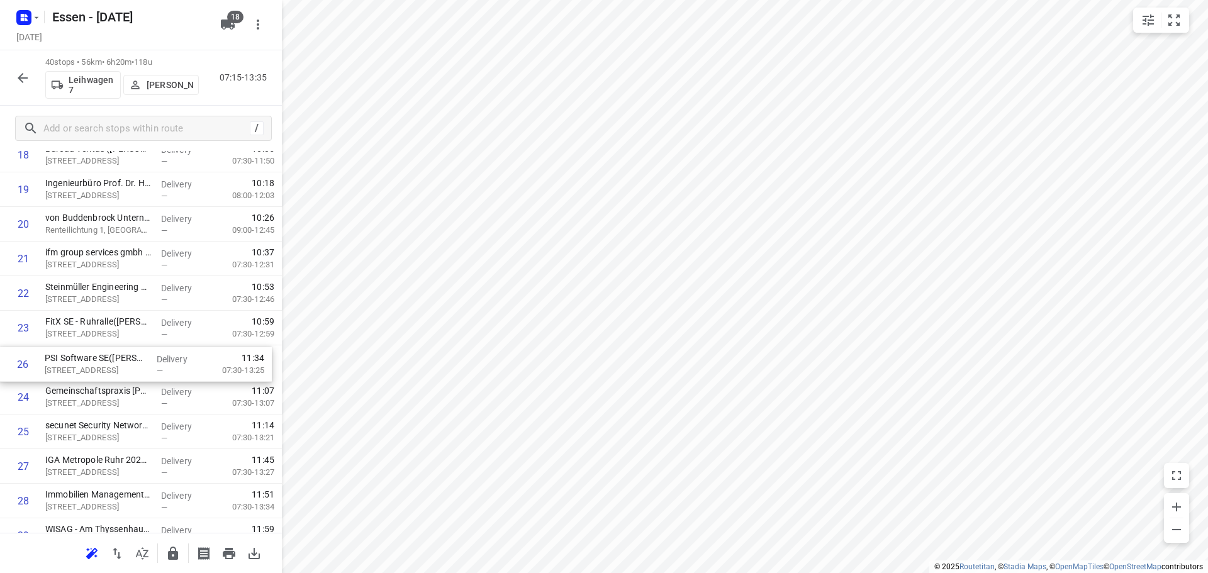
drag, startPoint x: 123, startPoint y: 425, endPoint x: 114, endPoint y: 367, distance: 58.5
click at [114, 367] on div "1 OBERMEYER([PERSON_NAME]) [STREET_ADDRESS] Delivery — 07:23 07:30-09:13 2 SSS …" at bounding box center [141, 242] width 282 height 1384
drag, startPoint x: 97, startPoint y: 368, endPoint x: 96, endPoint y: 336, distance: 32.1
click at [96, 336] on div "1 OBERMEYER([PERSON_NAME]) [STREET_ADDRESS] Delivery — 07:23 07:30-09:13 2 SSS …" at bounding box center [141, 242] width 282 height 1384
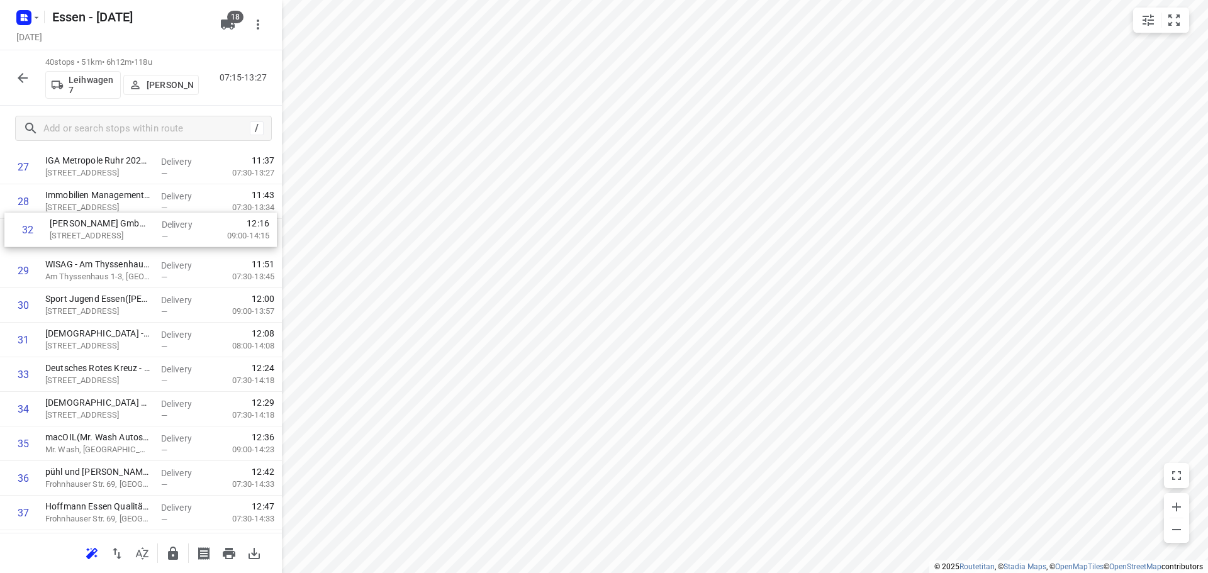
scroll to position [950, 0]
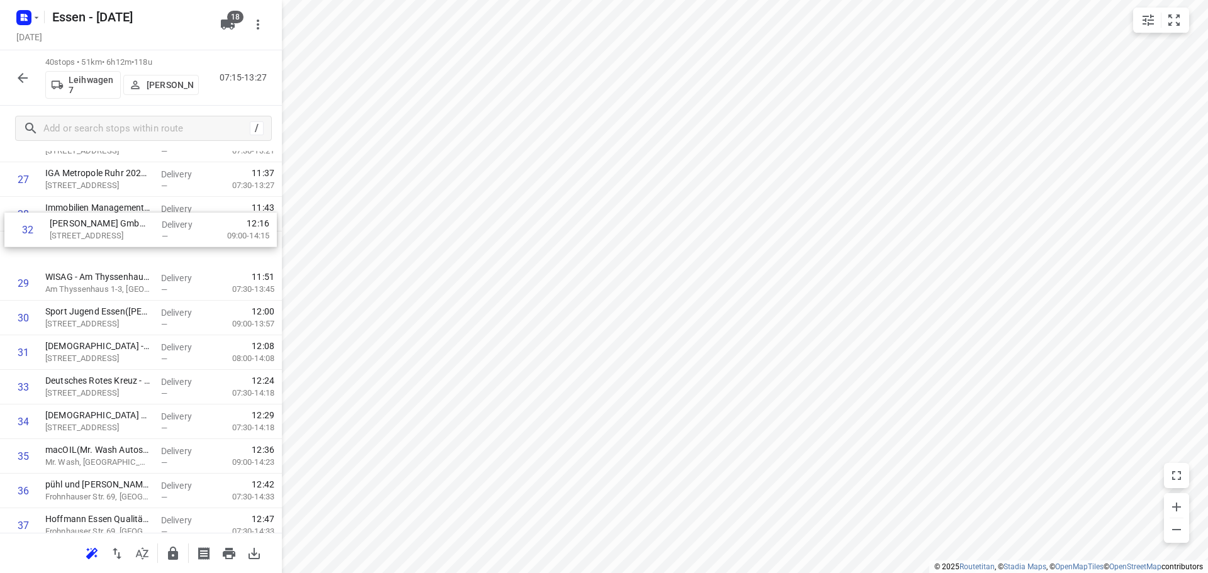
drag, startPoint x: 114, startPoint y: 330, endPoint x: 122, endPoint y: 226, distance: 104.1
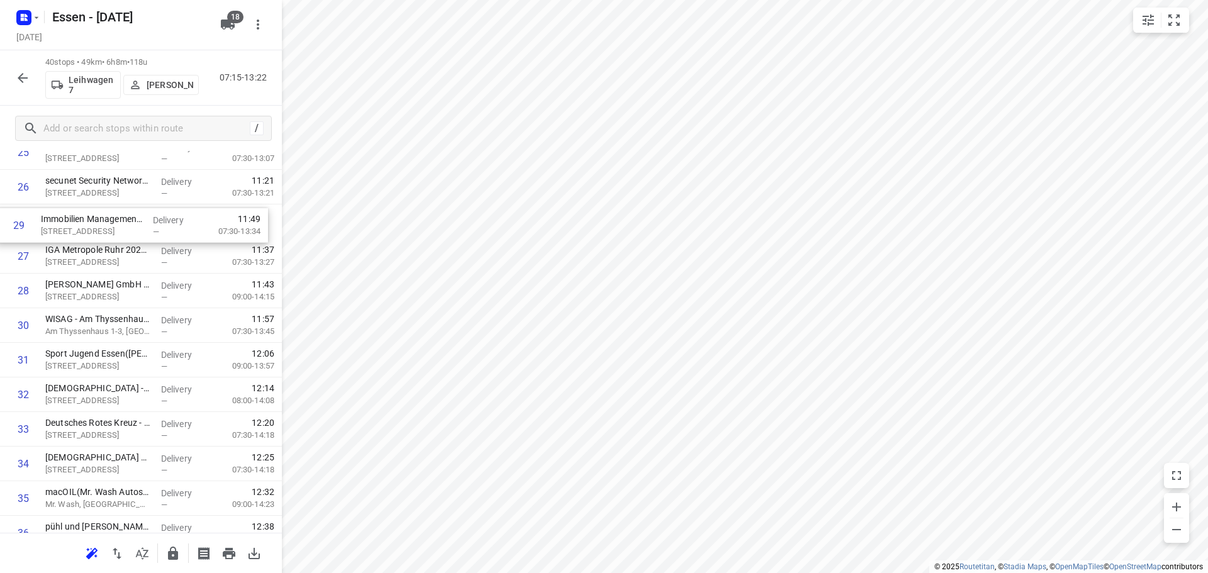
drag, startPoint x: 82, startPoint y: 257, endPoint x: 79, endPoint y: 230, distance: 27.2
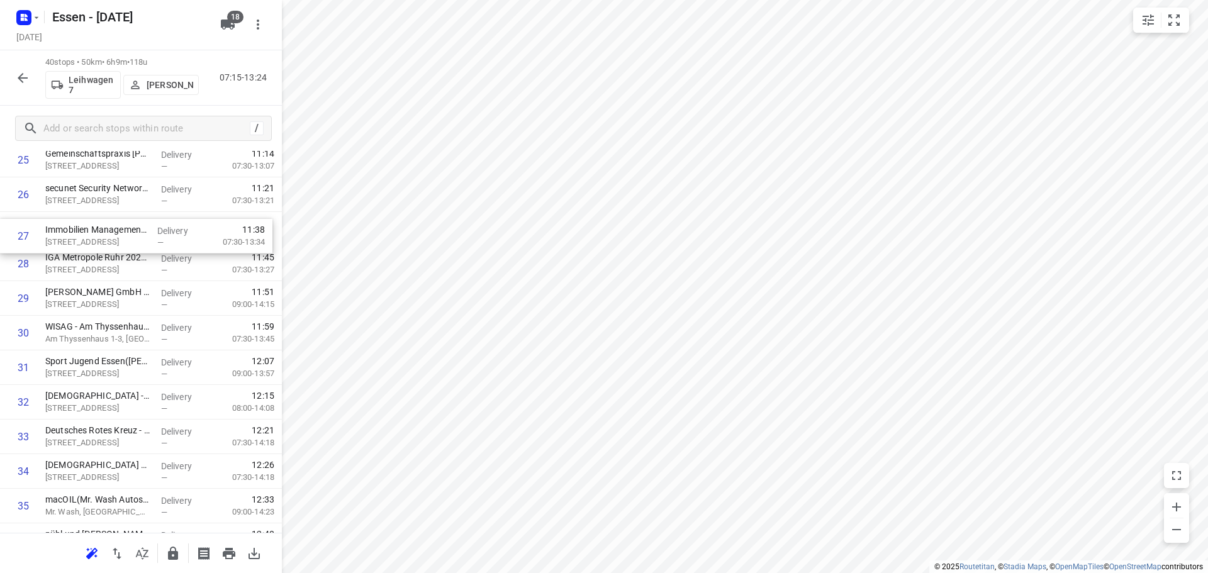
scroll to position [898, 0]
drag, startPoint x: 81, startPoint y: 225, endPoint x: 79, endPoint y: 260, distance: 34.6
click at [79, 260] on div "1 OBERMEYER([PERSON_NAME]) [STREET_ADDRESS] Delivery — 07:23 07:30-09:13 2 SSS …" at bounding box center [141, 8] width 282 height 1384
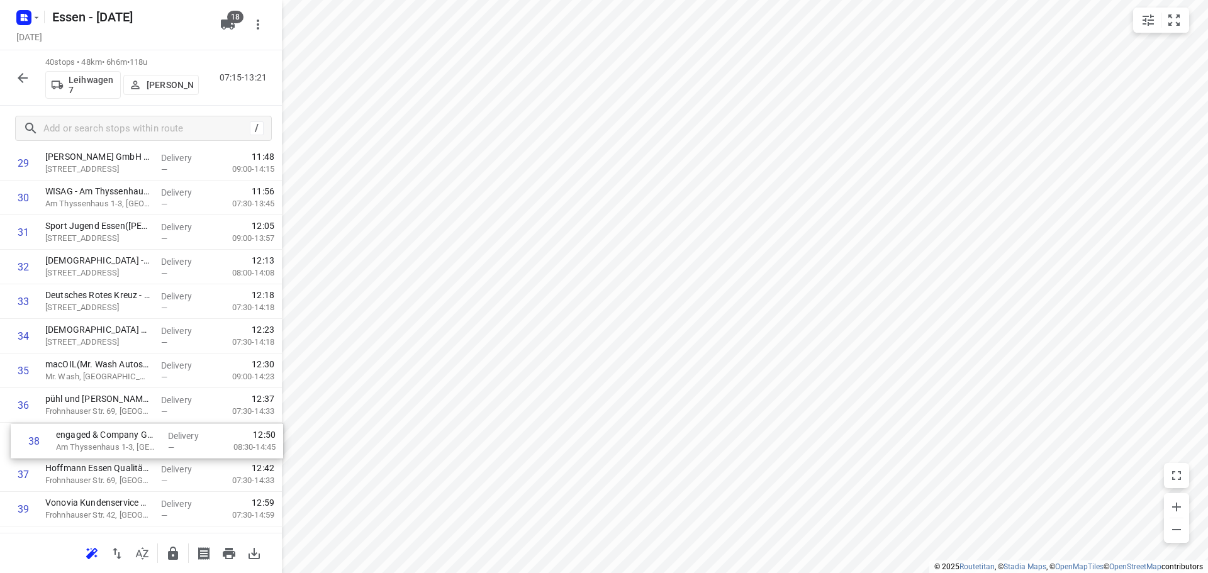
scroll to position [1040, 0]
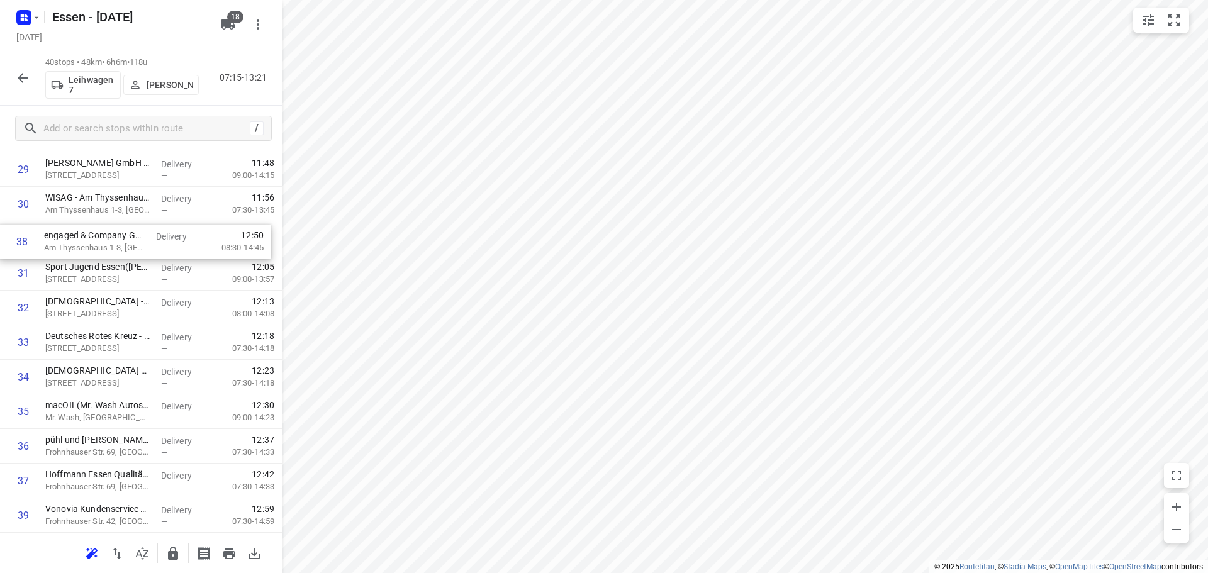
drag, startPoint x: 106, startPoint y: 472, endPoint x: 107, endPoint y: 238, distance: 234.6
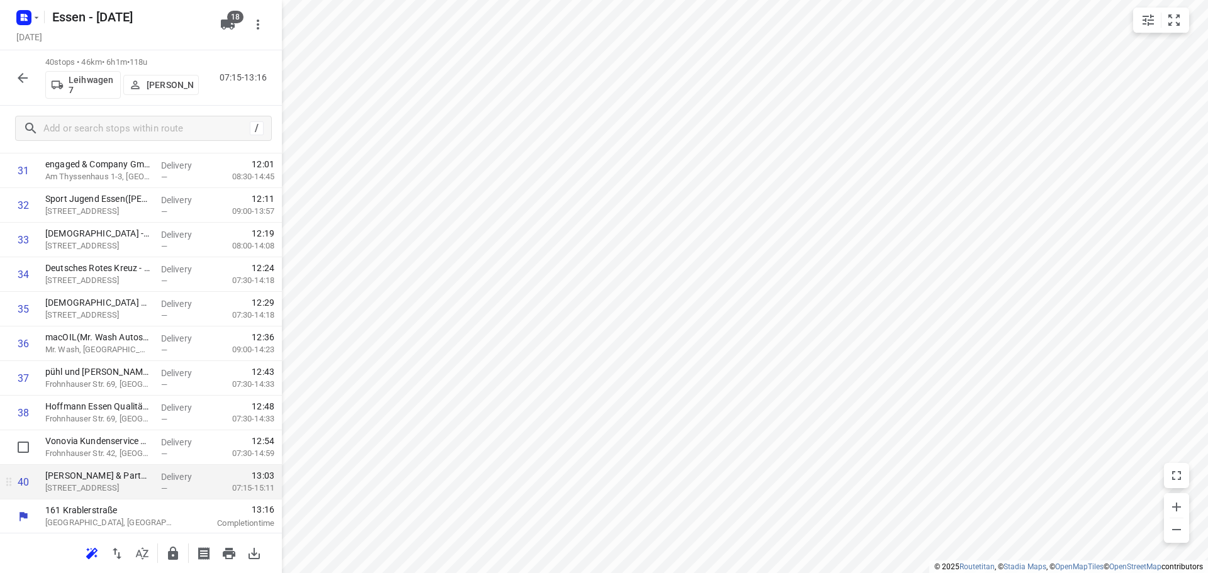
scroll to position [1099, 0]
click at [175, 556] on icon "button" at bounding box center [173, 553] width 10 height 13
click at [21, 75] on icon "button" at bounding box center [23, 78] width 10 height 10
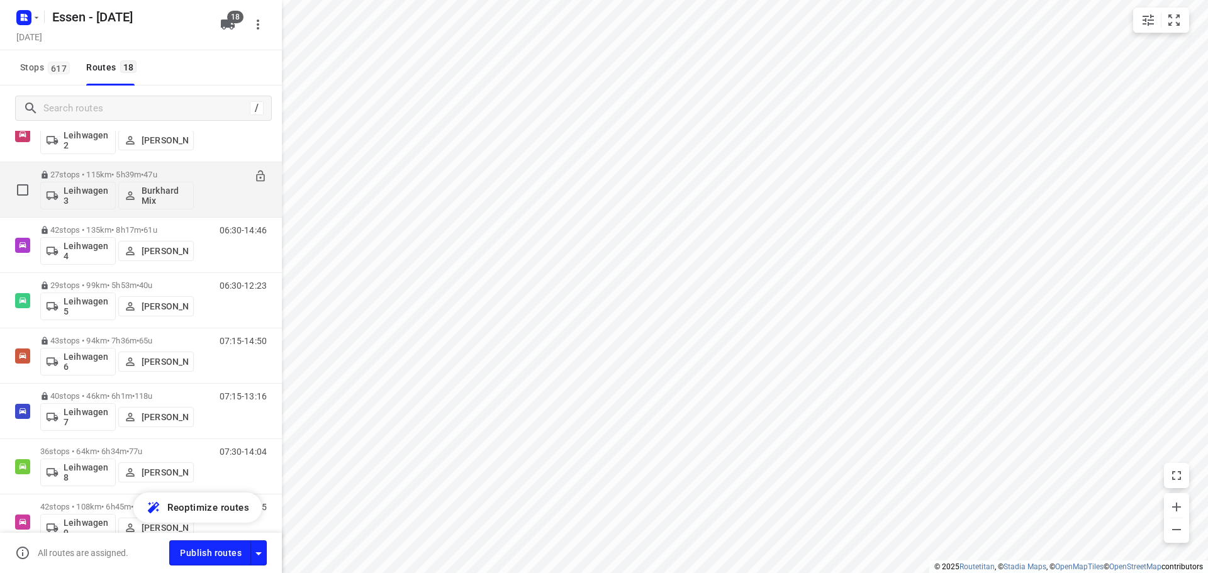
scroll to position [673, 0]
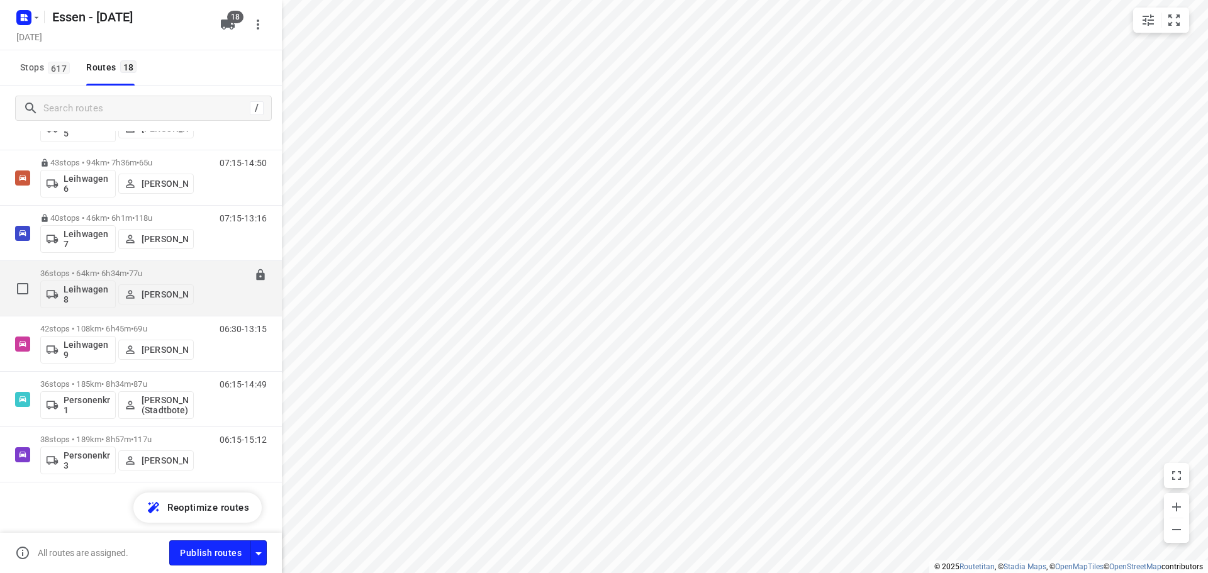
click at [100, 274] on p "36 stops • 64km • 6h34m • [DATE]" at bounding box center [116, 273] width 153 height 9
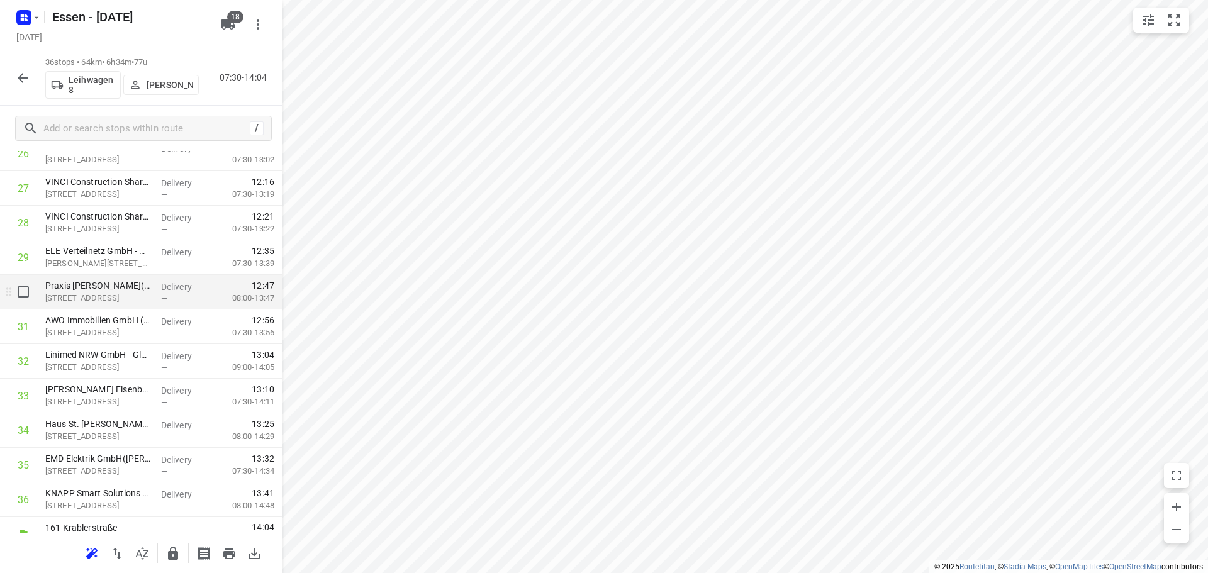
scroll to position [961, 0]
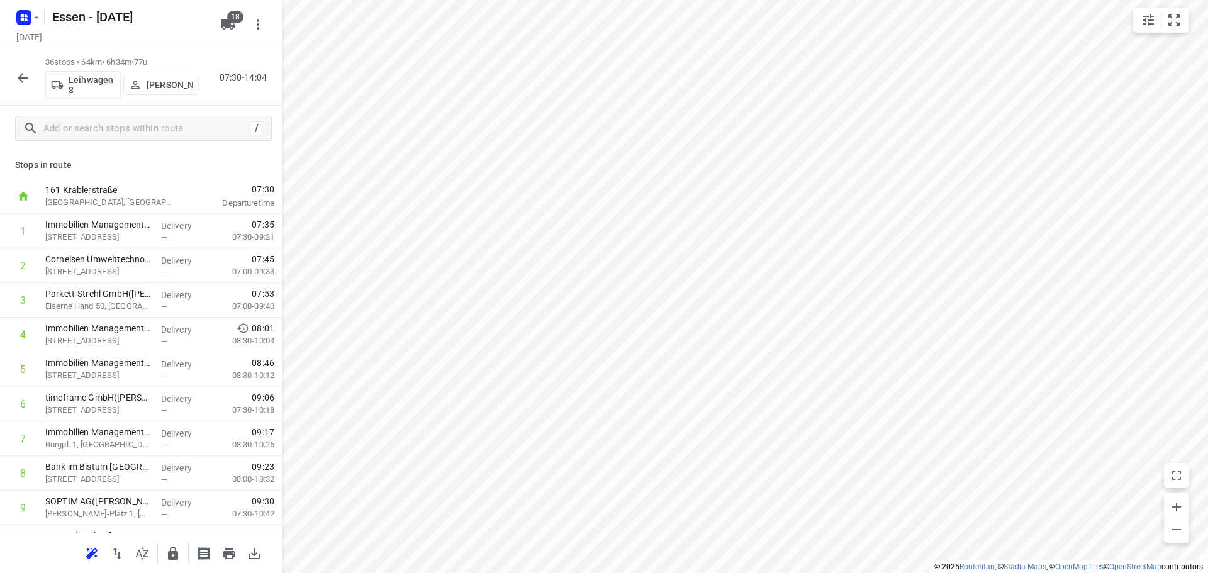
scroll to position [961, 0]
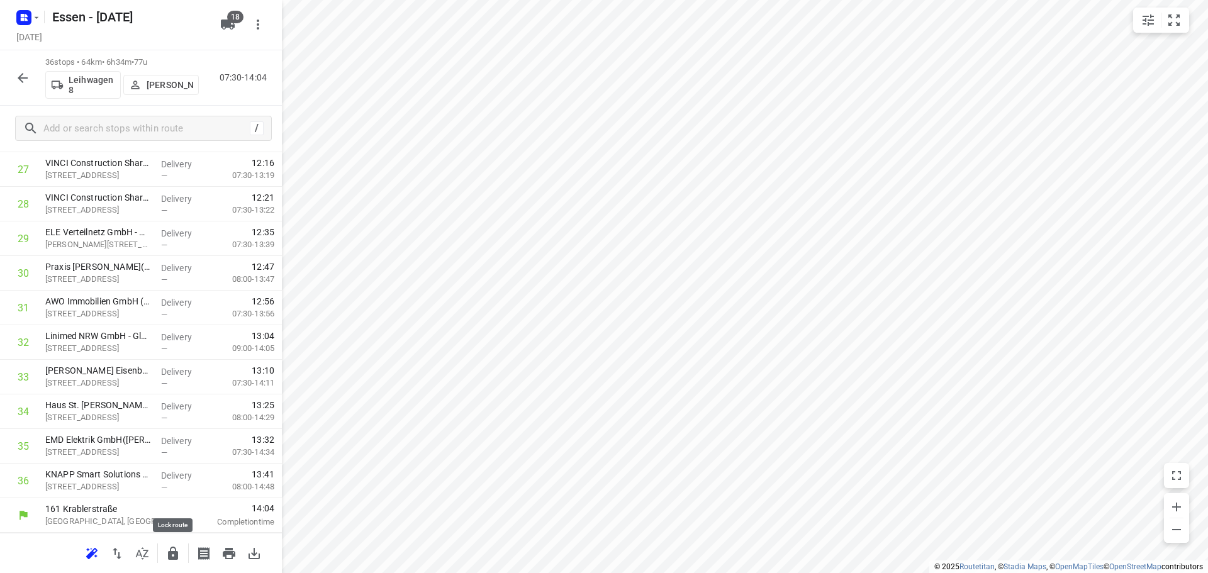
click at [171, 554] on icon "button" at bounding box center [173, 553] width 10 height 13
click at [23, 84] on icon "button" at bounding box center [22, 77] width 15 height 15
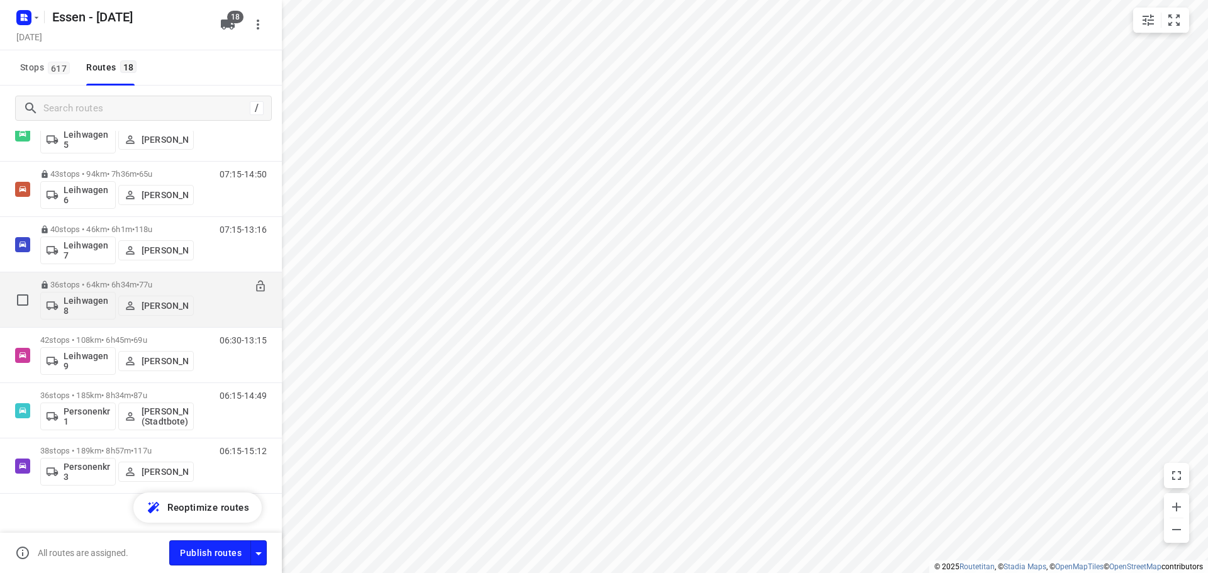
scroll to position [673, 0]
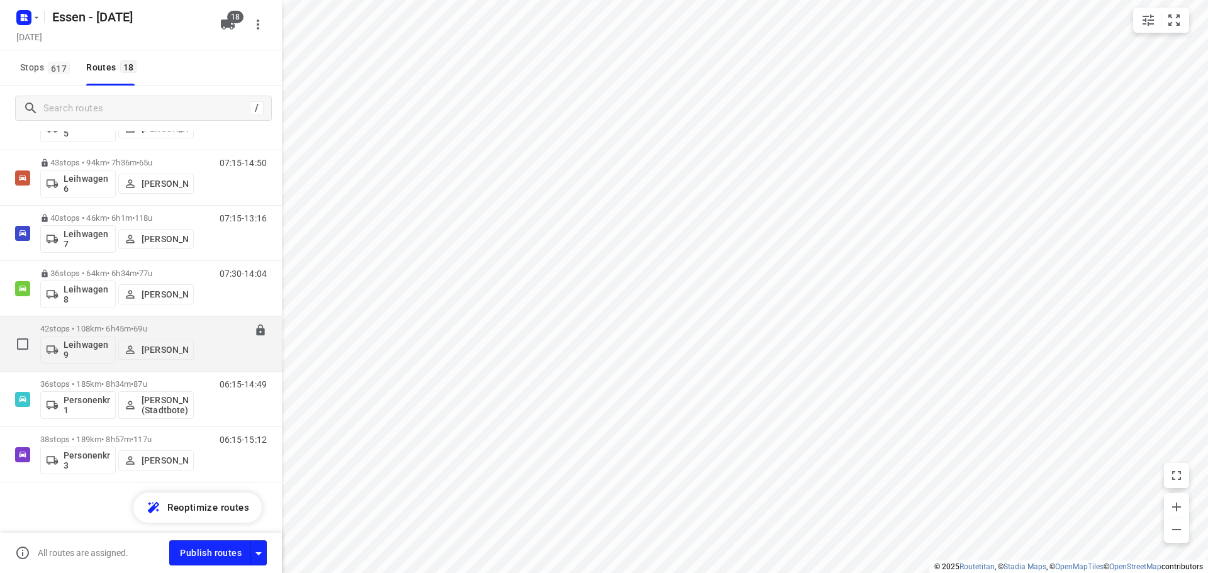
click at [131, 330] on p "42 stops • 108km • 6h45m • 69u" at bounding box center [116, 328] width 153 height 9
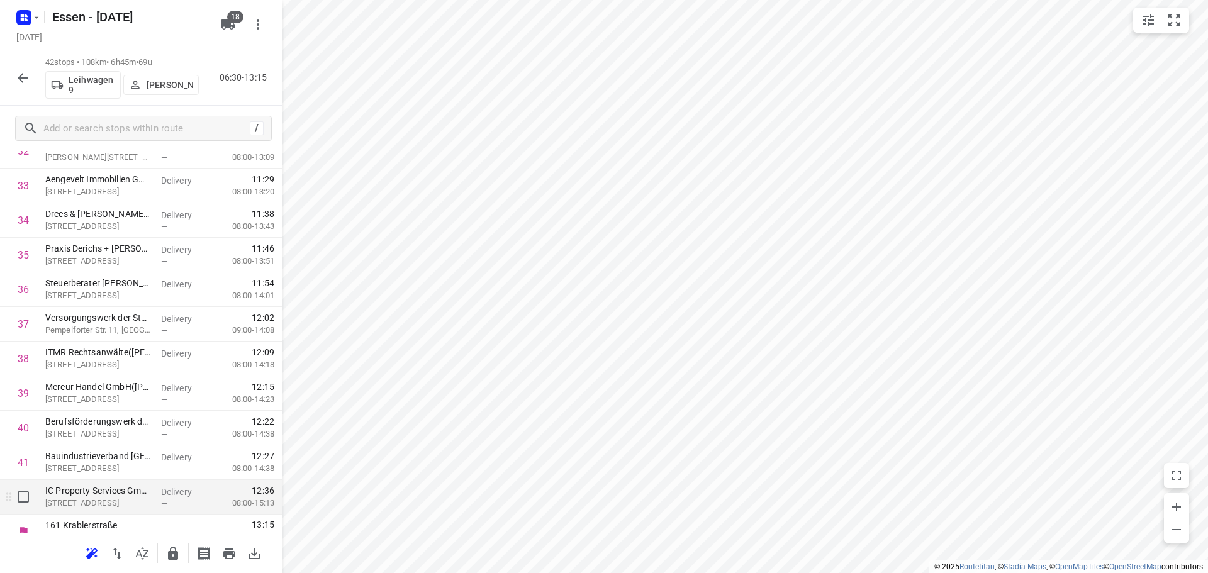
scroll to position [1169, 0]
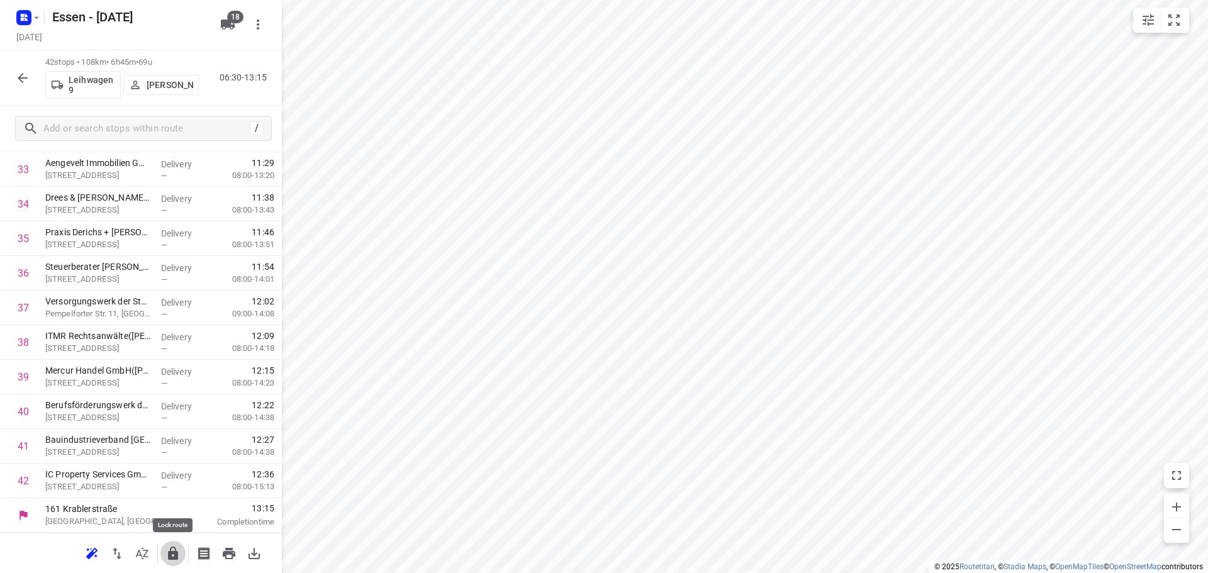
click at [171, 555] on icon "button" at bounding box center [173, 553] width 10 height 13
click at [19, 82] on icon "button" at bounding box center [22, 77] width 15 height 15
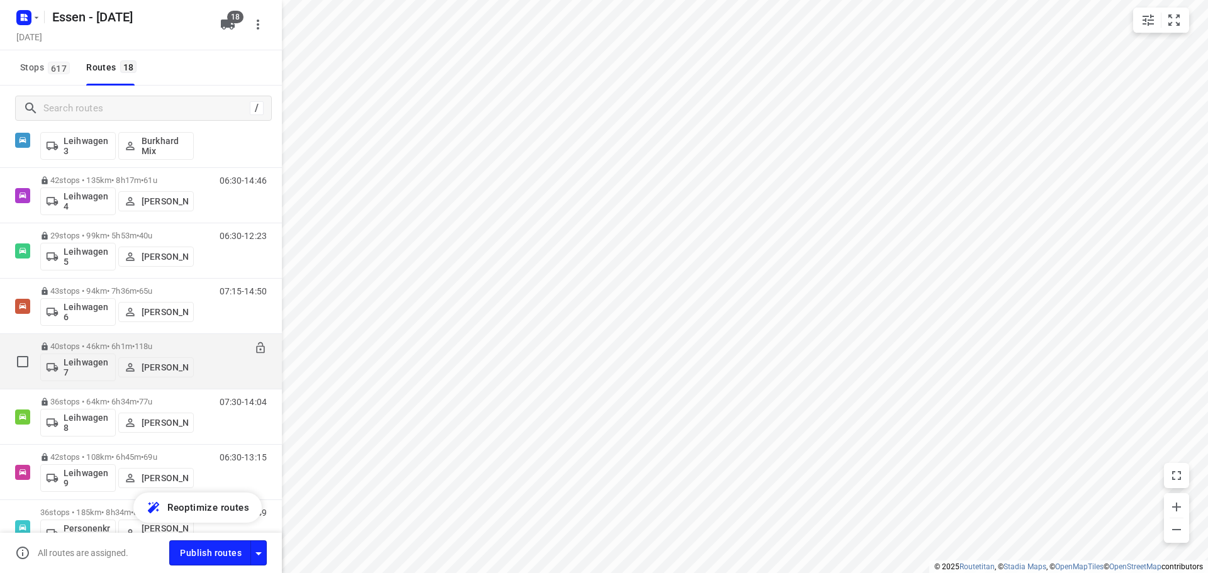
scroll to position [673, 0]
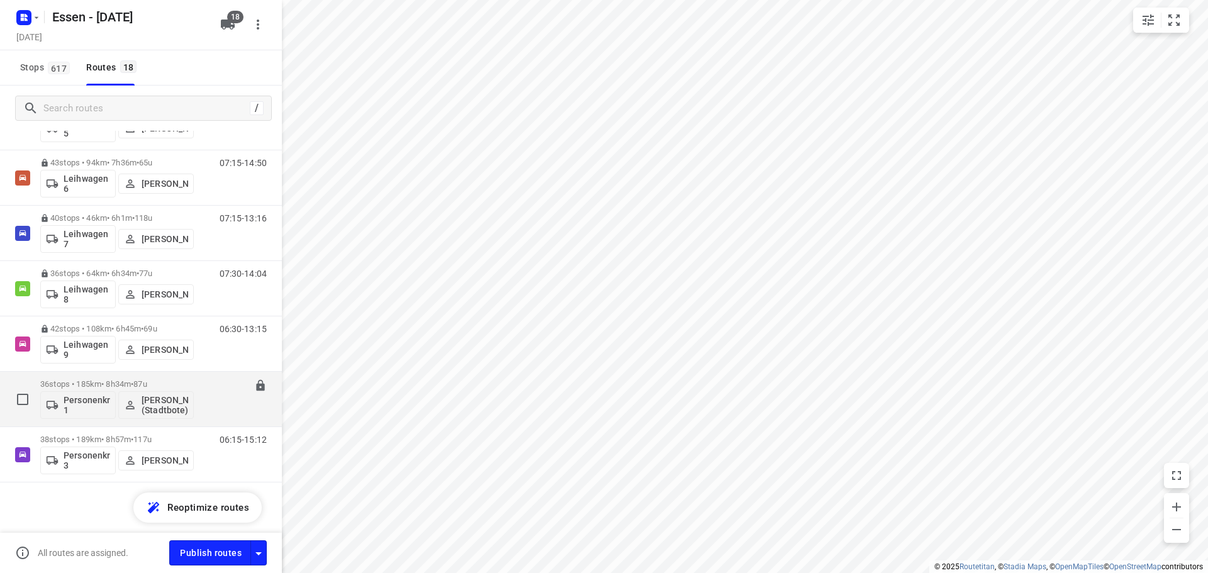
click at [103, 389] on div "Personenkraftwagen 1 Janis Röhl (Stadtbote)" at bounding box center [116, 404] width 153 height 30
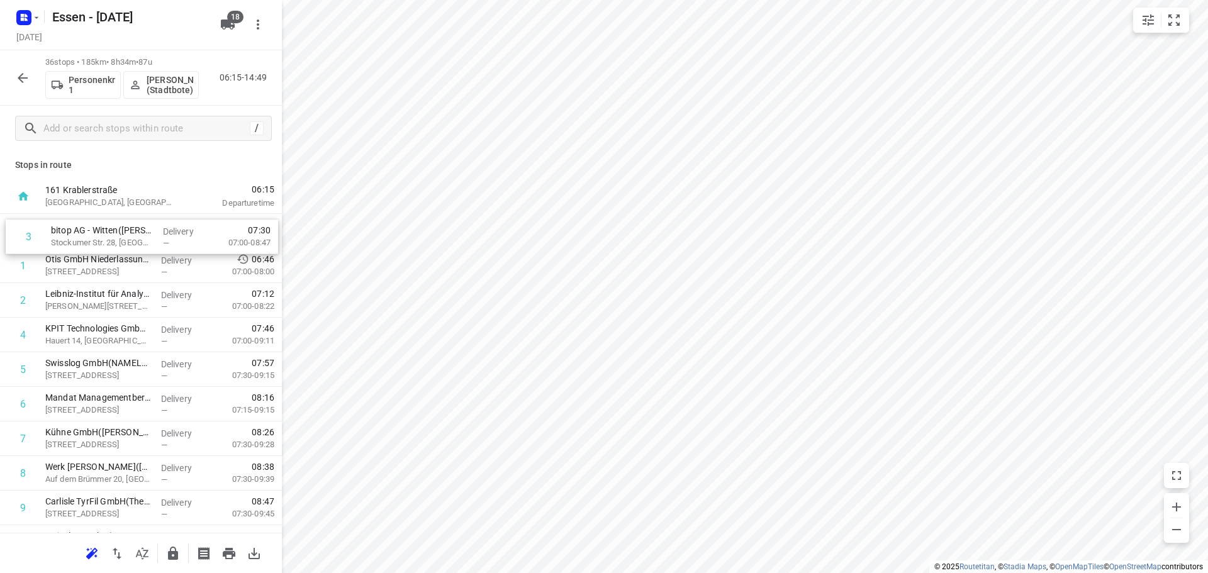
drag, startPoint x: 96, startPoint y: 303, endPoint x: 105, endPoint y: 235, distance: 68.5
drag, startPoint x: 118, startPoint y: 301, endPoint x: 123, endPoint y: 269, distance: 33.1
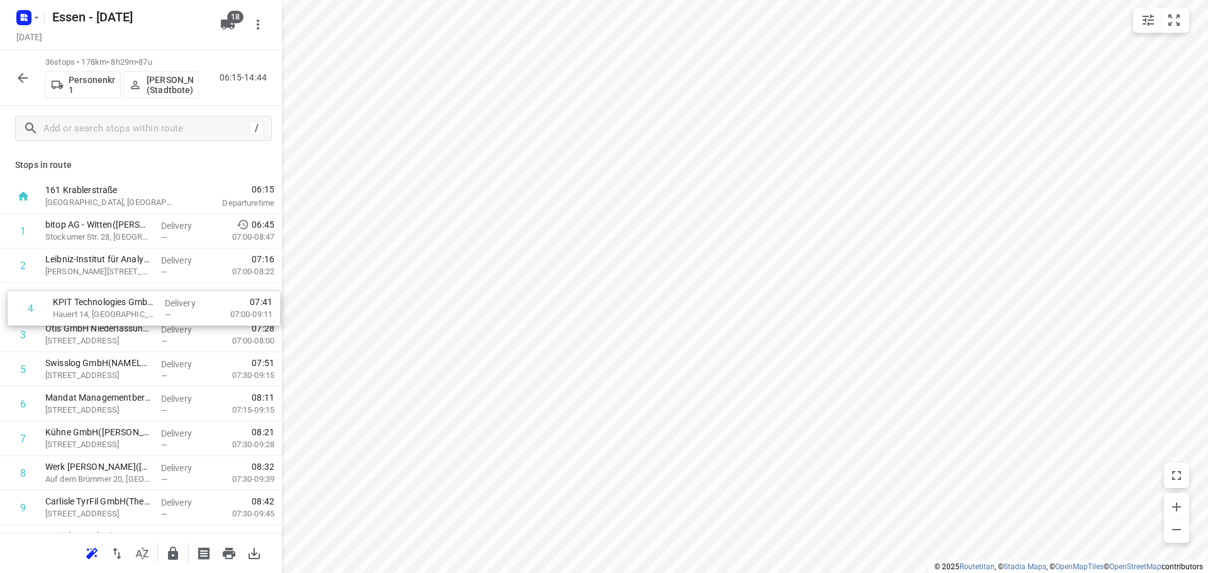
drag, startPoint x: 103, startPoint y: 333, endPoint x: 111, endPoint y: 301, distance: 33.3
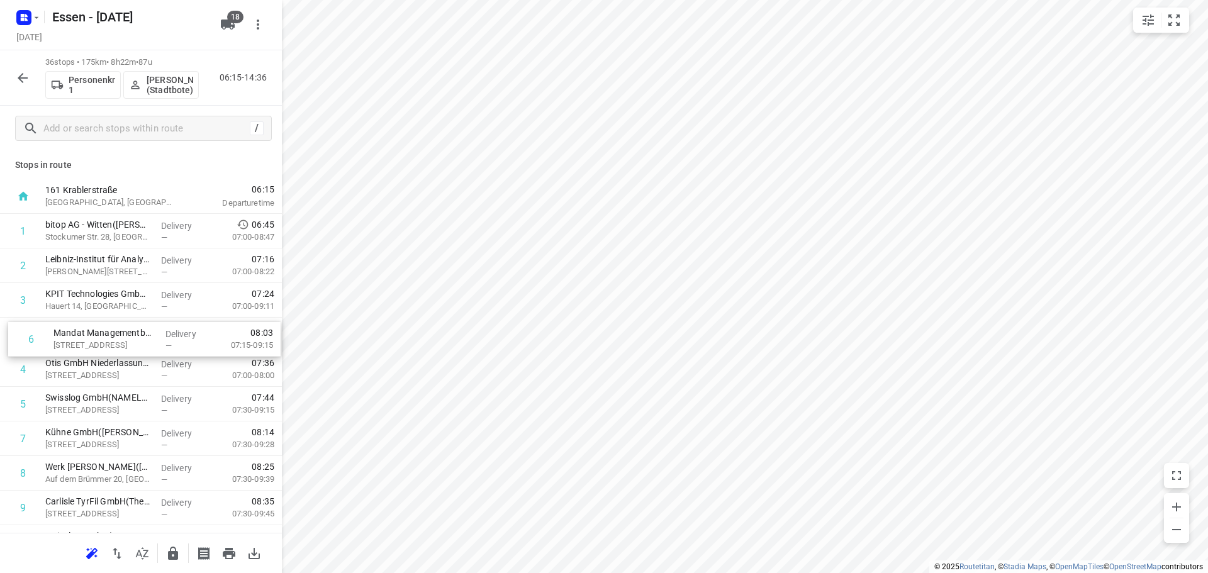
drag, startPoint x: 84, startPoint y: 404, endPoint x: 92, endPoint y: 337, distance: 68.4
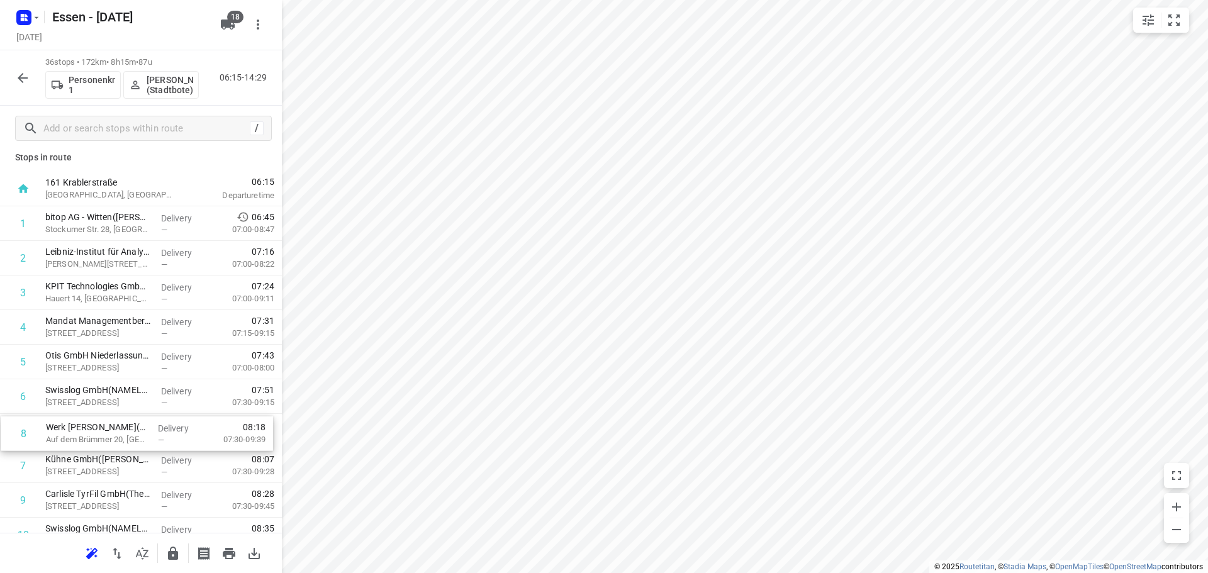
scroll to position [10, 0]
drag, startPoint x: 100, startPoint y: 479, endPoint x: 99, endPoint y: 404, distance: 75.5
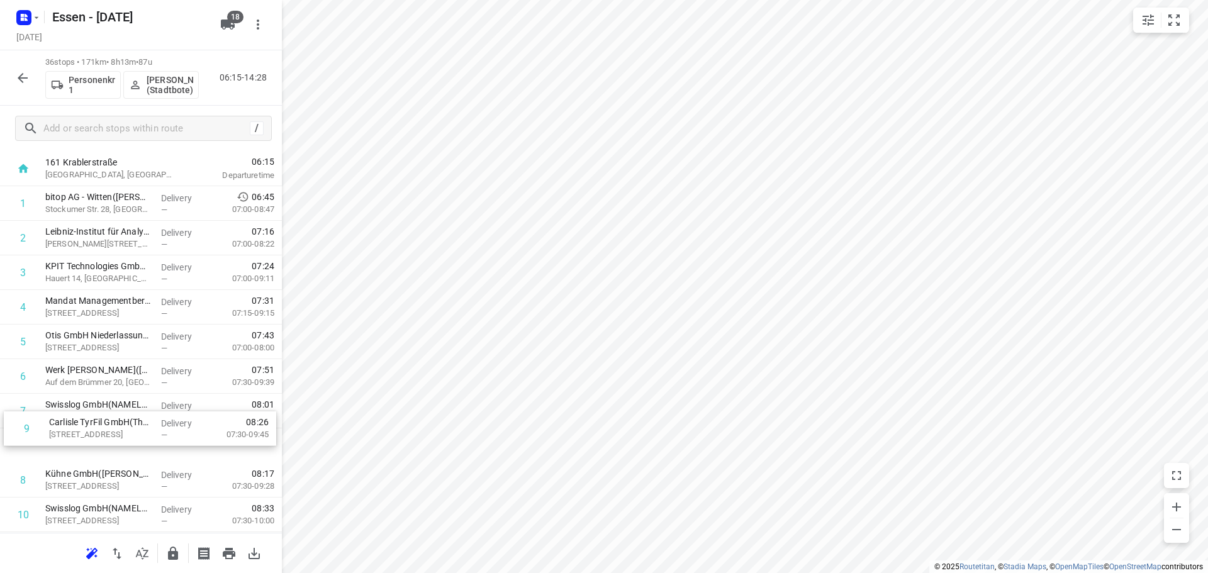
scroll to position [28, 0]
drag, startPoint x: 85, startPoint y: 496, endPoint x: 87, endPoint y: 411, distance: 84.9
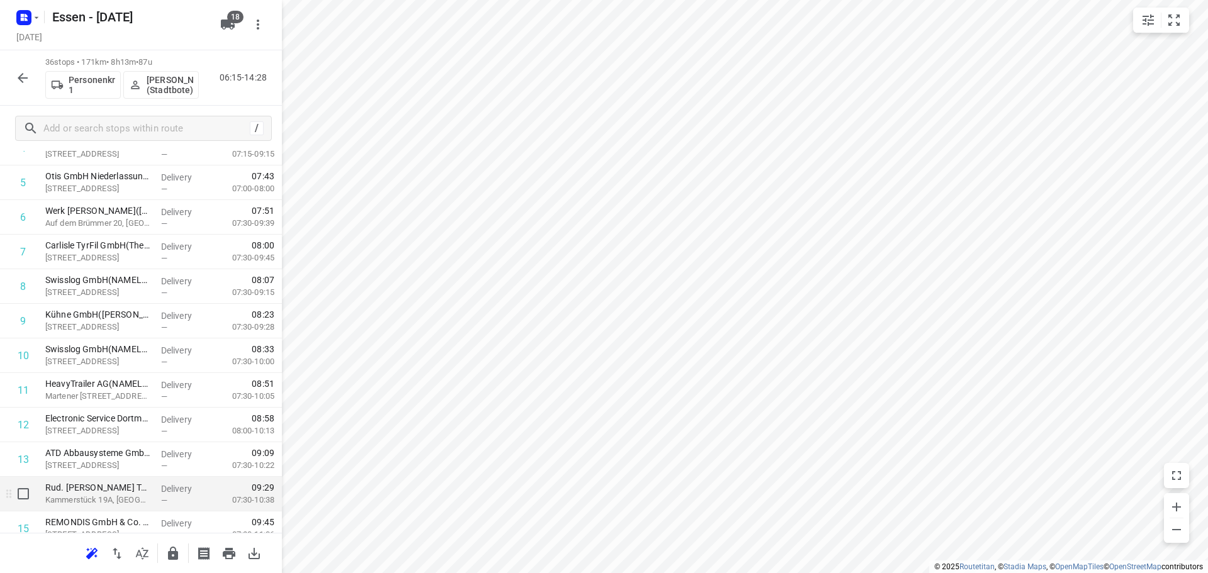
scroll to position [217, 0]
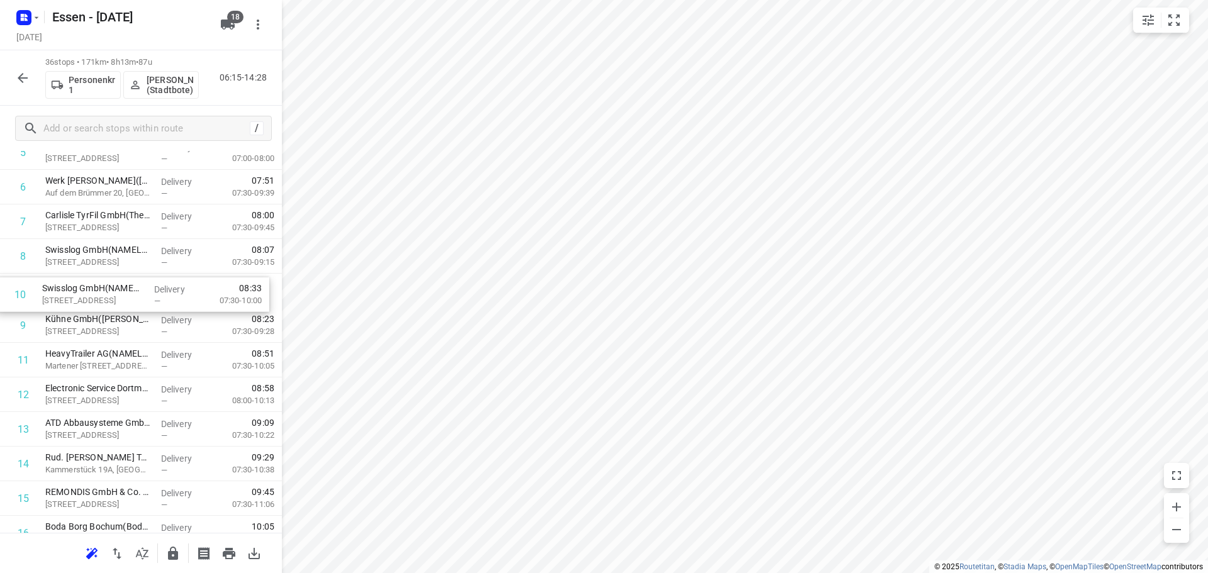
drag, startPoint x: 122, startPoint y: 325, endPoint x: 119, endPoint y: 291, distance: 34.1
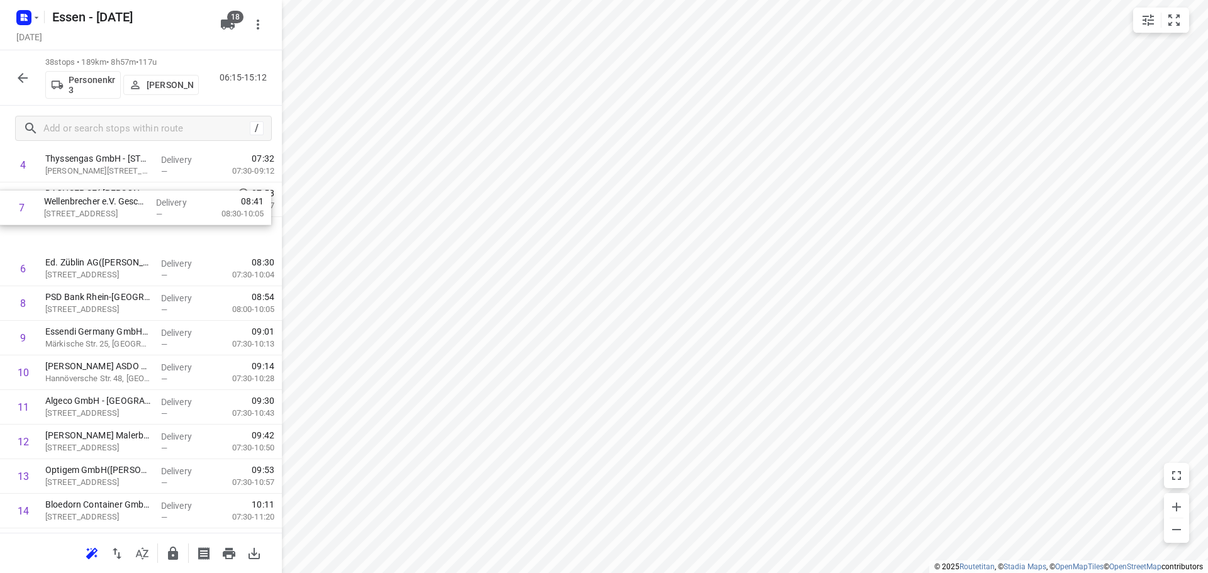
drag, startPoint x: 84, startPoint y: 225, endPoint x: 88, endPoint y: 208, distance: 16.8
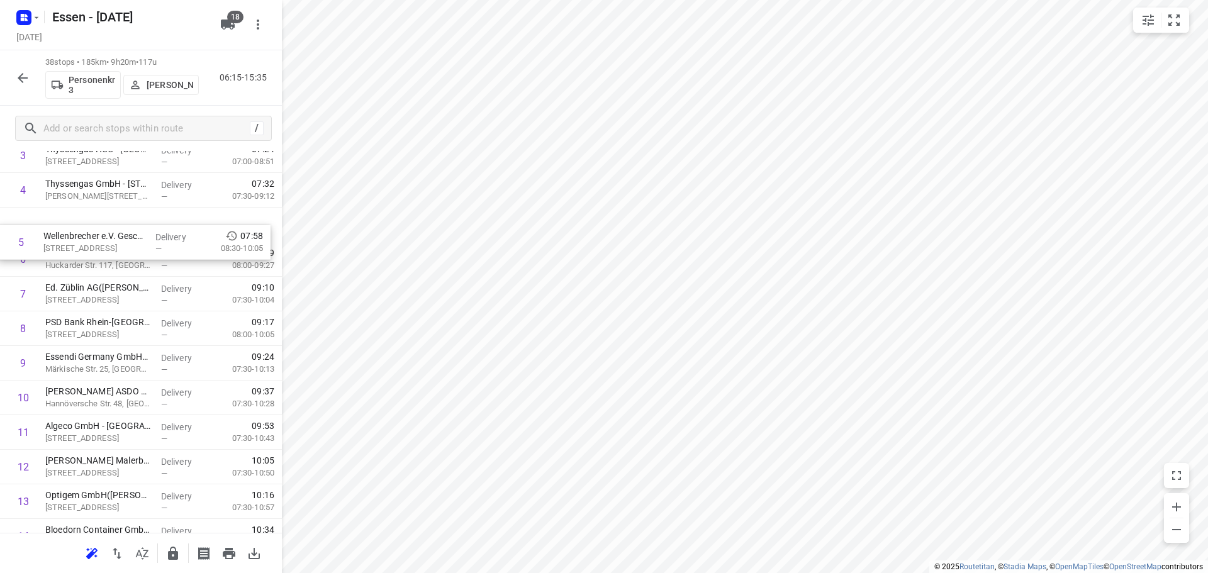
scroll to position [138, 0]
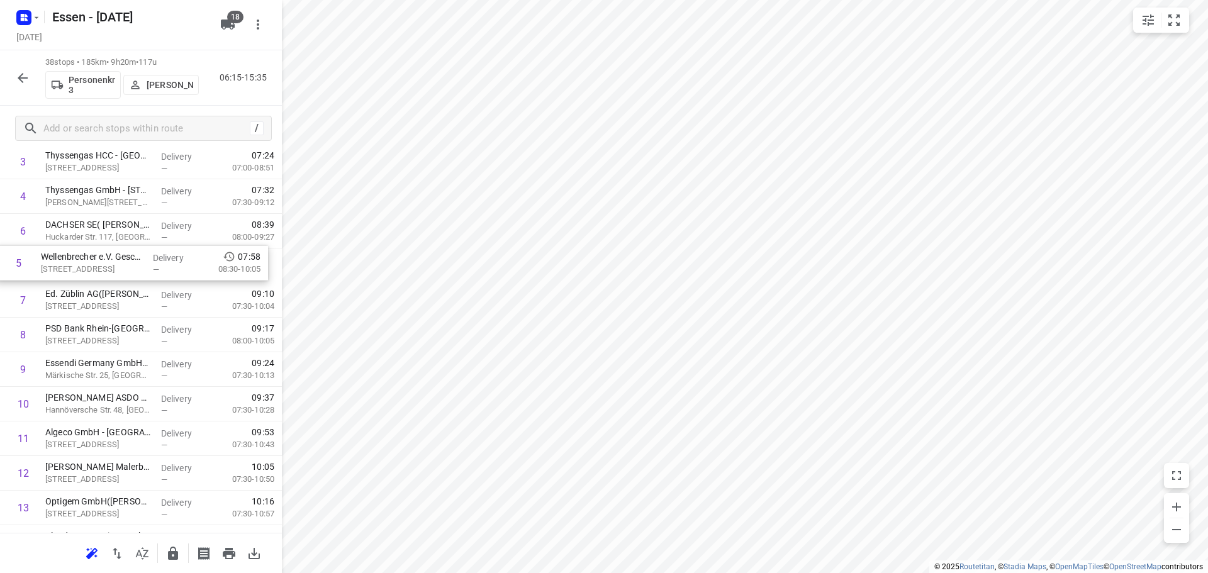
drag, startPoint x: 89, startPoint y: 214, endPoint x: 84, endPoint y: 274, distance: 59.3
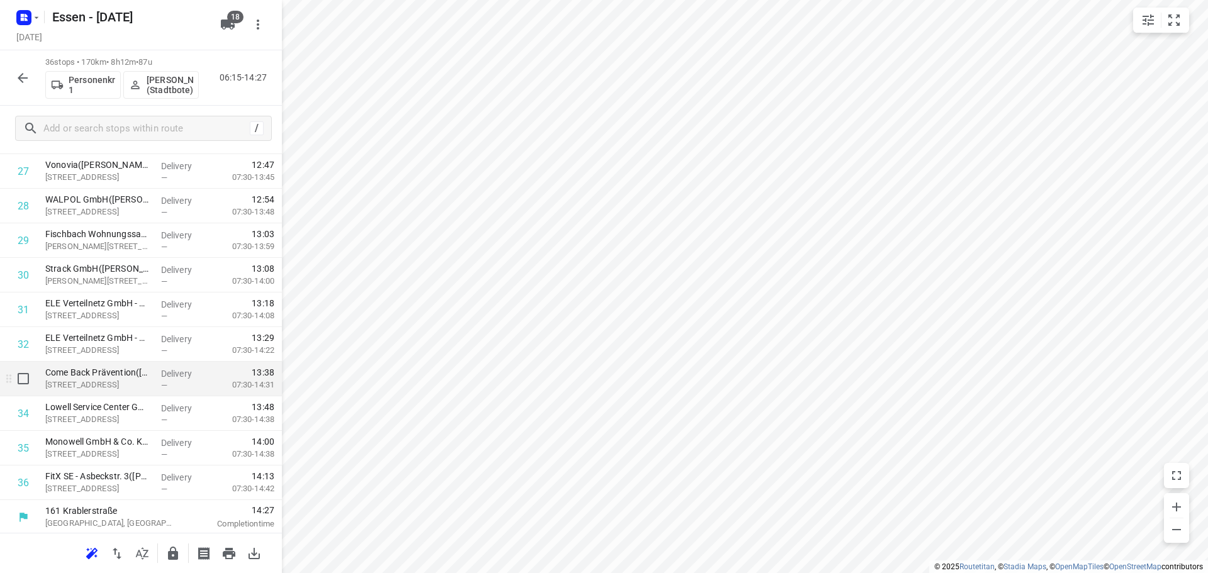
scroll to position [961, 0]
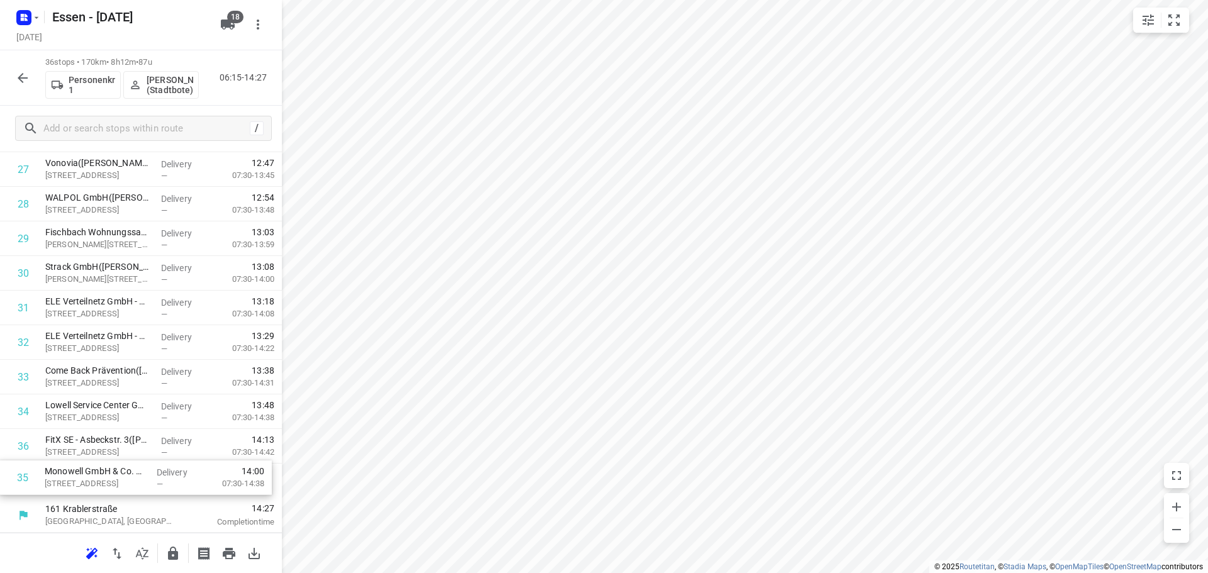
drag, startPoint x: 99, startPoint y: 444, endPoint x: 98, endPoint y: 479, distance: 35.2
click at [170, 556] on icon "button" at bounding box center [173, 553] width 10 height 13
click at [20, 78] on icon "button" at bounding box center [23, 78] width 10 height 10
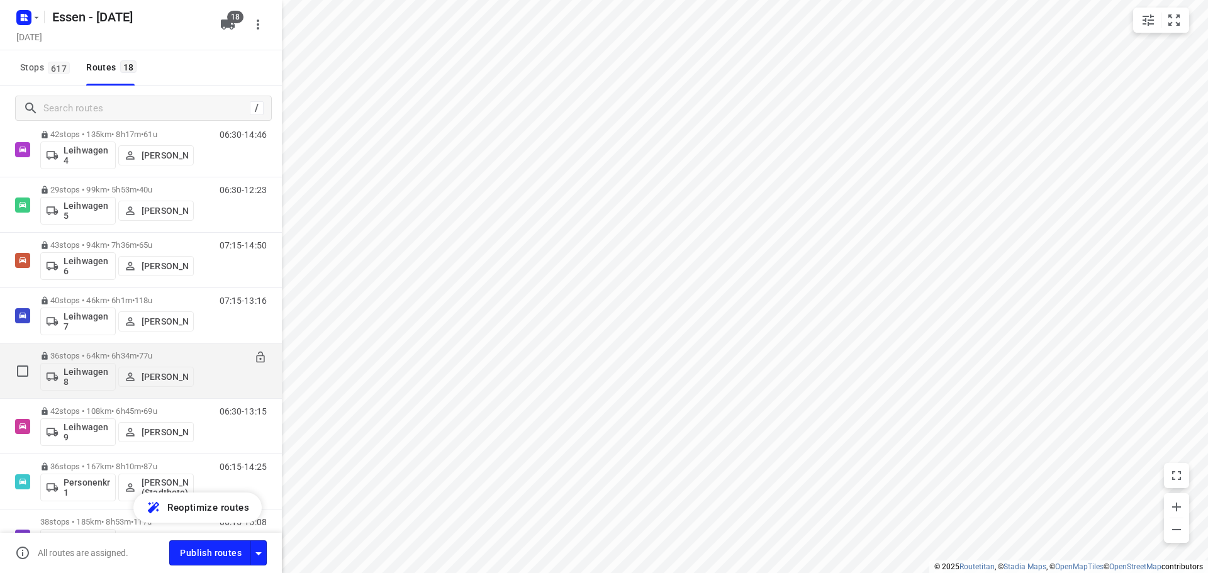
scroll to position [673, 0]
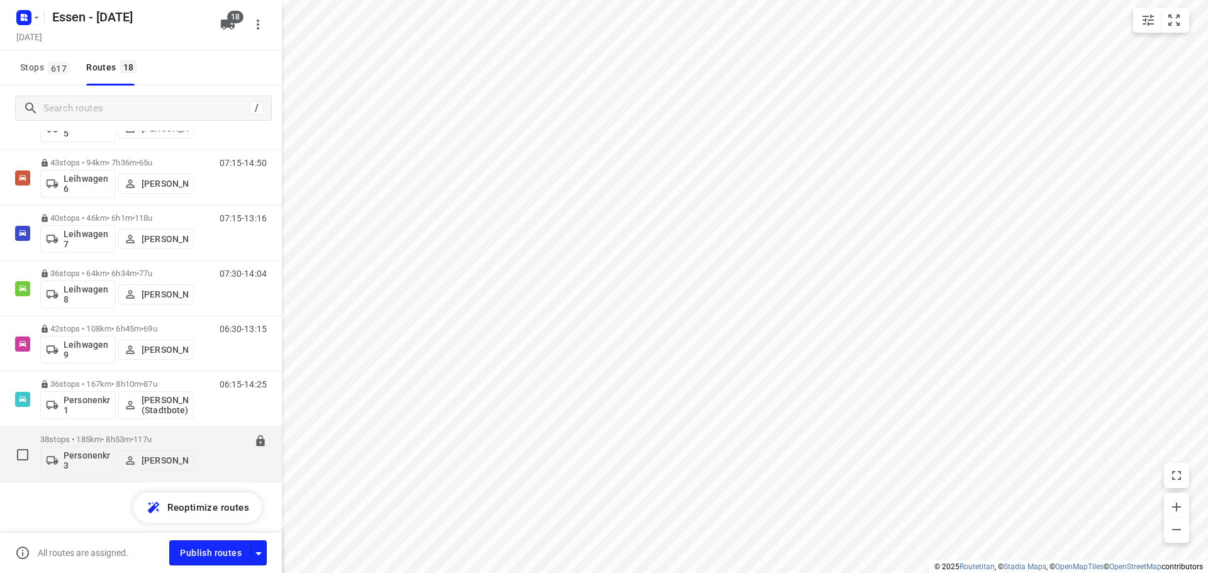
click at [128, 438] on p "38 stops • 185km • 8h53m • 117u" at bounding box center [116, 439] width 153 height 9
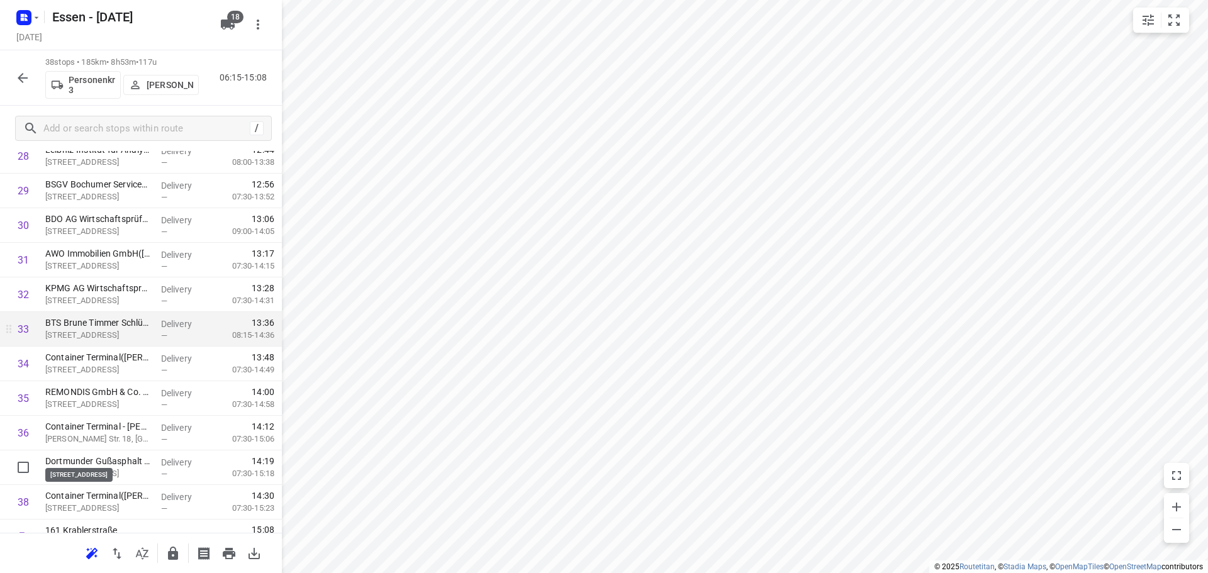
scroll to position [1030, 0]
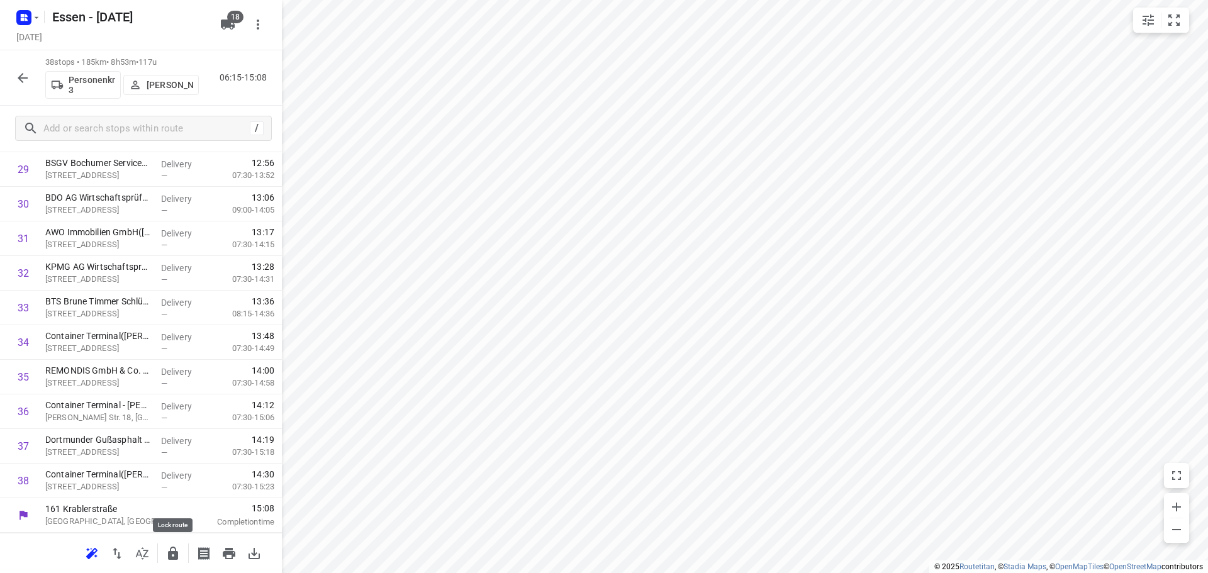
click at [174, 556] on icon "button" at bounding box center [172, 553] width 15 height 15
click at [24, 74] on icon "button" at bounding box center [22, 77] width 15 height 15
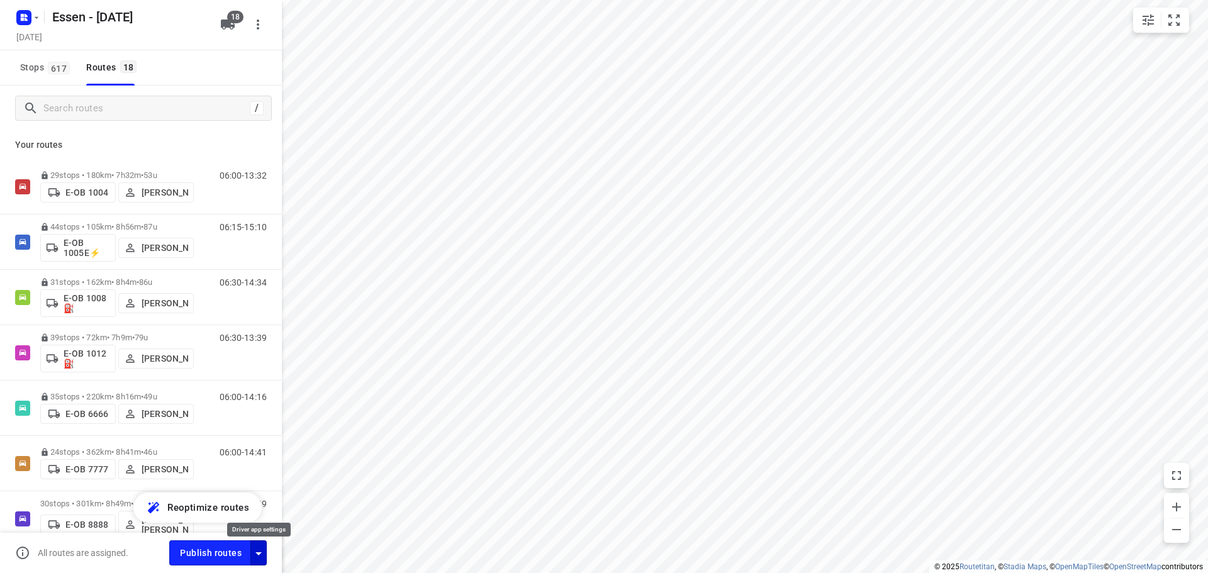
click at [256, 554] on icon "button" at bounding box center [258, 553] width 15 height 15
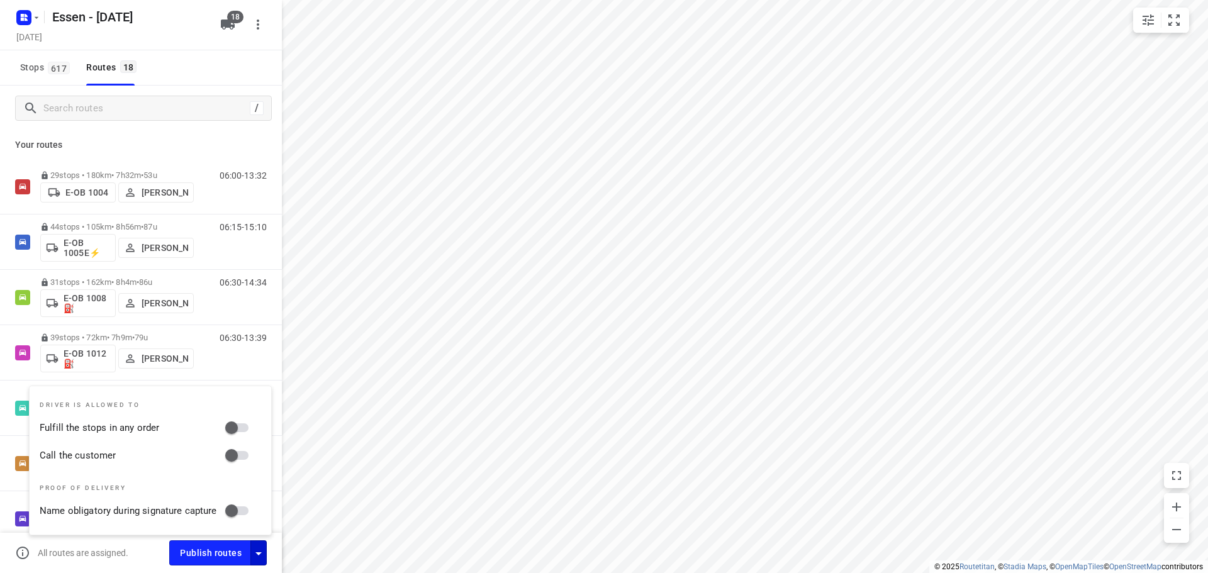
click at [231, 429] on input "Fulfill the stops in any order" at bounding box center [232, 428] width 72 height 24
checkbox input "true"
click at [228, 453] on input "Call the customer" at bounding box center [232, 455] width 72 height 24
checkbox input "true"
click at [143, 557] on div "All routes are assigned." at bounding box center [92, 552] width 154 height 15
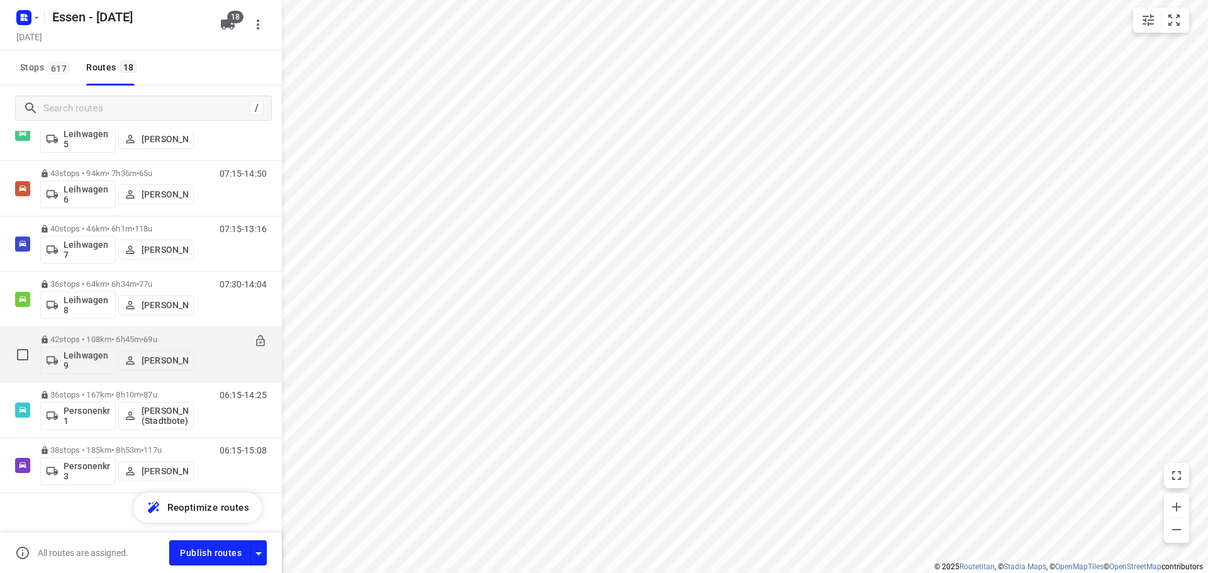
scroll to position [673, 0]
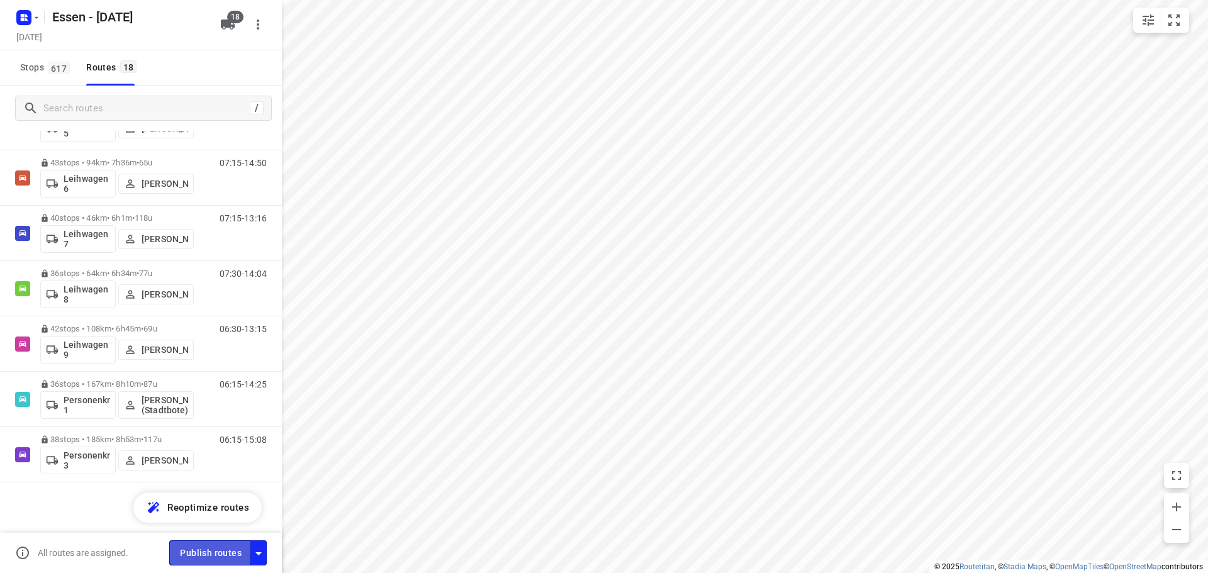
click at [206, 552] on span "Publish routes" at bounding box center [211, 553] width 62 height 16
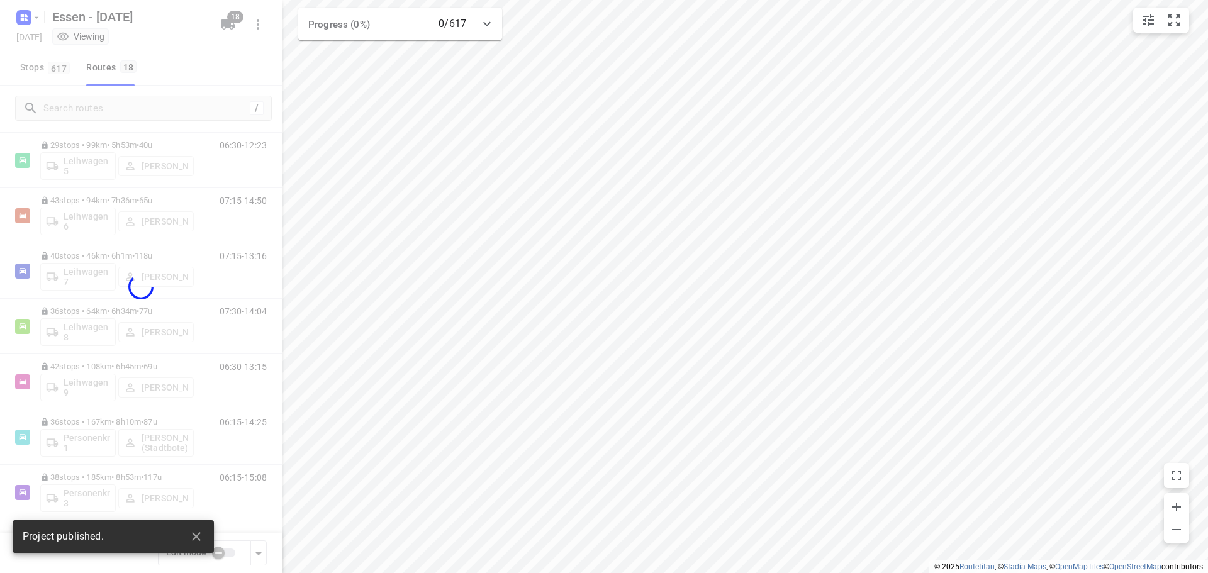
scroll to position [635, 0]
